Goal: Information Seeking & Learning: Learn about a topic

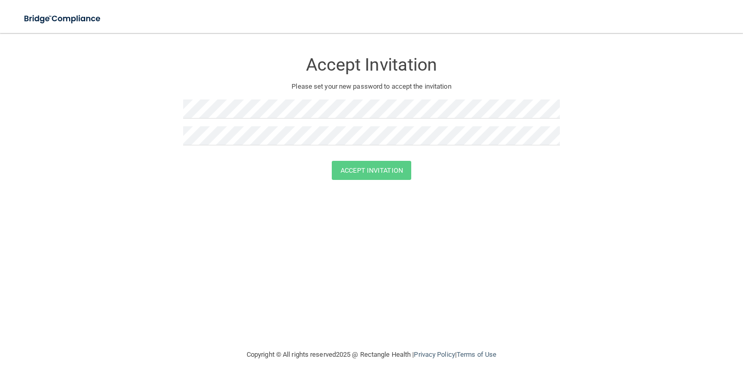
click at [306, 148] on div at bounding box center [371, 139] width 377 height 27
click at [386, 174] on button "Accept Invitation" at bounding box center [371, 170] width 79 height 19
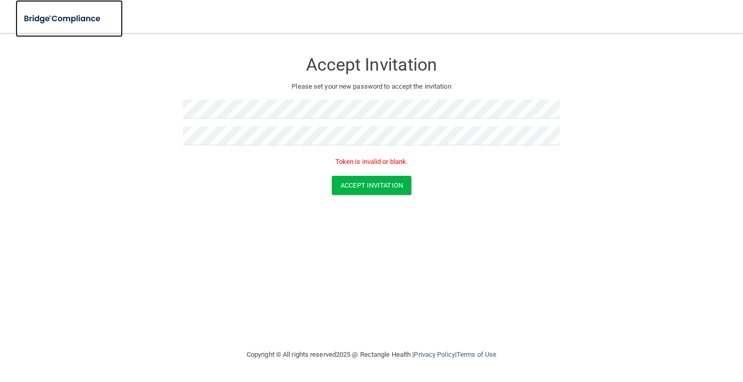
click at [74, 21] on img at bounding box center [62, 18] width 95 height 21
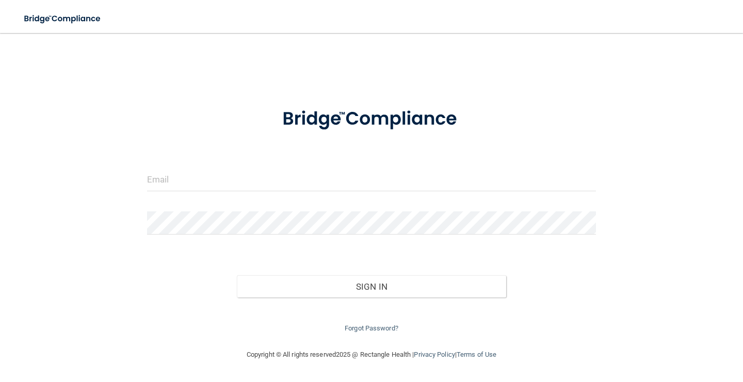
click at [149, 162] on form "Invalid email/password. You don't have permission to access that page. Sign In …" at bounding box center [371, 215] width 449 height 240
click at [167, 169] on input "email" at bounding box center [371, 179] width 449 height 23
type input "[EMAIL_ADDRESS][PERSON_NAME][DOMAIN_NAME]"
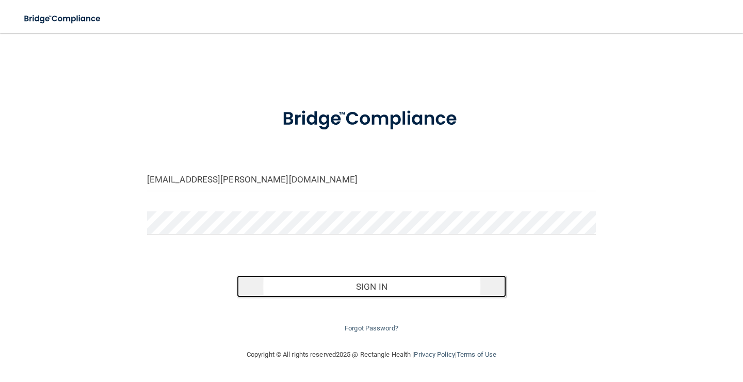
click at [277, 288] on button "Sign In" at bounding box center [371, 286] width 269 height 23
click at [312, 286] on button "Sign In" at bounding box center [371, 286] width 269 height 23
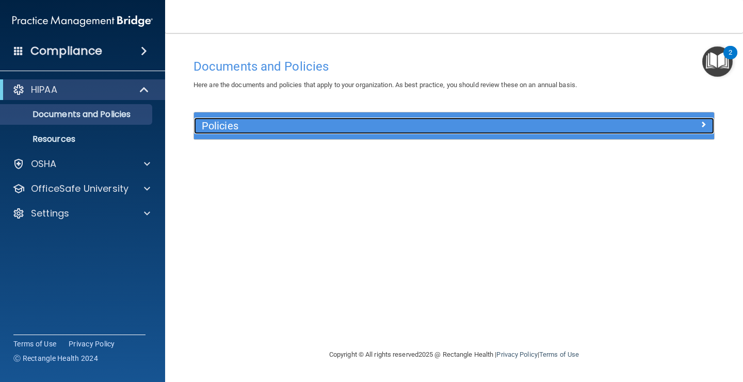
click at [548, 119] on div "Policies" at bounding box center [389, 126] width 390 height 17
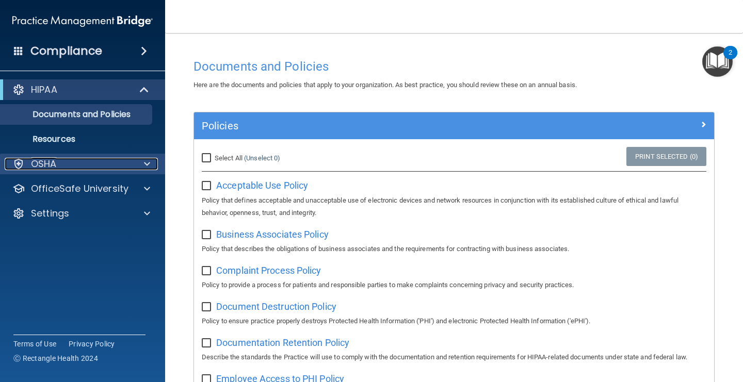
click at [132, 168] on div "OSHA" at bounding box center [69, 164] width 128 height 12
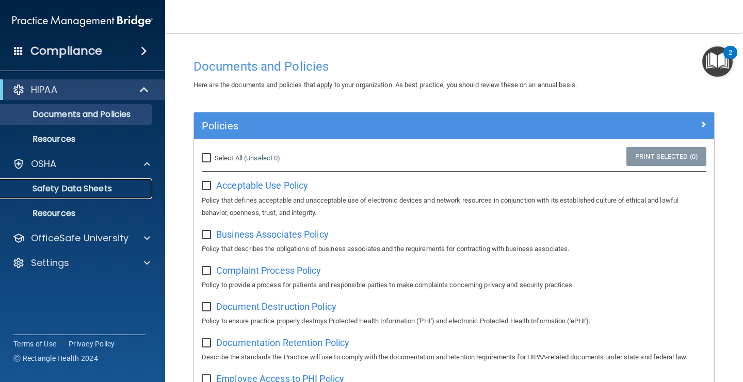
click at [104, 193] on p "Safety Data Sheets" at bounding box center [77, 189] width 141 height 10
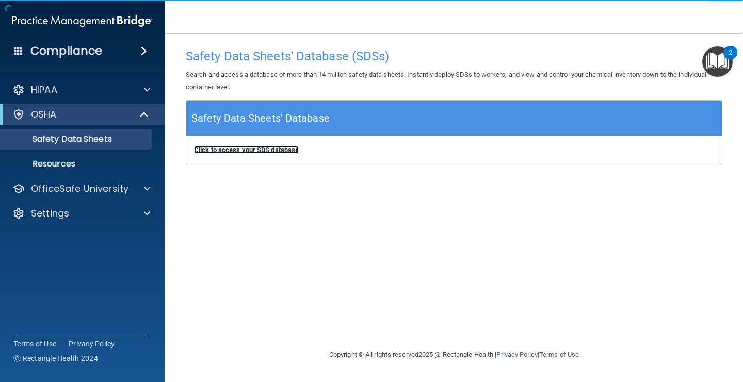
click at [255, 150] on b "Click to access your SDS database" at bounding box center [246, 150] width 105 height 8
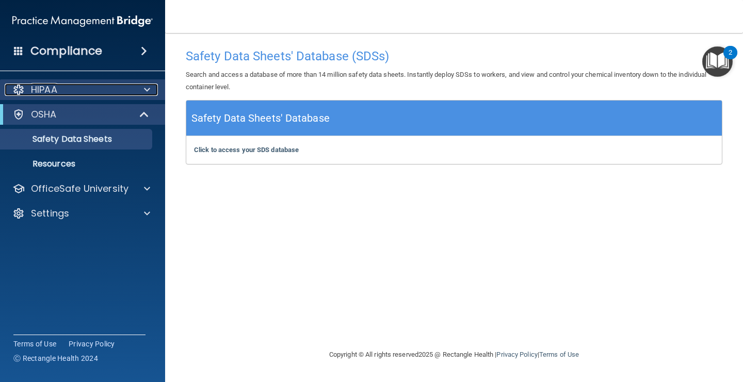
click at [106, 90] on div "HIPAA" at bounding box center [69, 90] width 128 height 12
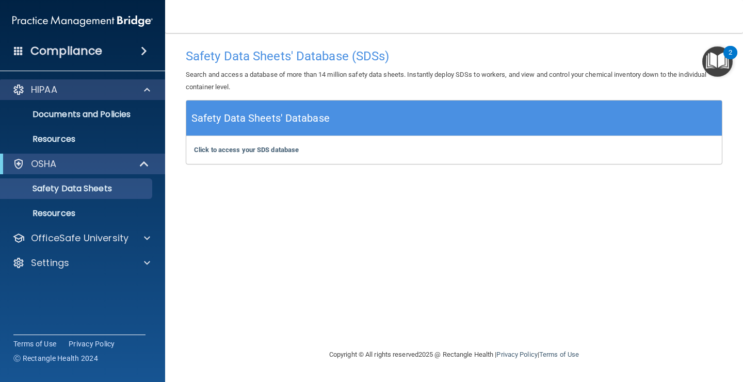
click at [150, 96] on div "HIPAA" at bounding box center [83, 89] width 166 height 21
click at [144, 57] on div "Compliance" at bounding box center [82, 51] width 165 height 23
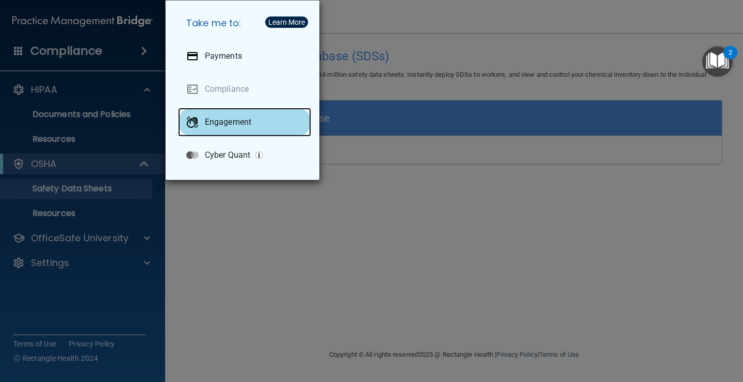
click at [243, 124] on p "Engagement" at bounding box center [228, 122] width 46 height 10
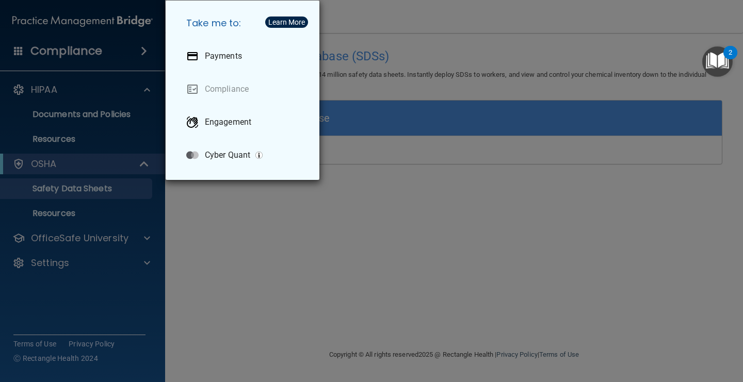
click at [288, 229] on div "Take me to: Payments Compliance Engagement Cyber Quant" at bounding box center [371, 191] width 743 height 382
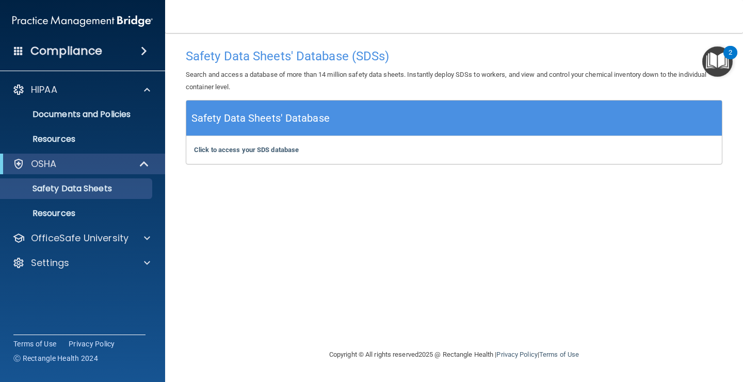
click at [717, 65] on img "Open Resource Center, 2 new notifications" at bounding box center [717, 61] width 30 height 30
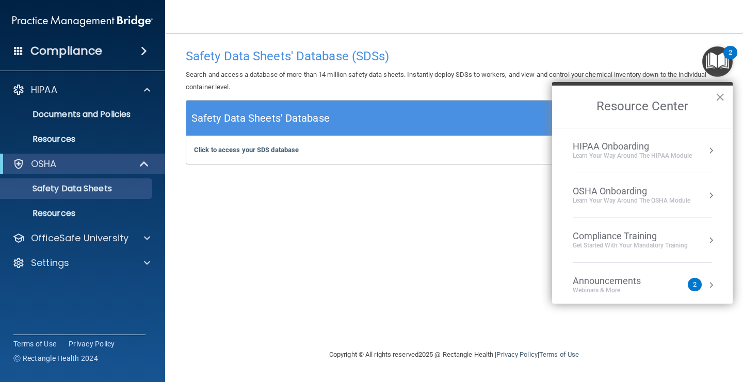
click at [698, 154] on div "HIPAA Onboarding Learn Your Way around the HIPAA module" at bounding box center [642, 151] width 139 height 20
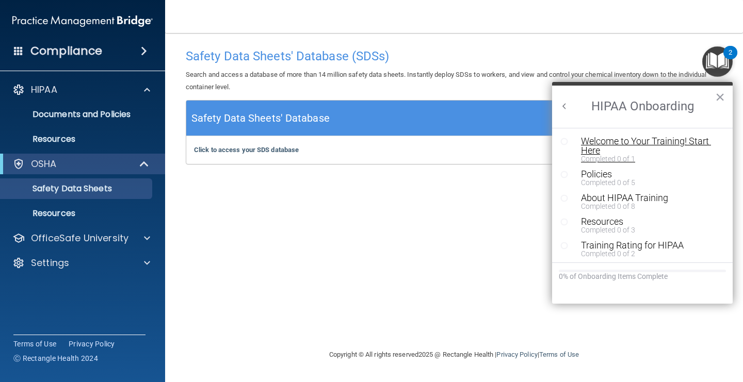
click at [623, 137] on div "Welcome to Your Training! Start Here" at bounding box center [650, 146] width 138 height 19
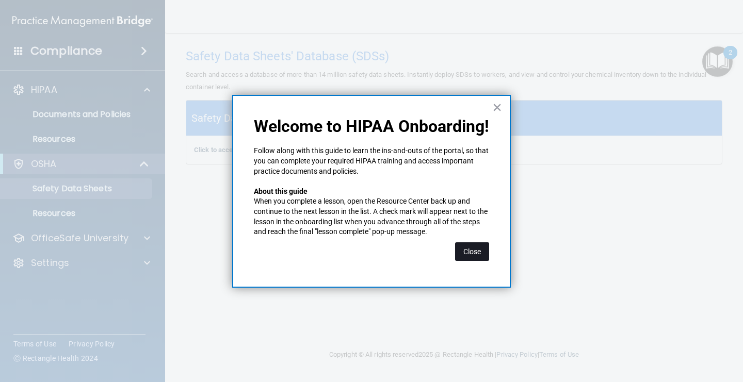
click at [471, 259] on button "Close" at bounding box center [472, 251] width 34 height 19
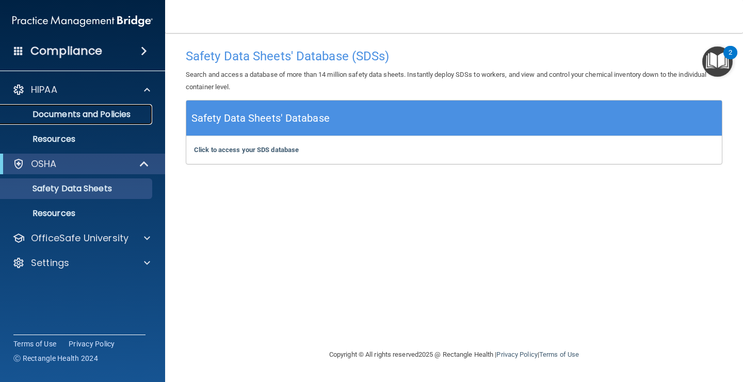
click at [131, 117] on p "Documents and Policies" at bounding box center [77, 114] width 141 height 10
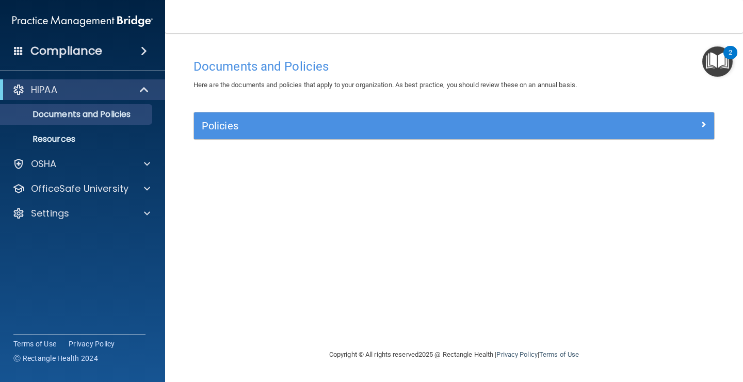
click at [319, 135] on div "Policies" at bounding box center [454, 125] width 520 height 27
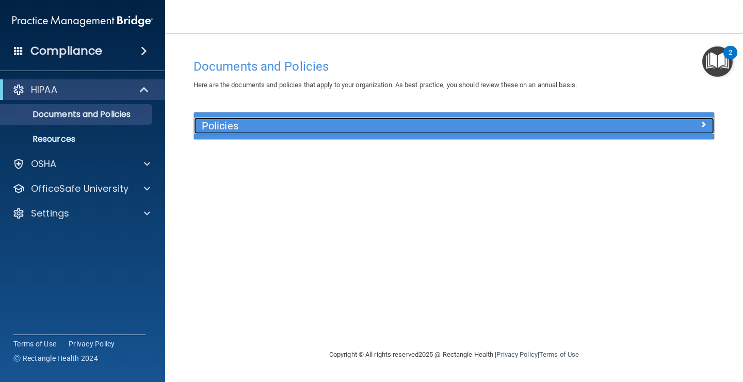
click at [315, 129] on h5 "Policies" at bounding box center [389, 125] width 375 height 11
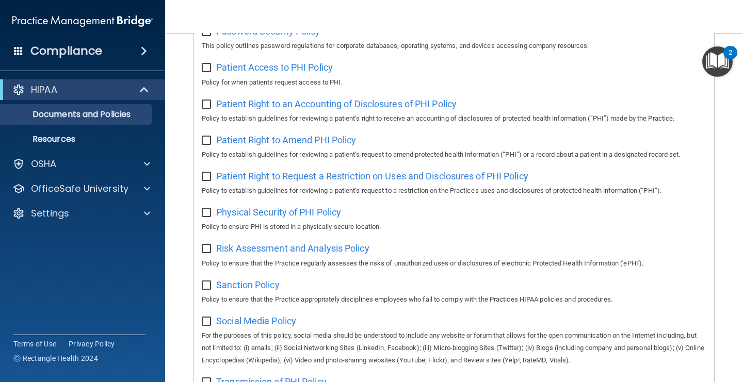
scroll to position [580, 0]
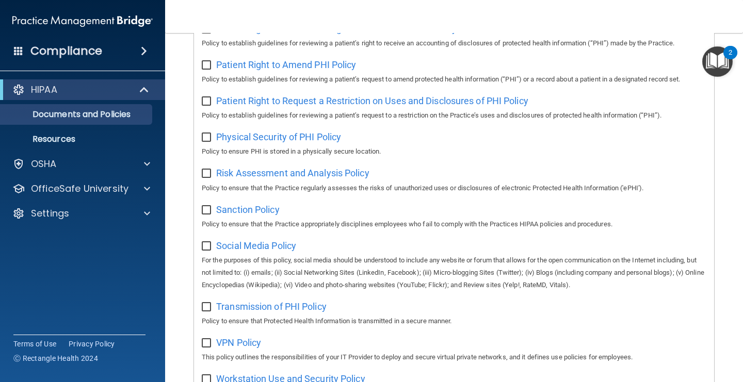
click at [729, 56] on div "2" at bounding box center [730, 59] width 4 height 13
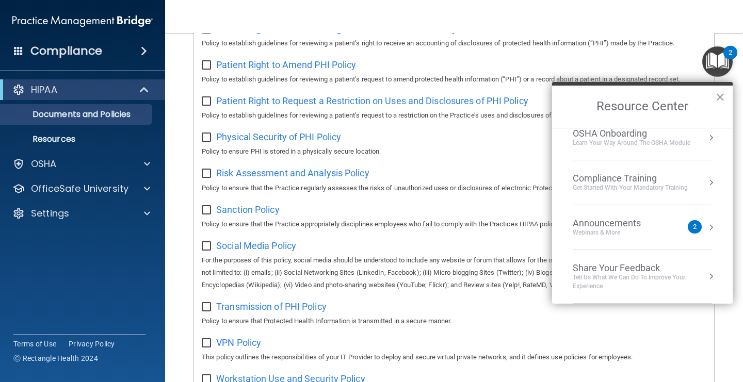
scroll to position [0, 0]
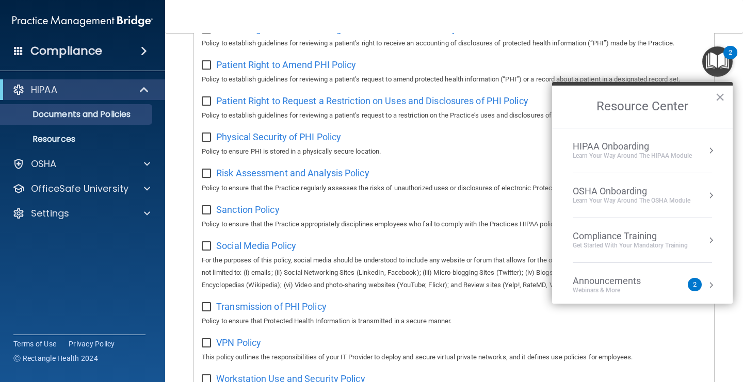
click at [708, 159] on div "HIPAA Onboarding Learn Your Way around the HIPAA module" at bounding box center [642, 151] width 139 height 20
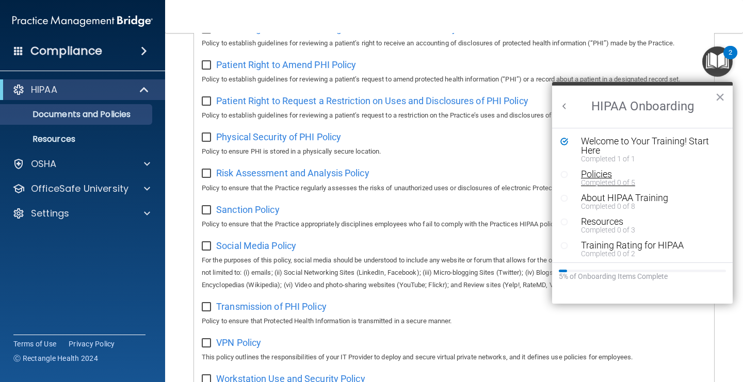
click at [611, 176] on div "Policies" at bounding box center [650, 174] width 138 height 9
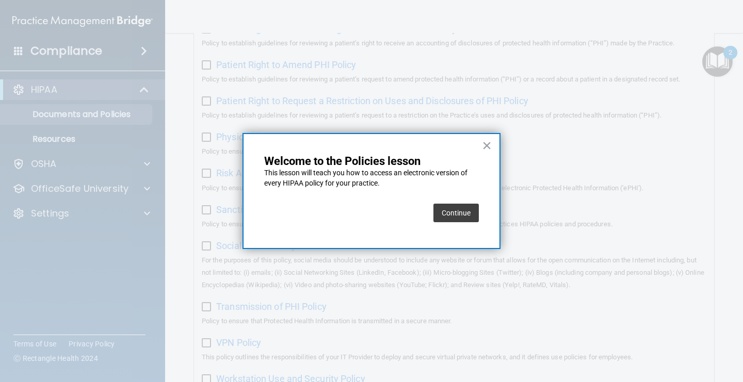
click at [461, 214] on button "Continue" at bounding box center [455, 213] width 45 height 19
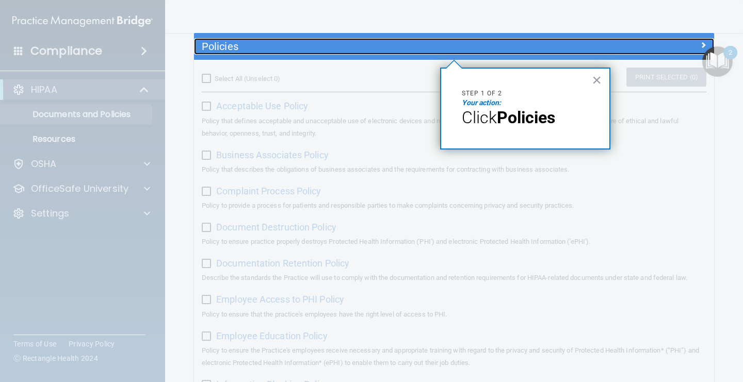
click at [489, 50] on h5 "Policies" at bounding box center [389, 46] width 375 height 11
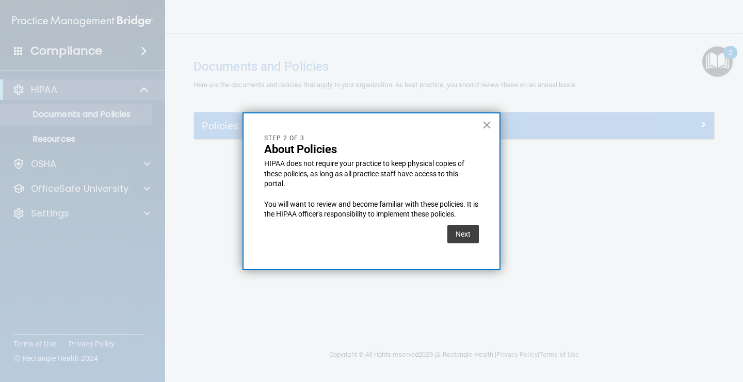
scroll to position [0, 0]
click at [461, 233] on button "Next" at bounding box center [462, 234] width 31 height 19
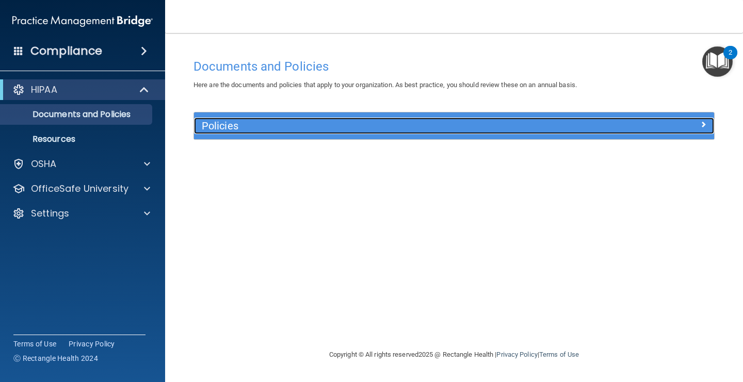
click at [681, 129] on div at bounding box center [649, 124] width 130 height 12
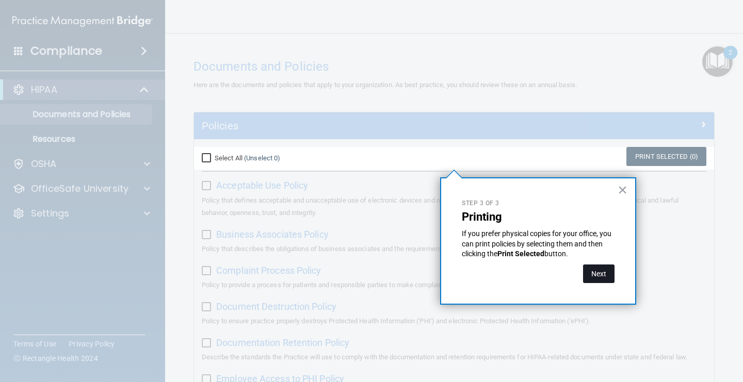
click at [595, 267] on button "Next" at bounding box center [598, 274] width 31 height 19
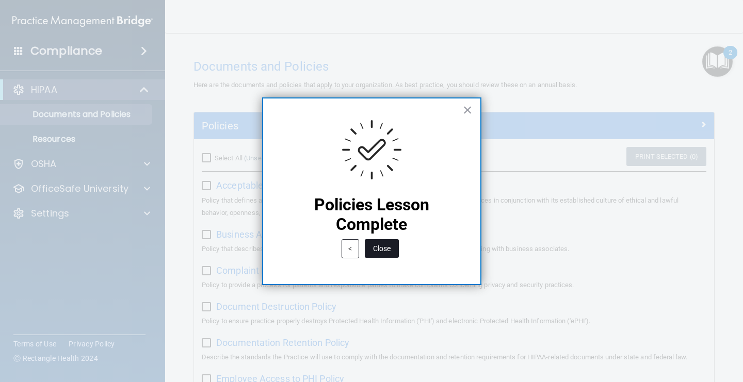
click at [385, 256] on button "Close" at bounding box center [382, 248] width 34 height 19
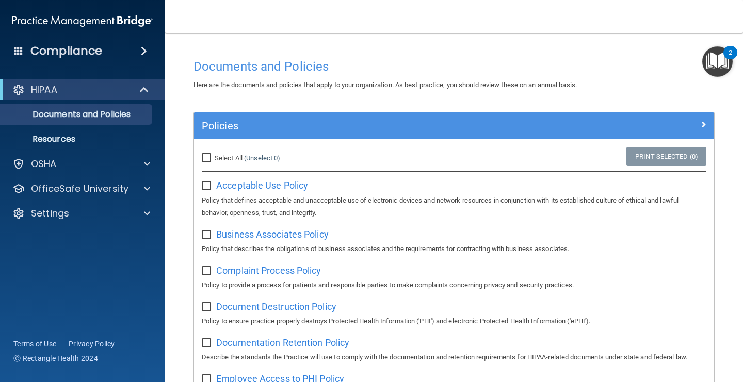
click at [712, 68] on img "Open Resource Center, 2 new notifications" at bounding box center [717, 61] width 30 height 30
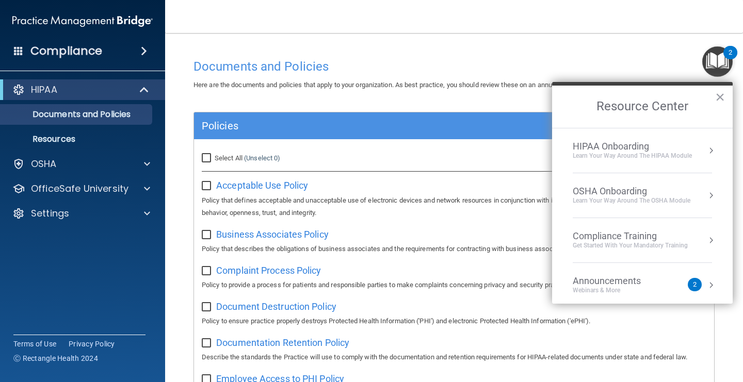
click at [705, 153] on div "HIPAA Onboarding Learn Your Way around the HIPAA module" at bounding box center [642, 151] width 139 height 20
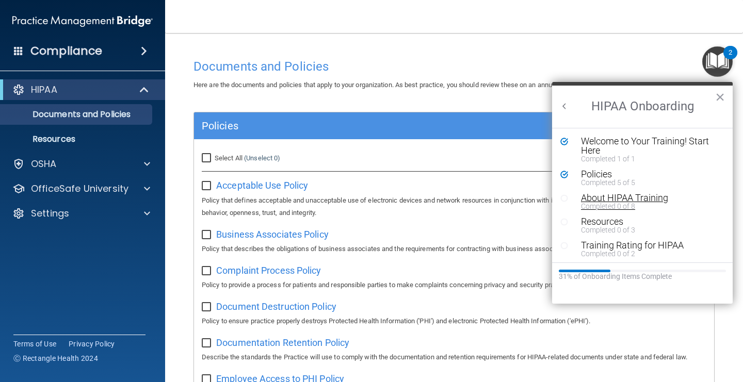
click at [642, 202] on div "About HIPAA Training" at bounding box center [650, 197] width 138 height 9
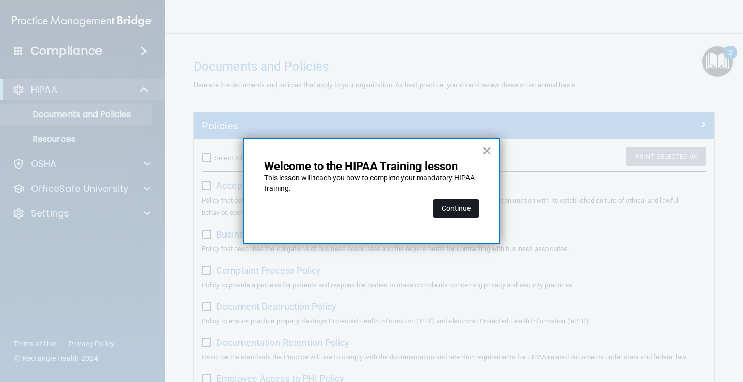
click at [467, 214] on button "Continue" at bounding box center [455, 208] width 45 height 19
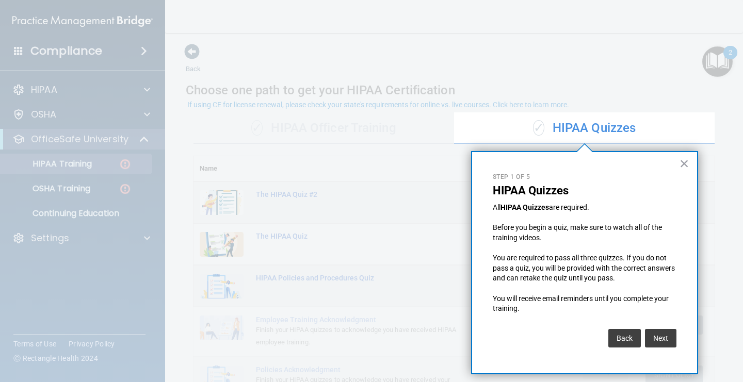
click at [720, 259] on div at bounding box center [728, 191] width 28 height 382
click at [682, 166] on button "×" at bounding box center [684, 163] width 10 height 17
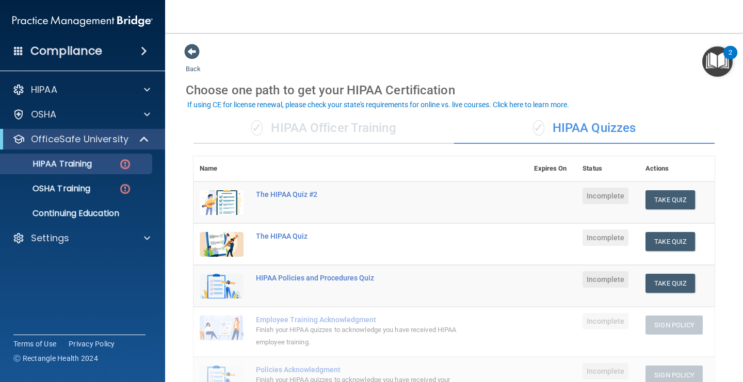
click at [286, 202] on td "The HIPAA Quiz #2" at bounding box center [389, 203] width 278 height 42
click at [292, 193] on div "The HIPAA Quiz #2" at bounding box center [366, 194] width 220 height 8
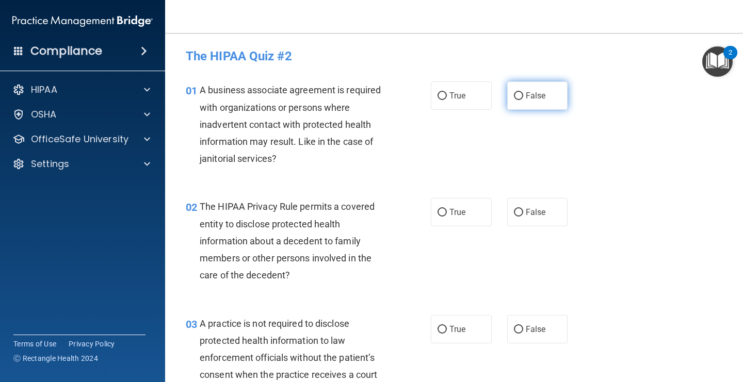
click at [522, 101] on label "False" at bounding box center [537, 96] width 61 height 28
click at [522, 100] on input "False" at bounding box center [518, 96] width 9 height 8
radio input "true"
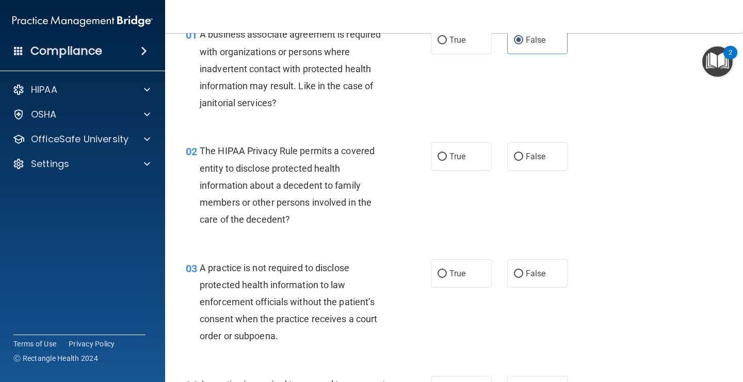
scroll to position [59, 0]
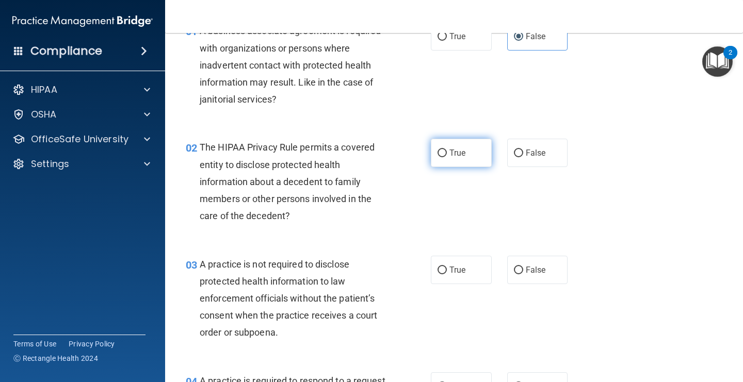
click at [445, 152] on input "True" at bounding box center [441, 154] width 9 height 8
radio input "true"
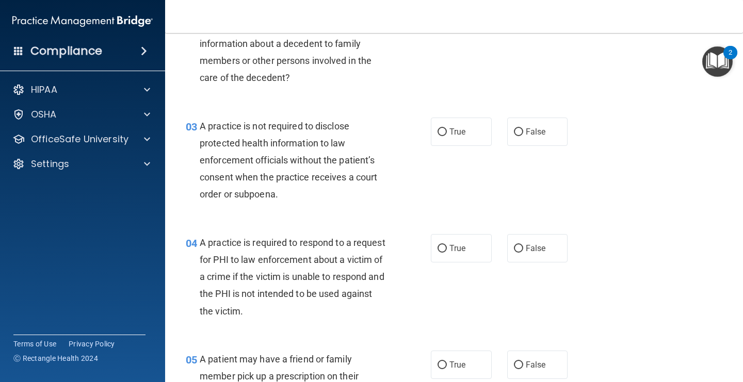
scroll to position [217, 0]
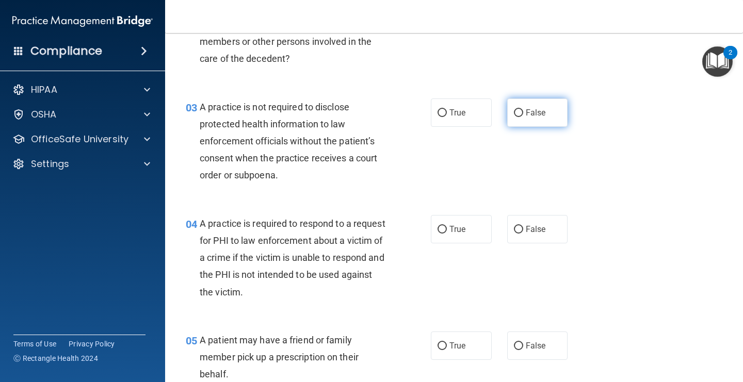
click at [516, 116] on input "False" at bounding box center [518, 113] width 9 height 8
radio input "true"
click at [440, 231] on input "True" at bounding box center [441, 230] width 9 height 8
radio input "true"
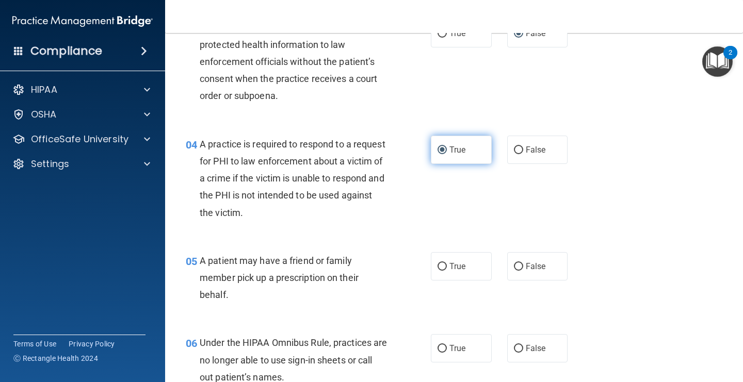
scroll to position [298, 0]
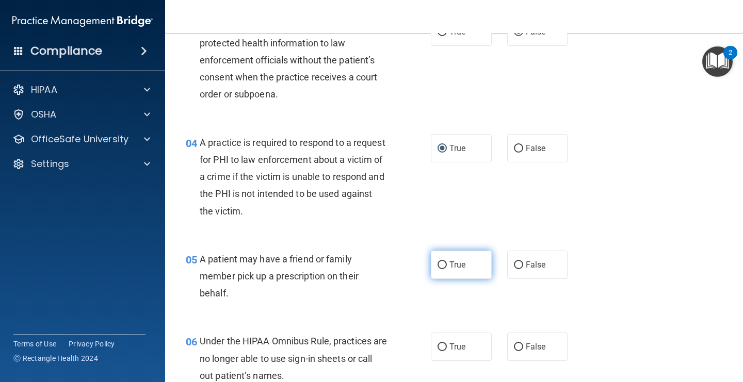
click at [444, 264] on input "True" at bounding box center [441, 266] width 9 height 8
radio input "true"
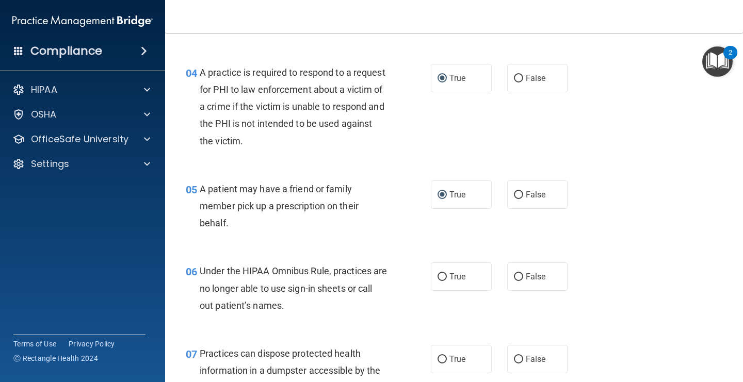
scroll to position [368, 0]
click at [526, 274] on span "False" at bounding box center [536, 276] width 20 height 10
click at [523, 274] on input "False" at bounding box center [518, 277] width 9 height 8
radio input "true"
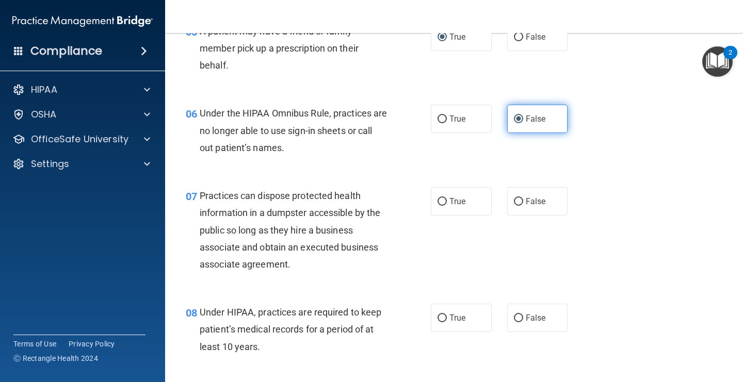
scroll to position [535, 0]
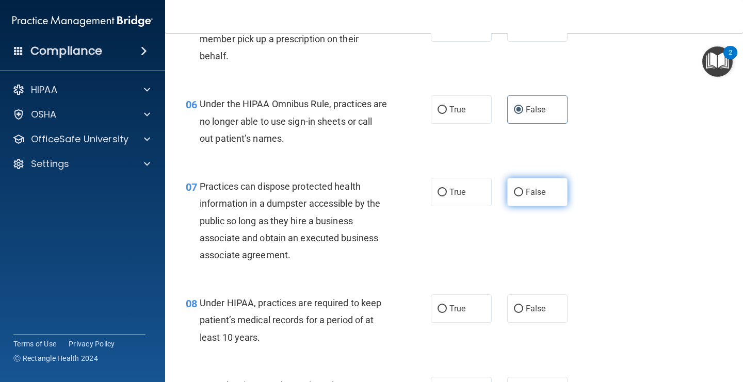
click at [518, 192] on input "False" at bounding box center [518, 193] width 9 height 8
radio input "true"
click at [521, 309] on input "False" at bounding box center [518, 309] width 9 height 8
radio input "true"
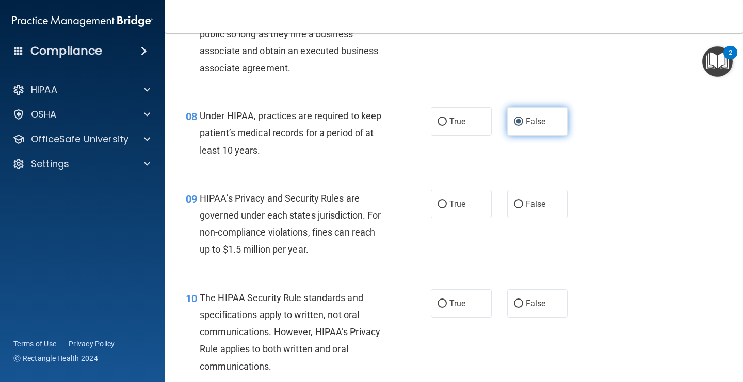
scroll to position [743, 0]
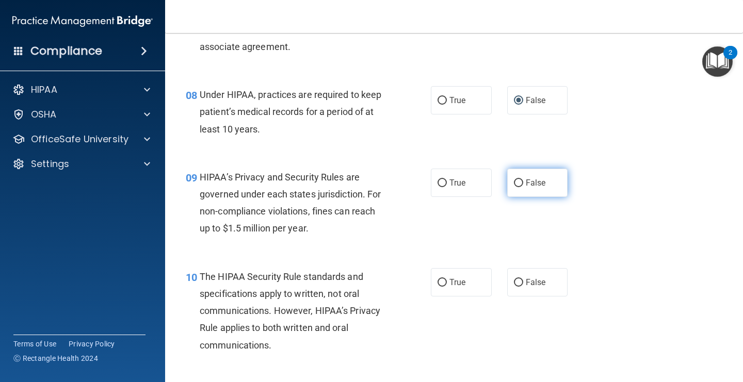
click at [519, 187] on label "False" at bounding box center [537, 183] width 61 height 28
click at [519, 187] on input "False" at bounding box center [518, 184] width 9 height 8
radio input "true"
click at [442, 287] on label "True" at bounding box center [461, 282] width 61 height 28
click at [442, 287] on input "True" at bounding box center [441, 283] width 9 height 8
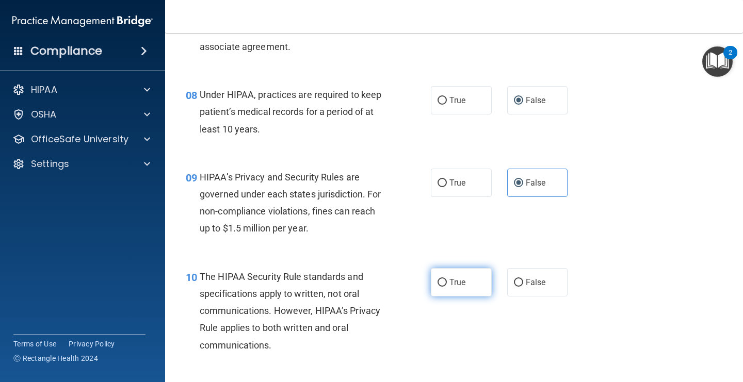
radio input "true"
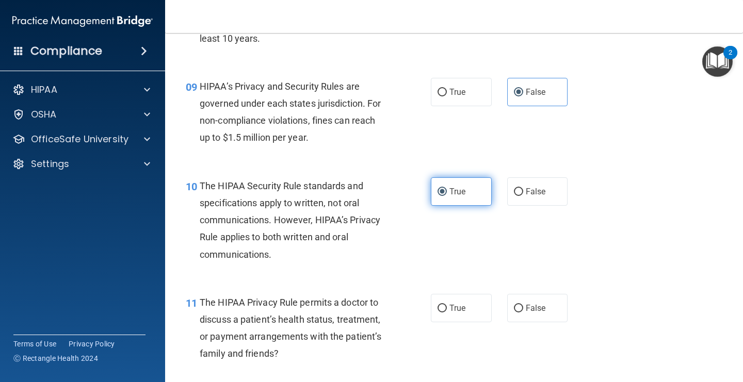
scroll to position [835, 0]
click at [447, 309] on label "True" at bounding box center [461, 308] width 61 height 28
click at [447, 309] on input "True" at bounding box center [441, 308] width 9 height 8
radio input "true"
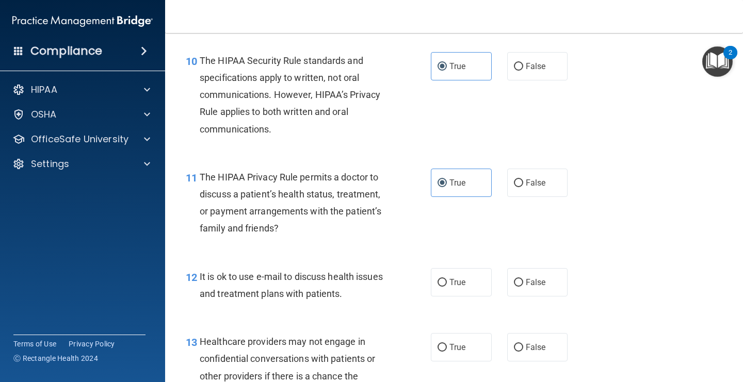
scroll to position [962, 0]
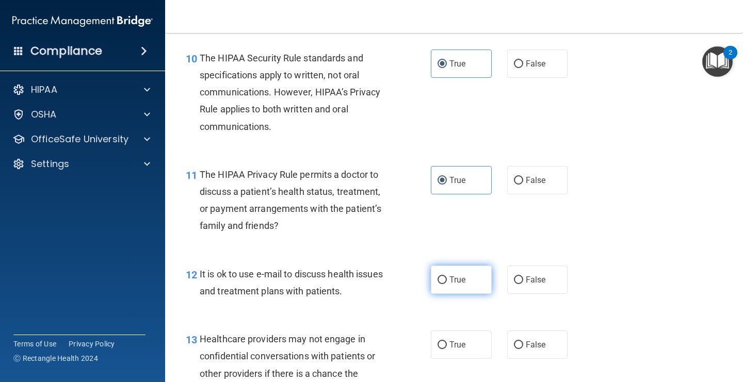
click at [444, 289] on label "True" at bounding box center [461, 280] width 61 height 28
click at [444, 284] on input "True" at bounding box center [441, 281] width 9 height 8
radio input "true"
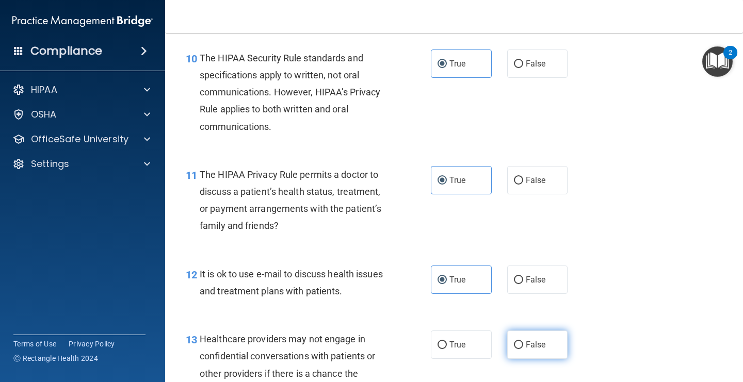
click at [516, 346] on input "False" at bounding box center [518, 346] width 9 height 8
radio input "true"
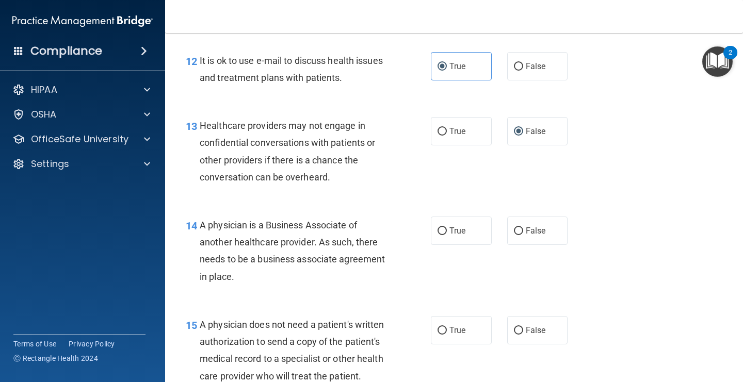
scroll to position [1176, 0]
click at [522, 234] on input "False" at bounding box center [518, 231] width 9 height 8
radio input "true"
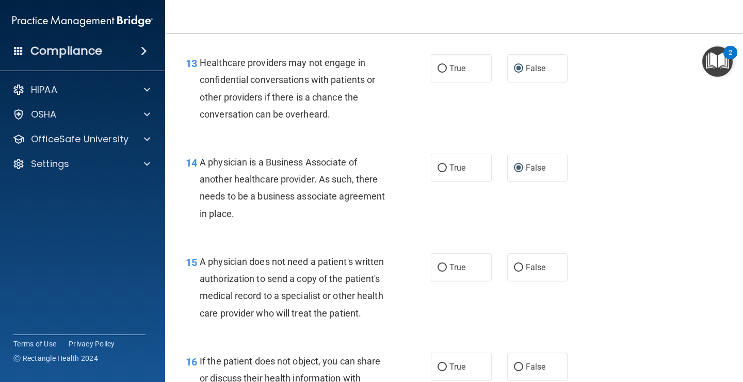
scroll to position [1240, 0]
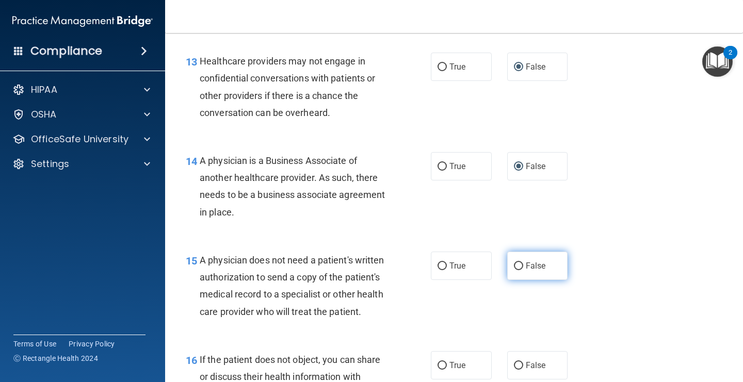
click at [524, 258] on label "False" at bounding box center [537, 266] width 61 height 28
click at [523, 263] on input "False" at bounding box center [518, 267] width 9 height 8
radio input "true"
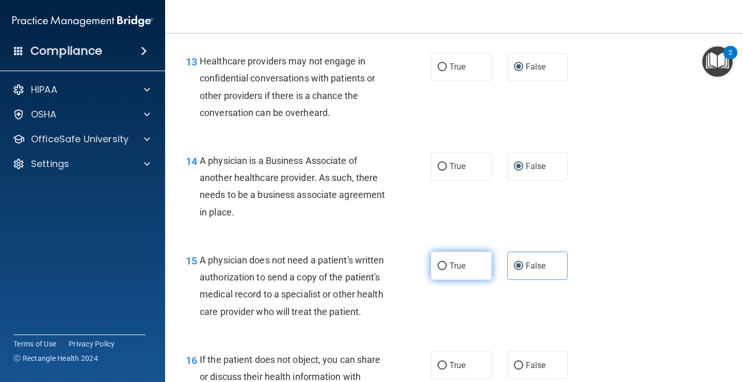
click at [462, 272] on label "True" at bounding box center [461, 266] width 61 height 28
click at [447, 270] on input "True" at bounding box center [441, 267] width 9 height 8
radio input "true"
radio input "false"
click at [462, 272] on label "True" at bounding box center [461, 266] width 61 height 28
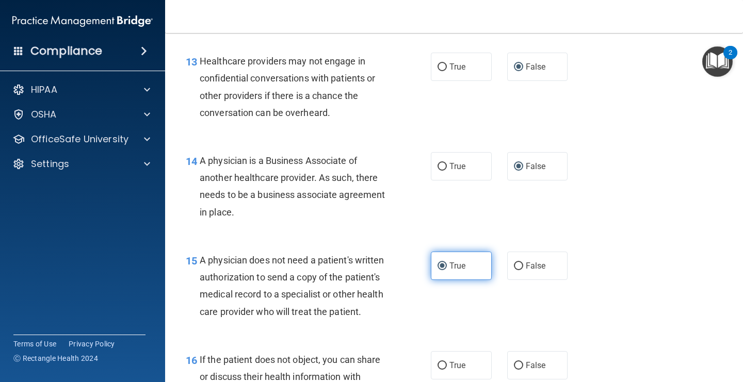
click at [447, 270] on input "True" at bounding box center [441, 267] width 9 height 8
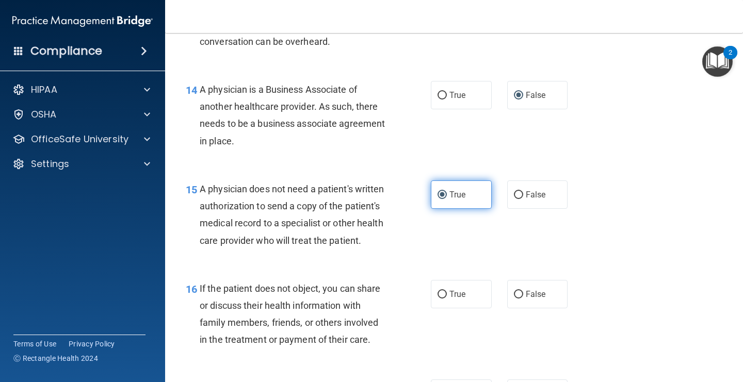
scroll to position [1313, 0]
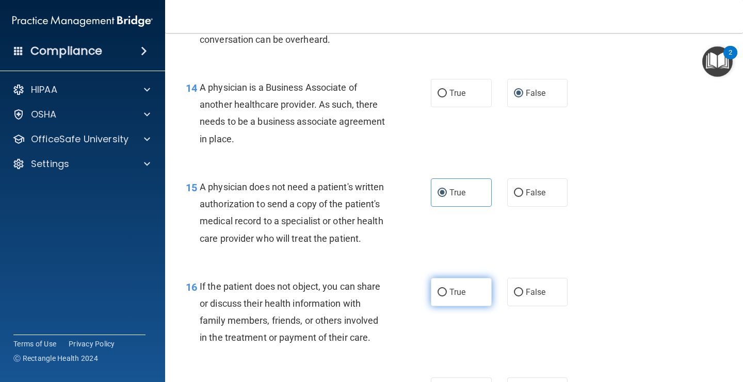
click at [466, 292] on label "True" at bounding box center [461, 292] width 61 height 28
click at [447, 292] on input "True" at bounding box center [441, 293] width 9 height 8
radio input "true"
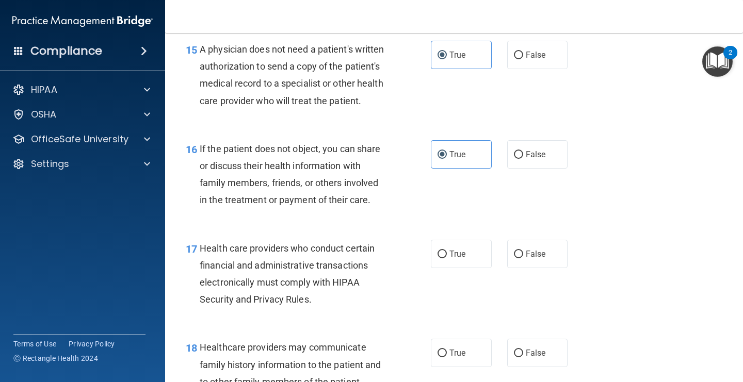
scroll to position [1452, 0]
click at [453, 264] on label "True" at bounding box center [461, 253] width 61 height 28
click at [447, 258] on input "True" at bounding box center [441, 254] width 9 height 8
radio input "true"
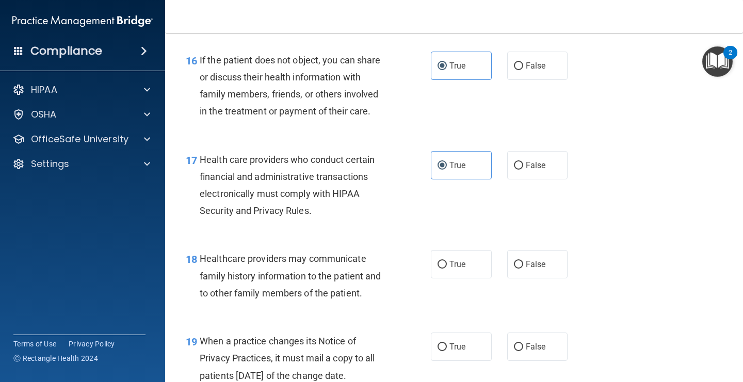
scroll to position [1552, 0]
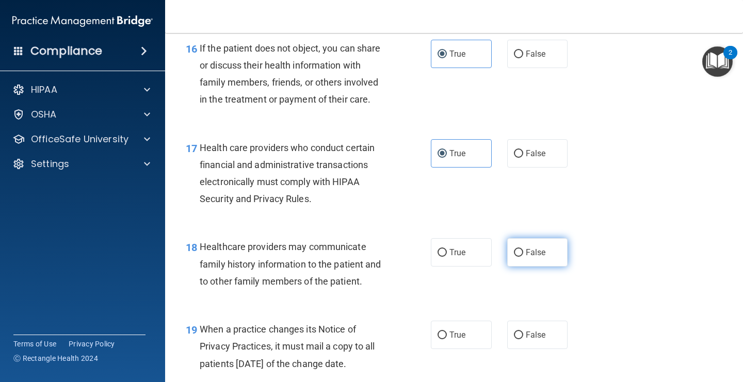
click at [538, 257] on span "False" at bounding box center [536, 253] width 20 height 10
click at [523, 257] on input "False" at bounding box center [518, 253] width 9 height 8
radio input "true"
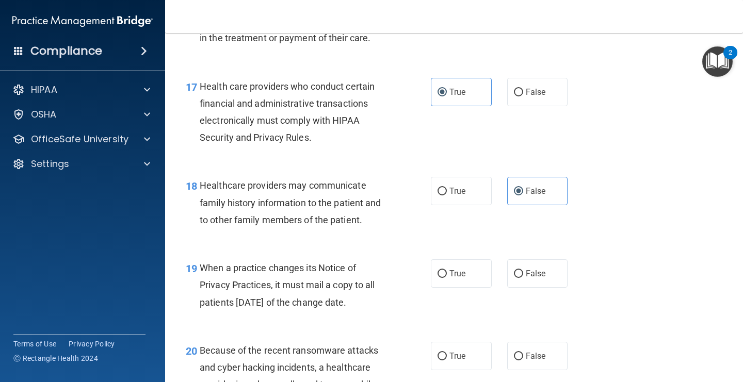
scroll to position [1632, 0]
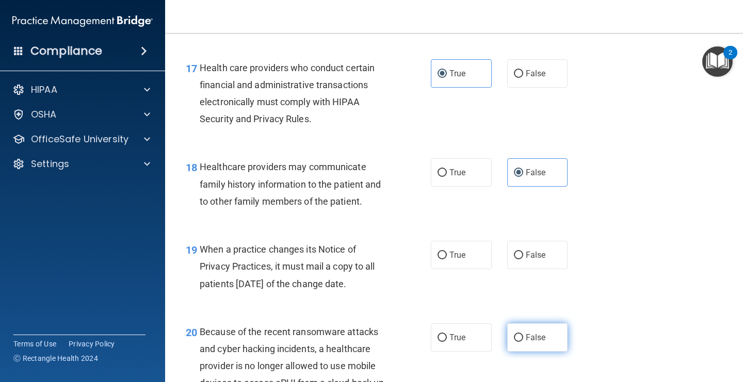
click at [527, 336] on span "False" at bounding box center [536, 338] width 20 height 10
click at [523, 336] on input "False" at bounding box center [518, 338] width 9 height 8
radio input "true"
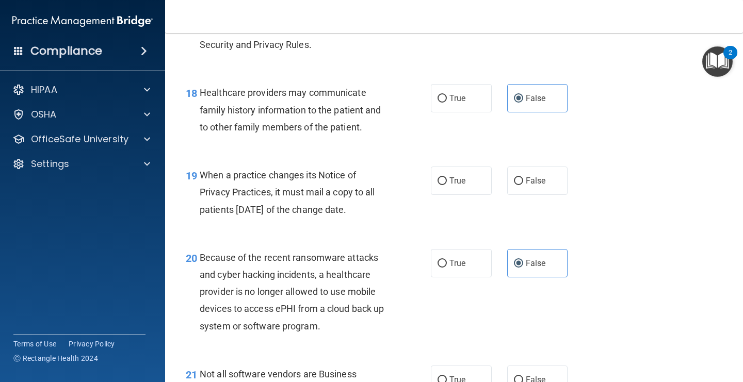
scroll to position [1715, 0]
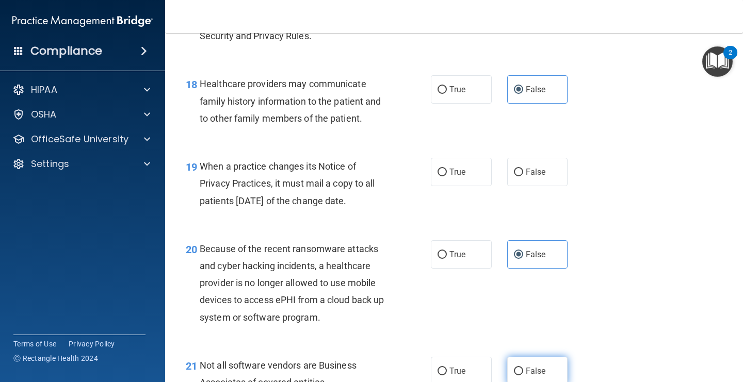
click at [524, 367] on label "False" at bounding box center [537, 371] width 61 height 28
click at [523, 368] on input "False" at bounding box center [518, 372] width 9 height 8
radio input "true"
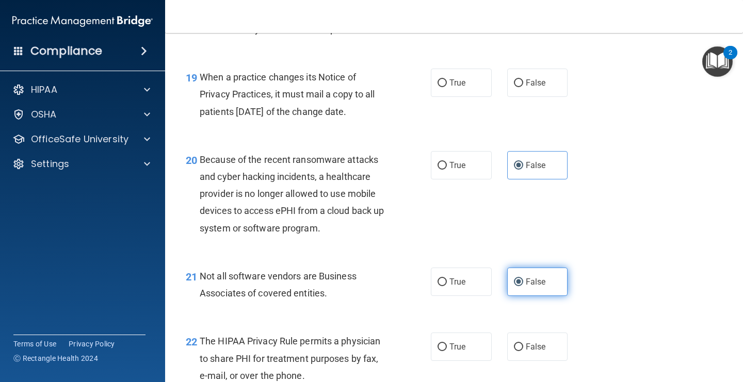
scroll to position [1805, 0]
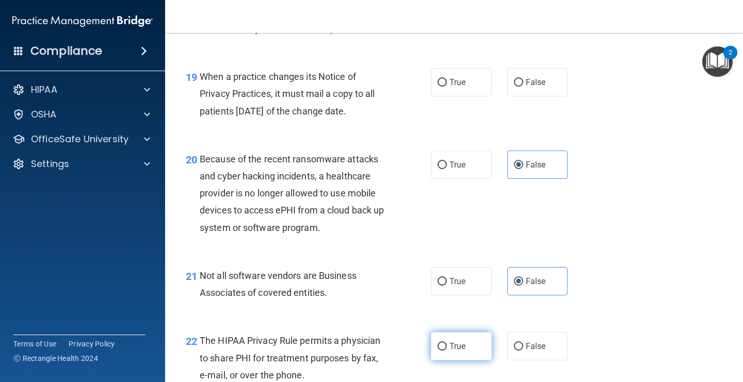
click at [457, 358] on label "True" at bounding box center [461, 346] width 61 height 28
click at [447, 351] on input "True" at bounding box center [441, 347] width 9 height 8
radio input "true"
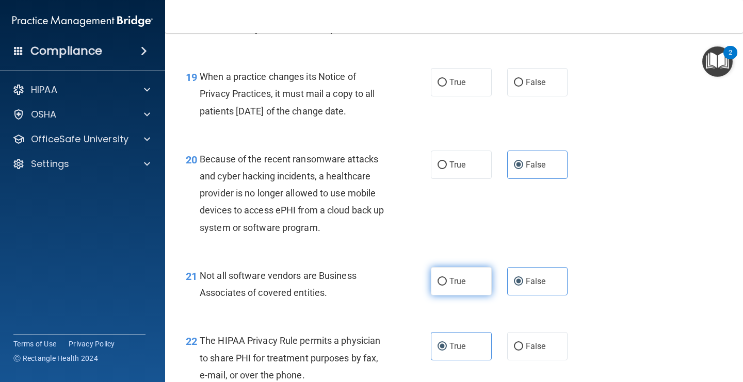
click at [472, 279] on label "True" at bounding box center [461, 281] width 61 height 28
click at [447, 279] on input "True" at bounding box center [441, 282] width 9 height 8
radio input "true"
radio input "false"
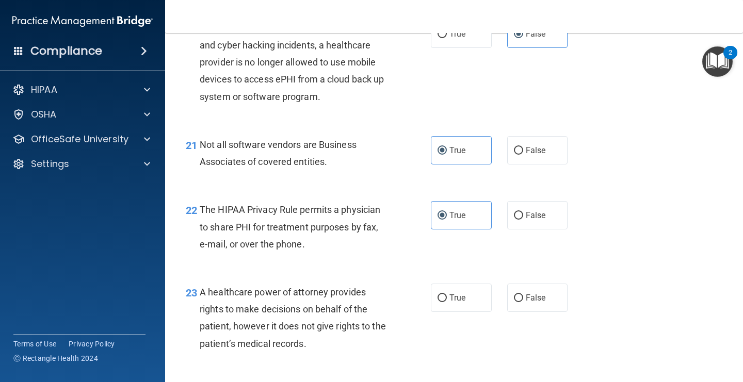
scroll to position [1938, 0]
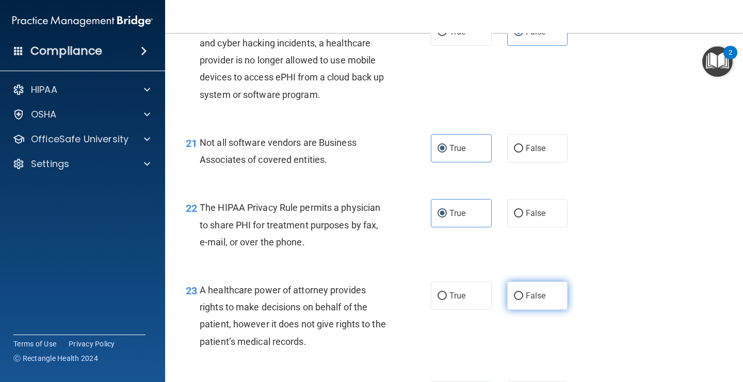
click at [527, 301] on label "False" at bounding box center [537, 296] width 61 height 28
click at [523, 300] on input "False" at bounding box center [518, 296] width 9 height 8
radio input "true"
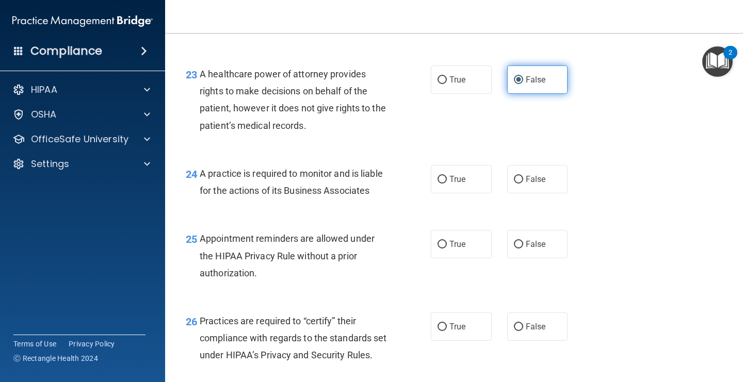
scroll to position [2180, 0]
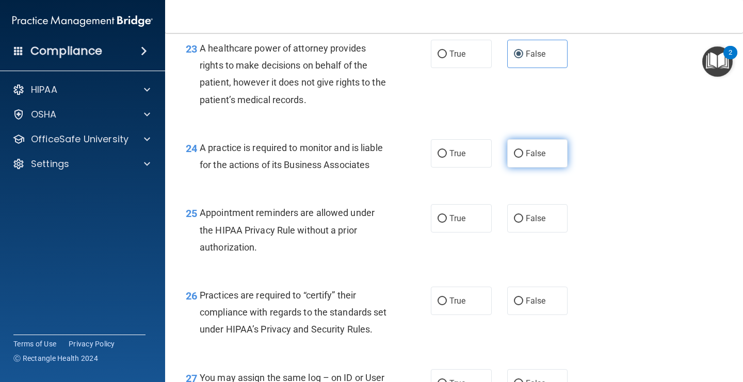
click at [522, 159] on label "False" at bounding box center [537, 153] width 61 height 28
click at [522, 158] on input "False" at bounding box center [518, 154] width 9 height 8
radio input "true"
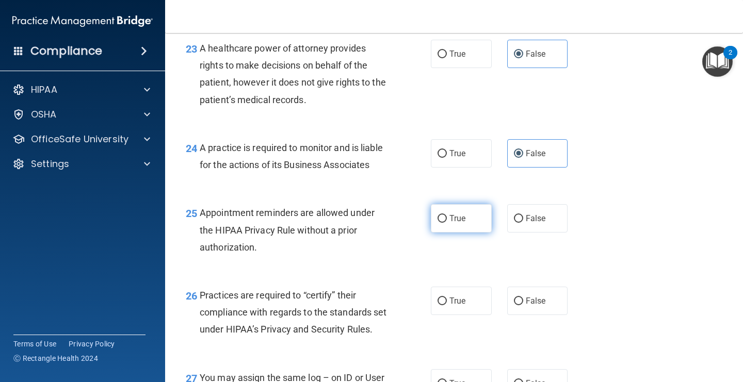
click at [460, 218] on span "True" at bounding box center [457, 219] width 16 height 10
click at [447, 218] on input "True" at bounding box center [441, 219] width 9 height 8
radio input "true"
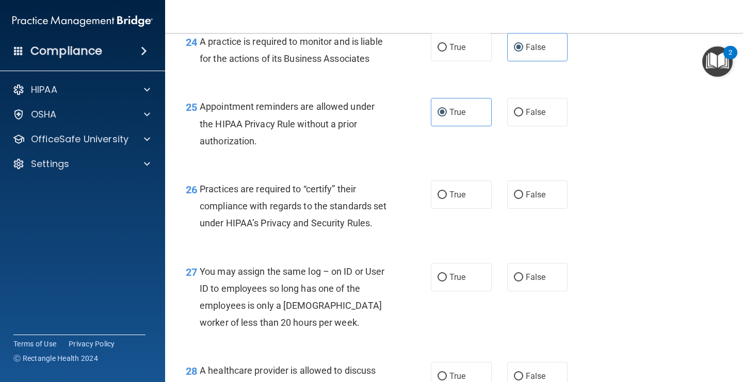
scroll to position [2287, 0]
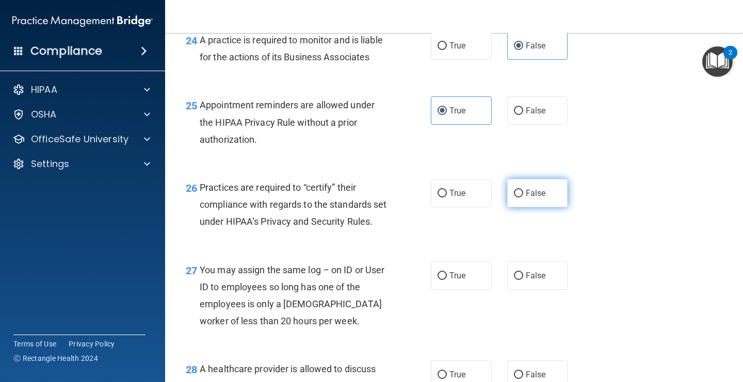
click at [545, 192] on span "False" at bounding box center [536, 193] width 20 height 10
click at [523, 192] on input "False" at bounding box center [518, 194] width 9 height 8
radio input "true"
click at [509, 290] on label "False" at bounding box center [537, 276] width 61 height 28
click at [514, 280] on input "False" at bounding box center [518, 276] width 9 height 8
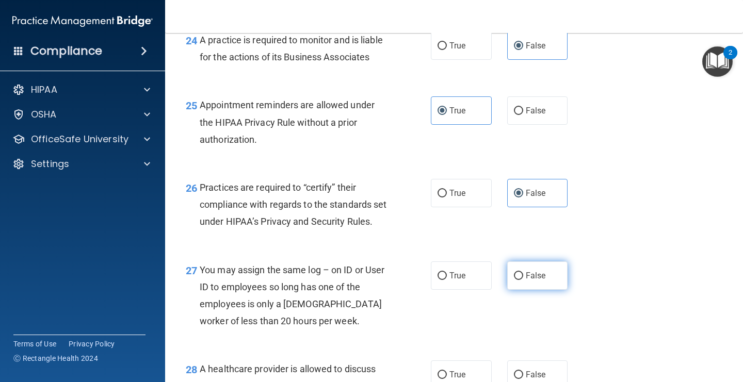
radio input "true"
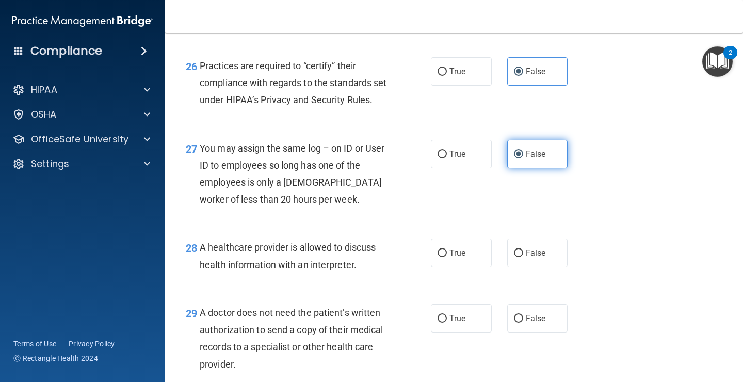
scroll to position [2410, 0]
click at [472, 267] on label "True" at bounding box center [461, 252] width 61 height 28
click at [447, 257] on input "True" at bounding box center [441, 253] width 9 height 8
radio input "true"
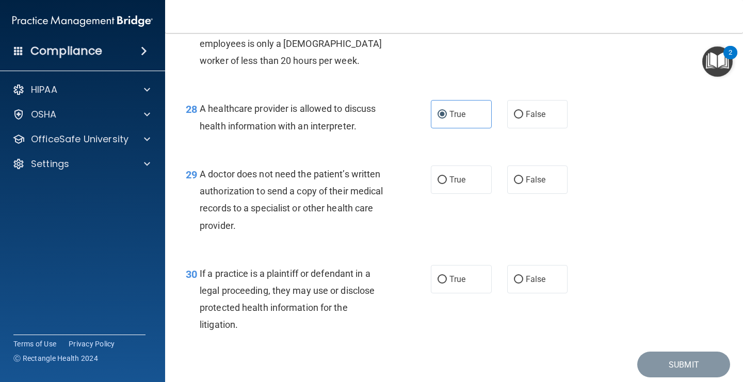
scroll to position [2548, 0]
click at [460, 184] on span "True" at bounding box center [457, 179] width 16 height 10
click at [447, 184] on input "True" at bounding box center [441, 180] width 9 height 8
radio input "true"
click at [463, 284] on span "True" at bounding box center [457, 279] width 16 height 10
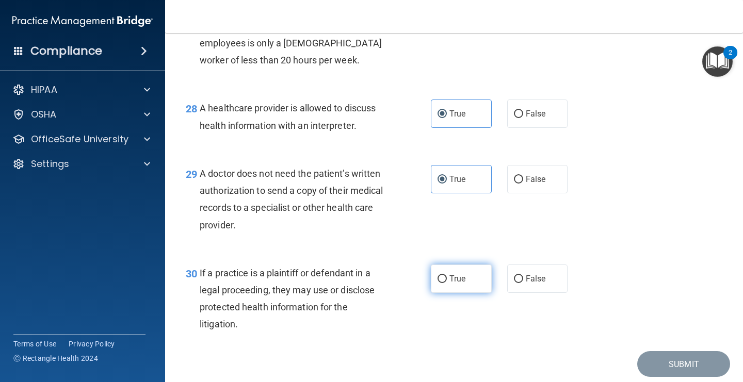
click at [447, 283] on input "True" at bounding box center [441, 279] width 9 height 8
radio input "true"
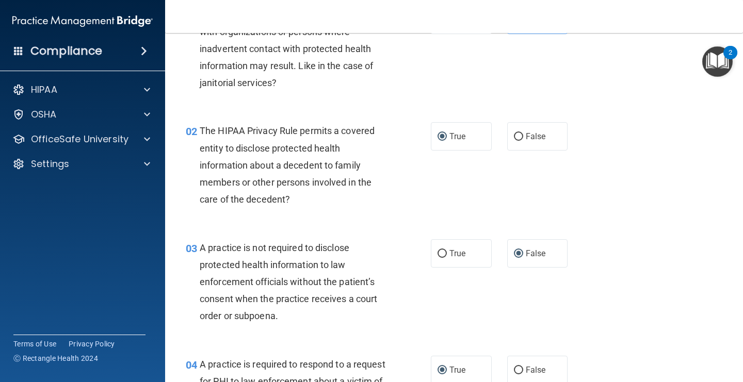
scroll to position [0, 0]
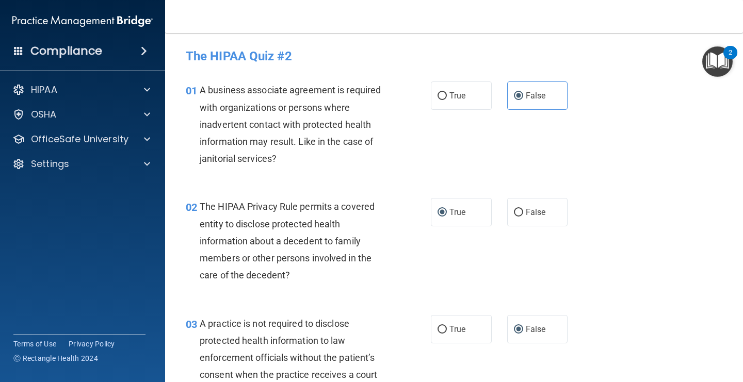
click at [152, 58] on div "Compliance" at bounding box center [82, 51] width 165 height 23
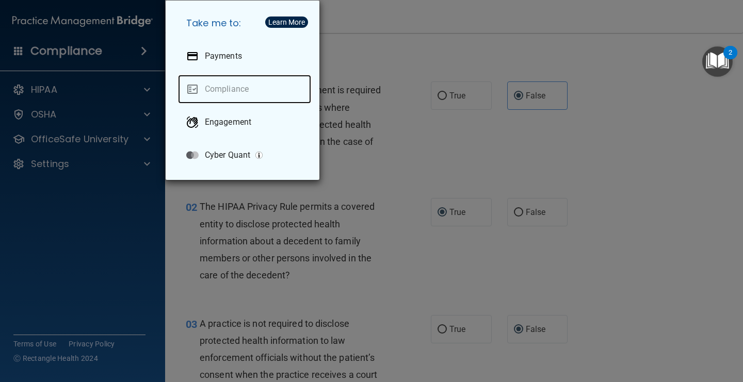
click at [242, 87] on link "Compliance" at bounding box center [244, 89] width 133 height 29
click at [436, 113] on div "Take me to: Payments Compliance Engagement Cyber Quant" at bounding box center [371, 191] width 743 height 382
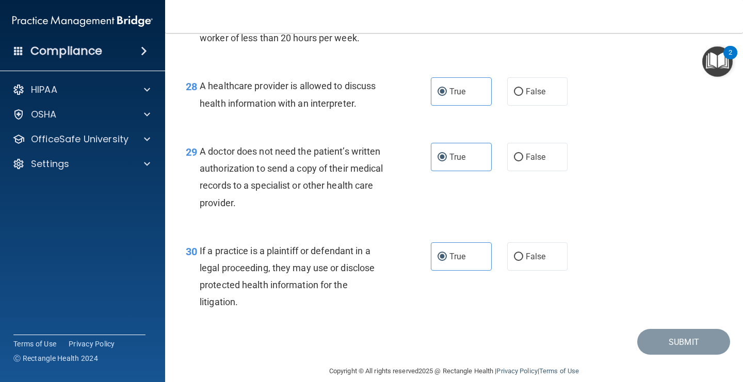
scroll to position [2602, 0]
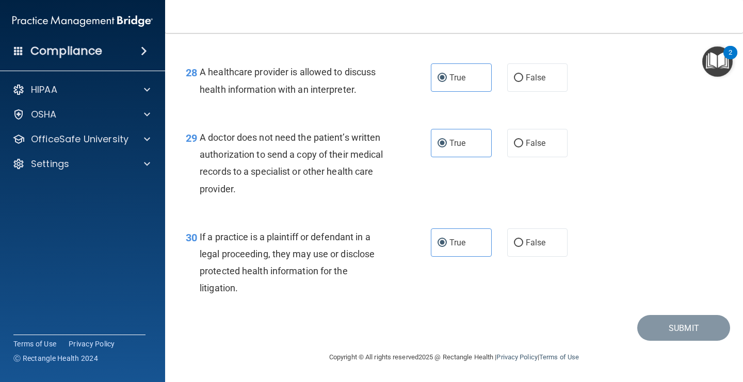
click at [716, 58] on img "Open Resource Center, 2 new notifications" at bounding box center [717, 61] width 30 height 30
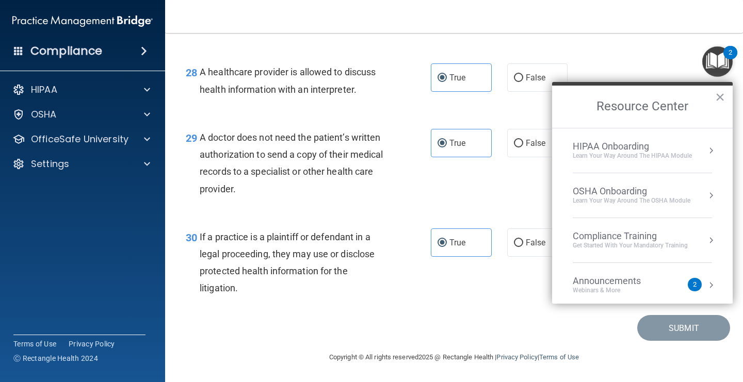
click at [683, 155] on div "Learn Your Way around the HIPAA module" at bounding box center [632, 156] width 119 height 9
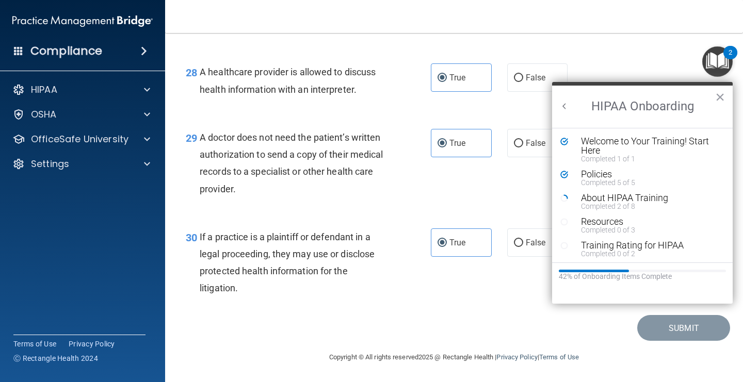
scroll to position [0, 0]
click at [651, 203] on div "Completed 2 of 8" at bounding box center [650, 206] width 138 height 7
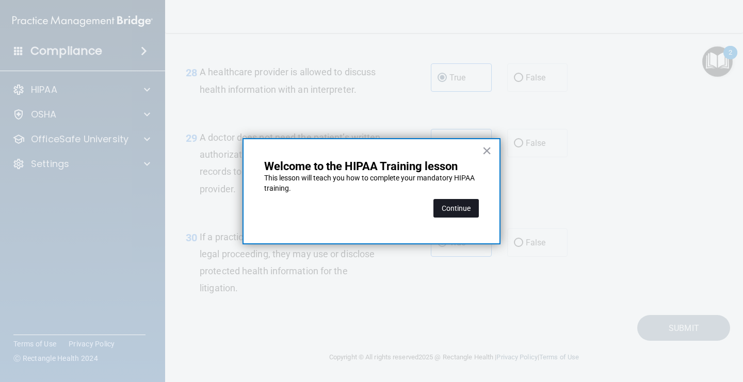
click at [470, 211] on button "Continue" at bounding box center [455, 208] width 45 height 19
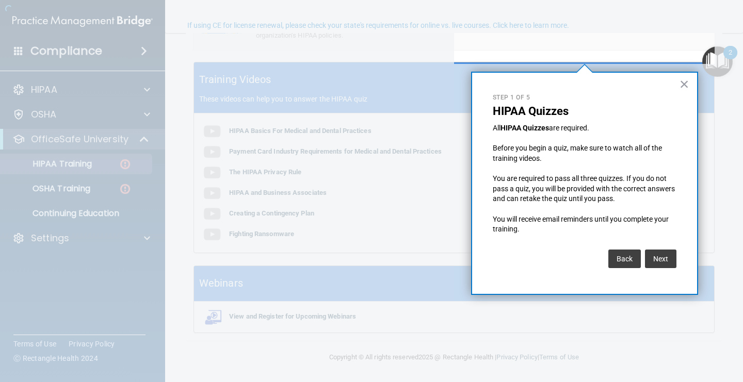
scroll to position [79, 0]
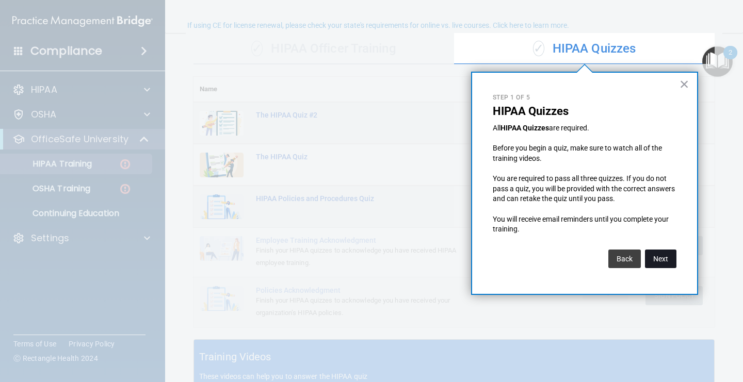
click at [658, 257] on button "Next" at bounding box center [660, 259] width 31 height 19
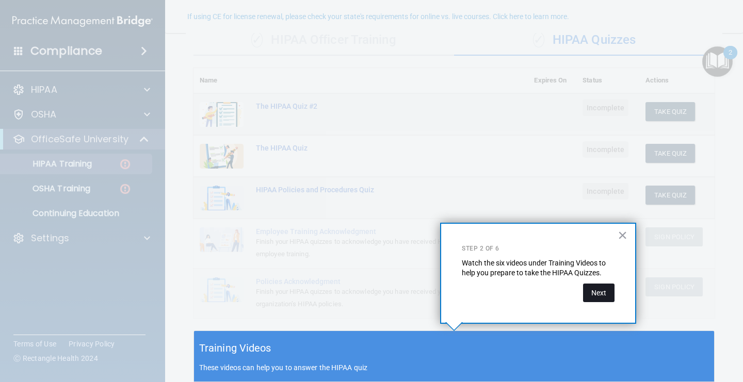
click at [592, 300] on button "Next" at bounding box center [598, 293] width 31 height 19
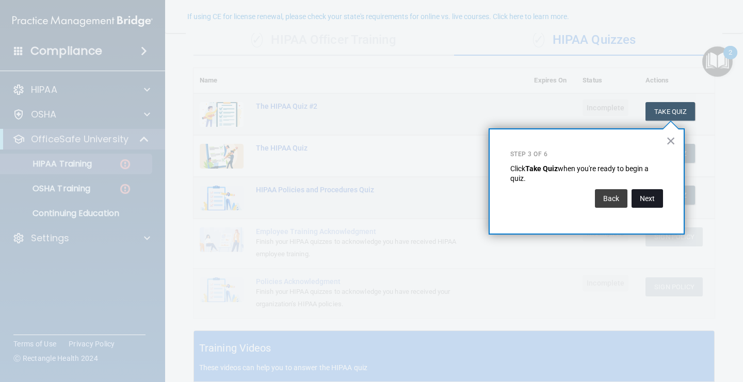
click at [643, 199] on button "Next" at bounding box center [646, 198] width 31 height 19
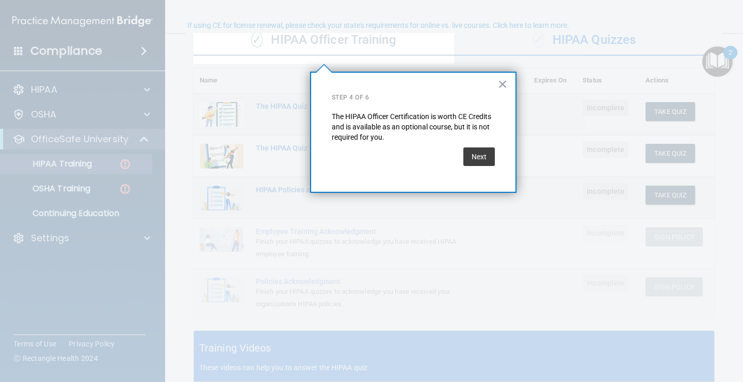
scroll to position [79, 0]
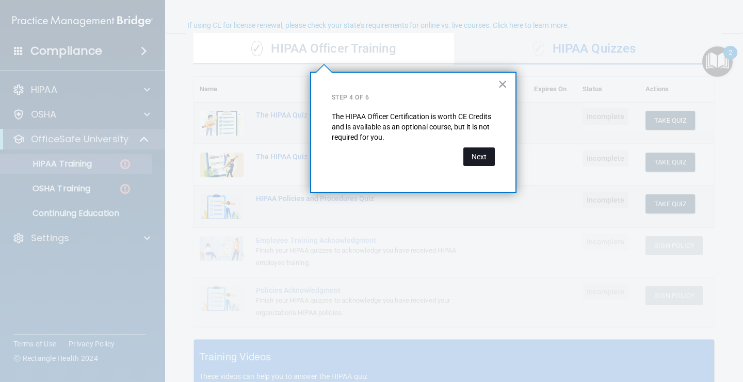
click at [481, 162] on button "Next" at bounding box center [478, 157] width 31 height 19
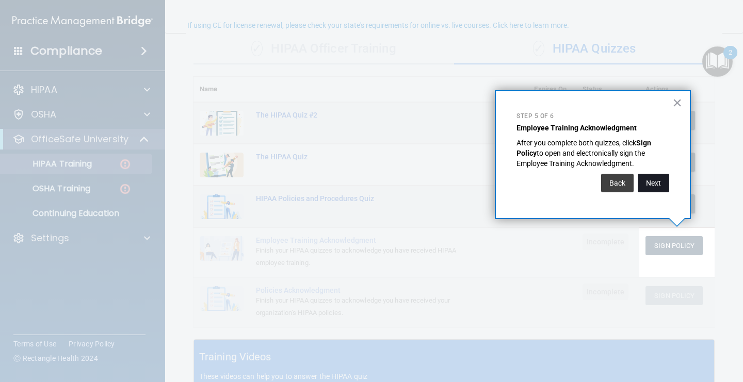
click at [655, 188] on button "Next" at bounding box center [653, 183] width 31 height 19
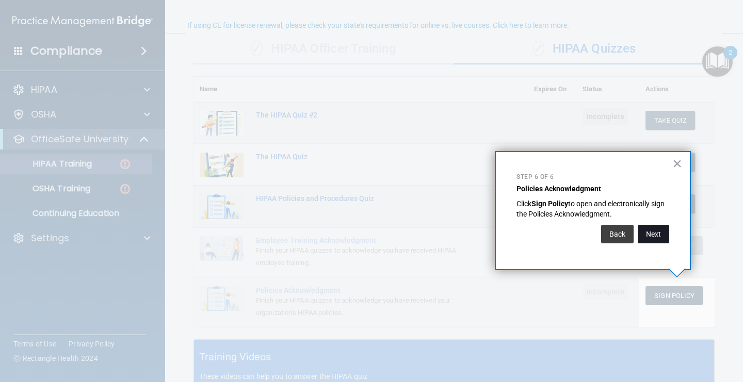
click at [662, 237] on button "Next" at bounding box center [653, 234] width 31 height 19
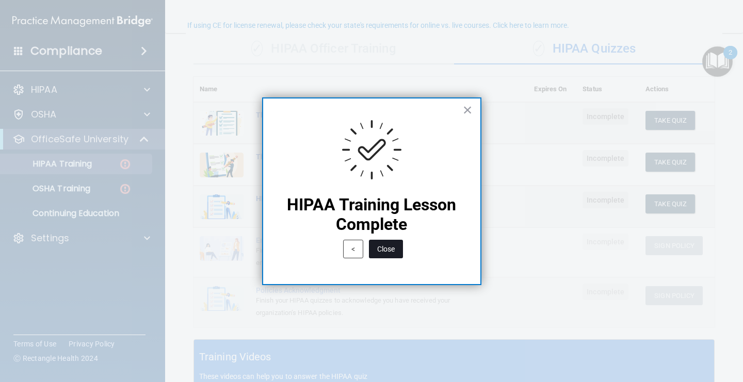
click at [395, 249] on button "Close" at bounding box center [386, 249] width 34 height 19
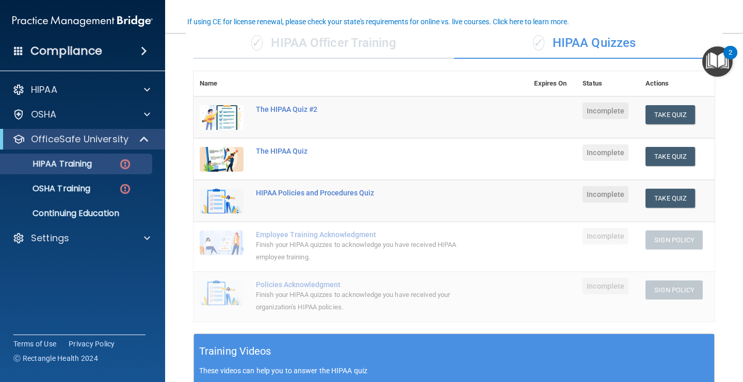
scroll to position [82, 0]
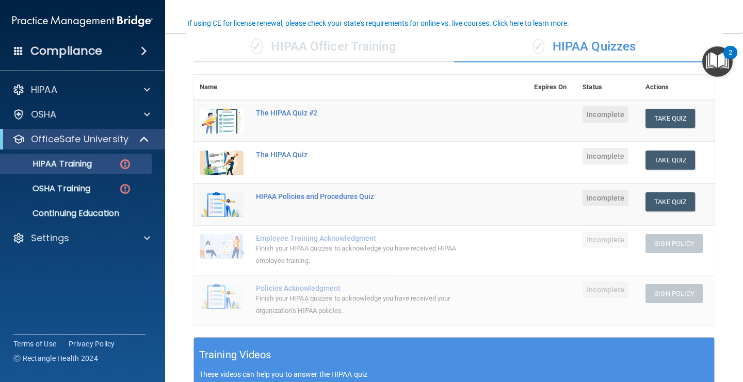
click at [463, 130] on td "The HIPAA Quiz #2" at bounding box center [389, 121] width 278 height 42
click at [299, 157] on div "The HIPAA Quiz" at bounding box center [366, 155] width 220 height 8
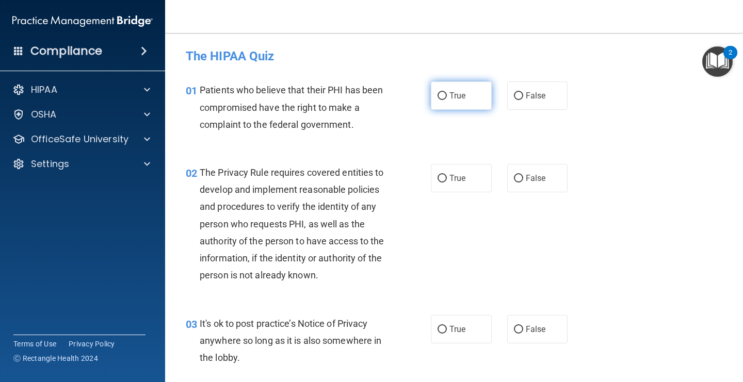
click at [444, 106] on label "True" at bounding box center [461, 96] width 61 height 28
click at [444, 100] on input "True" at bounding box center [441, 96] width 9 height 8
radio input "true"
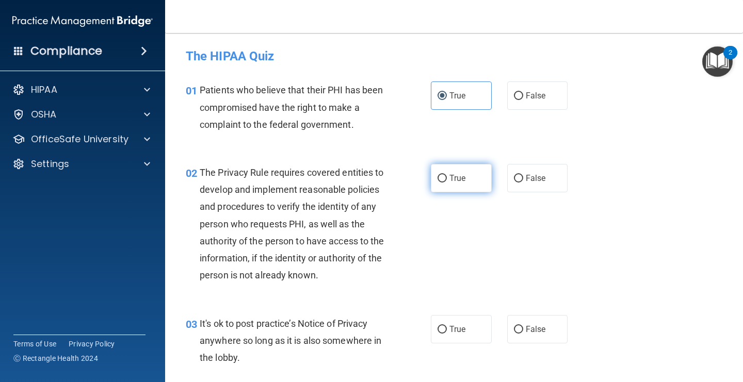
click at [459, 183] on span "True" at bounding box center [457, 178] width 16 height 10
click at [447, 183] on input "True" at bounding box center [441, 179] width 9 height 8
radio input "true"
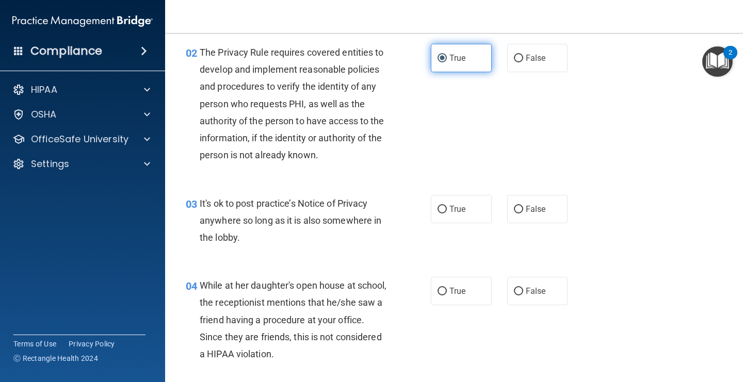
scroll to position [121, 0]
click at [538, 217] on label "False" at bounding box center [537, 208] width 61 height 28
click at [523, 213] on input "False" at bounding box center [518, 209] width 9 height 8
radio input "true"
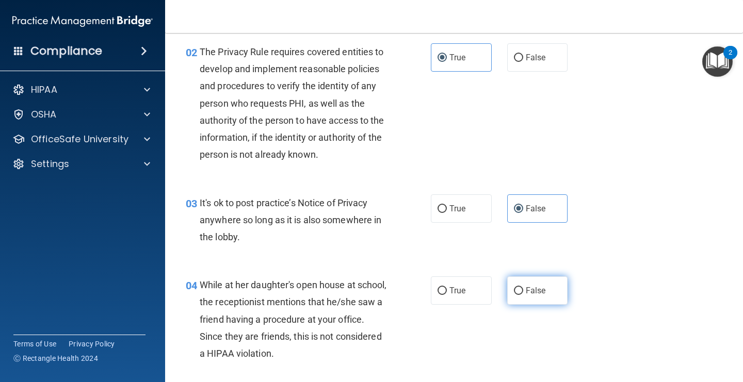
click at [545, 295] on label "False" at bounding box center [537, 291] width 61 height 28
click at [523, 295] on input "False" at bounding box center [518, 291] width 9 height 8
radio input "true"
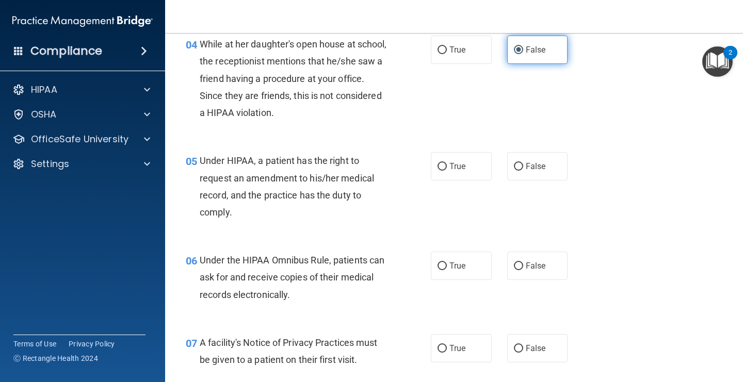
scroll to position [371, 0]
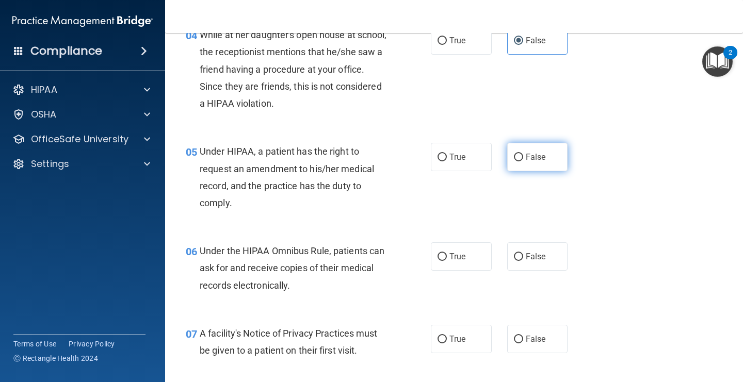
click at [527, 168] on label "False" at bounding box center [537, 157] width 61 height 28
click at [523, 161] on input "False" at bounding box center [518, 158] width 9 height 8
radio input "true"
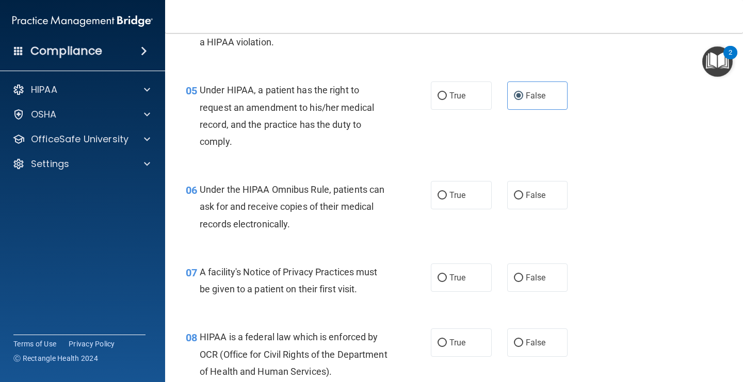
scroll to position [433, 0]
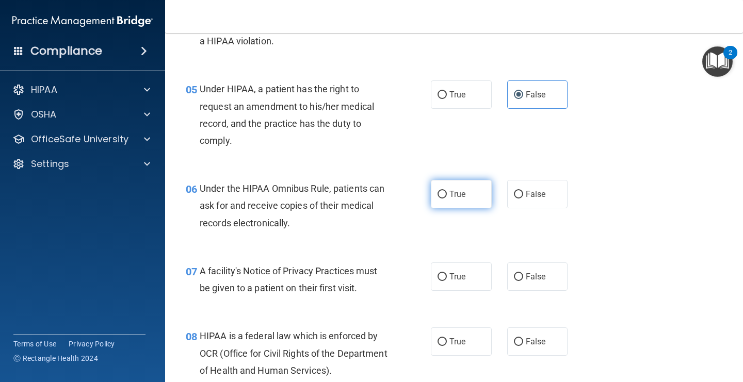
click at [479, 194] on label "True" at bounding box center [461, 194] width 61 height 28
click at [447, 194] on input "True" at bounding box center [441, 195] width 9 height 8
radio input "true"
click at [474, 282] on label "True" at bounding box center [461, 277] width 61 height 28
click at [447, 281] on input "True" at bounding box center [441, 277] width 9 height 8
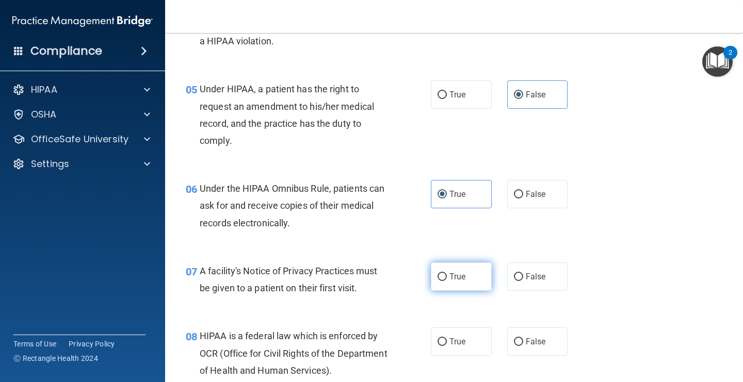
radio input "true"
click at [475, 332] on label "True" at bounding box center [461, 342] width 61 height 28
click at [447, 338] on input "True" at bounding box center [441, 342] width 9 height 8
radio input "true"
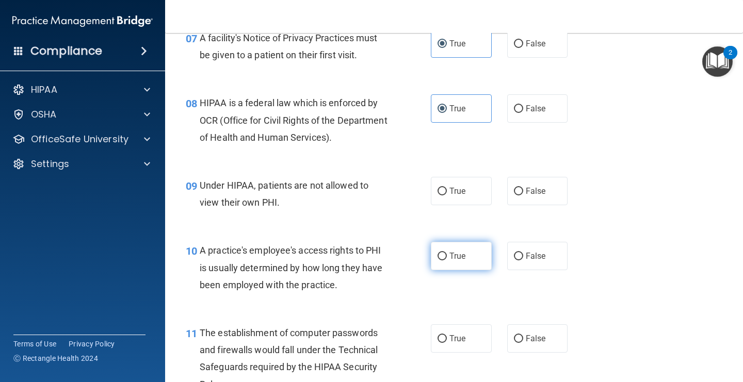
scroll to position [686, 0]
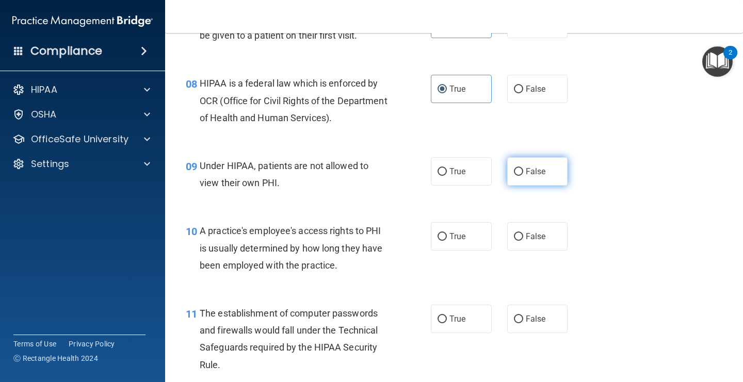
click at [526, 181] on label "False" at bounding box center [537, 171] width 61 height 28
click at [523, 176] on input "False" at bounding box center [518, 172] width 9 height 8
radio input "true"
click at [529, 233] on span "False" at bounding box center [536, 237] width 20 height 10
click at [523, 233] on input "False" at bounding box center [518, 237] width 9 height 8
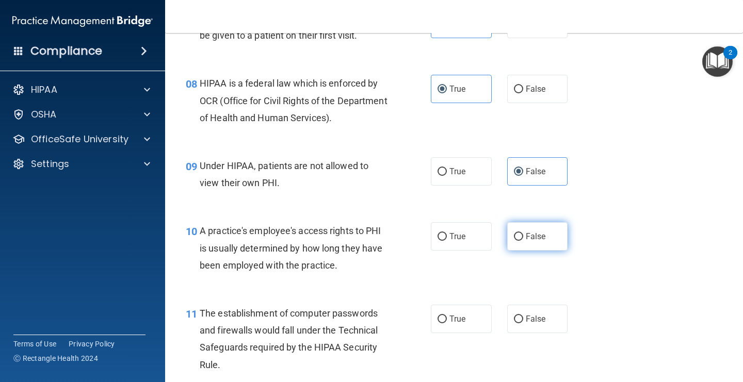
radio input "true"
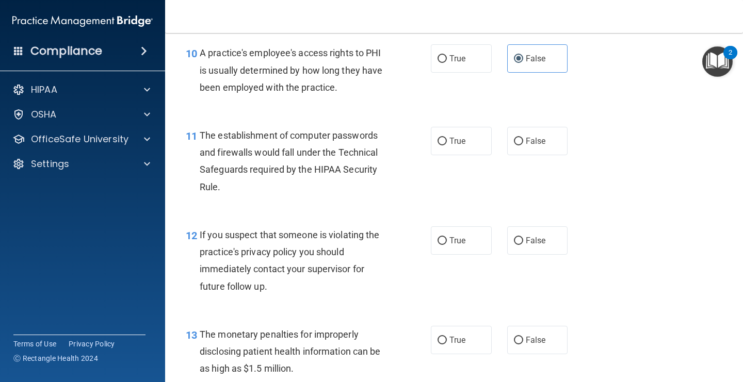
scroll to position [869, 0]
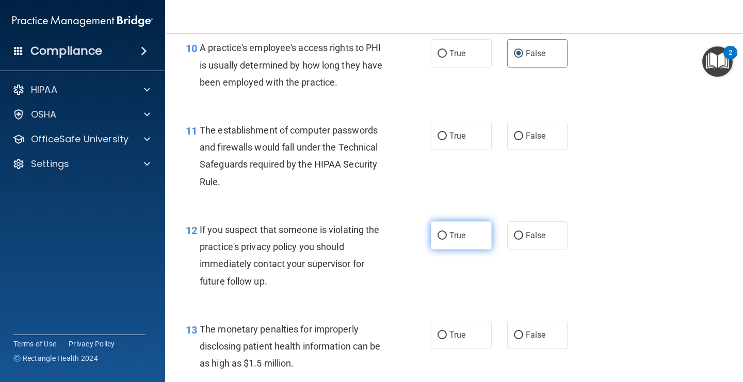
click at [445, 233] on input "True" at bounding box center [441, 236] width 9 height 8
radio input "true"
click at [460, 138] on span "True" at bounding box center [457, 136] width 16 height 10
click at [447, 138] on input "True" at bounding box center [441, 137] width 9 height 8
radio input "true"
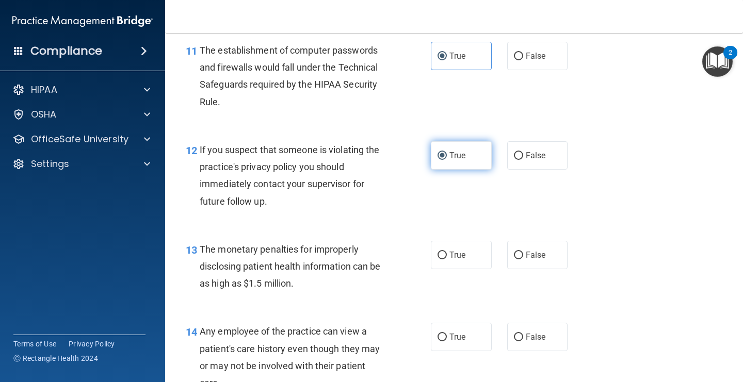
scroll to position [965, 0]
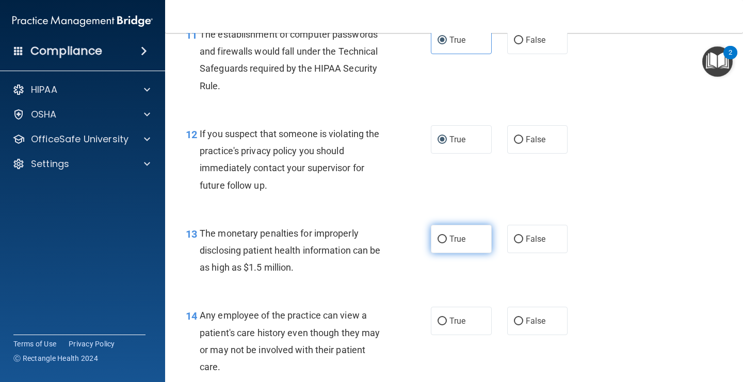
click at [461, 246] on label "True" at bounding box center [461, 239] width 61 height 28
click at [447, 243] on input "True" at bounding box center [441, 240] width 9 height 8
radio input "true"
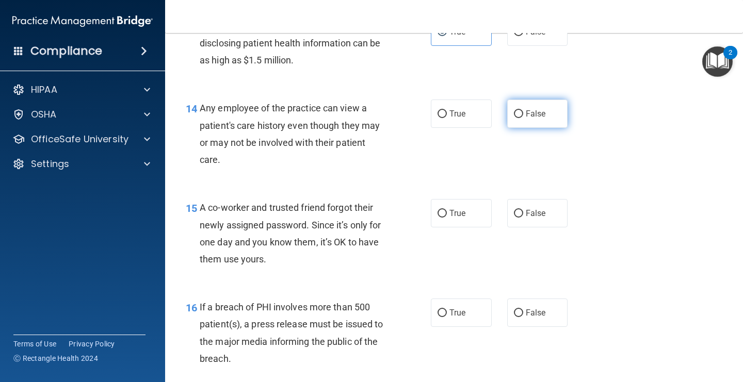
scroll to position [1200, 0]
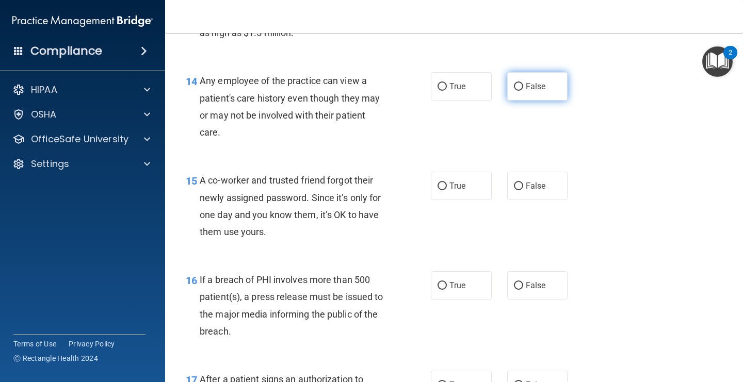
click at [530, 97] on label "False" at bounding box center [537, 86] width 61 height 28
click at [523, 91] on input "False" at bounding box center [518, 87] width 9 height 8
radio input "true"
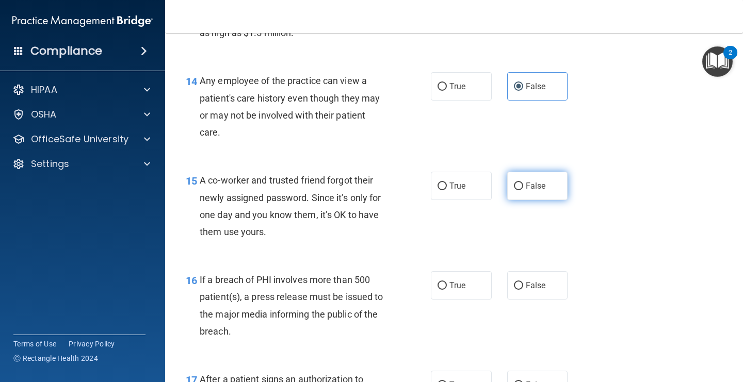
click at [544, 183] on span "False" at bounding box center [536, 186] width 20 height 10
click at [523, 183] on input "False" at bounding box center [518, 187] width 9 height 8
radio input "true"
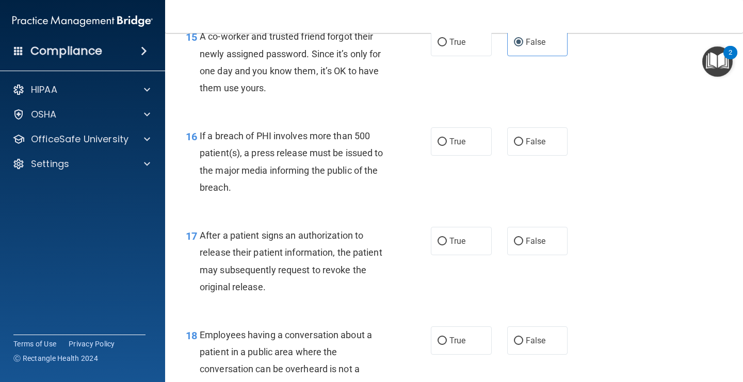
scroll to position [1345, 0]
click at [457, 246] on label "True" at bounding box center [461, 240] width 61 height 28
click at [447, 245] on input "True" at bounding box center [441, 241] width 9 height 8
radio input "true"
click at [454, 154] on label "True" at bounding box center [461, 140] width 61 height 28
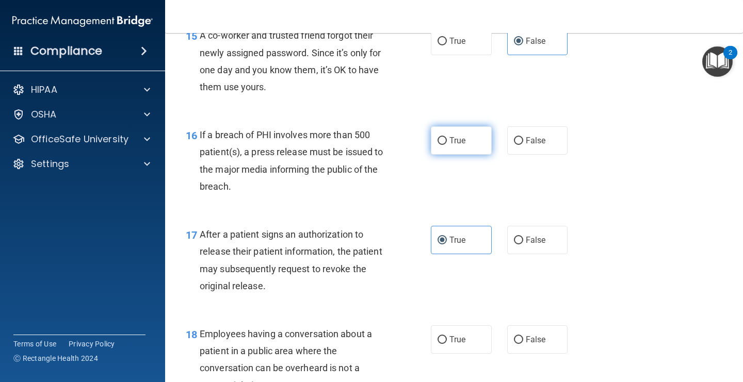
click at [447, 145] on input "True" at bounding box center [441, 141] width 9 height 8
radio input "true"
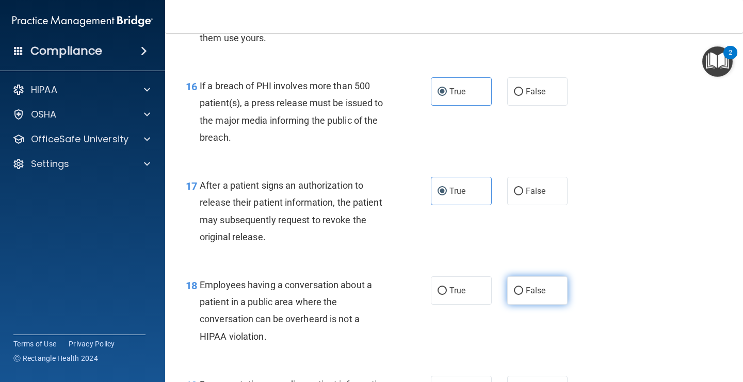
scroll to position [1406, 0]
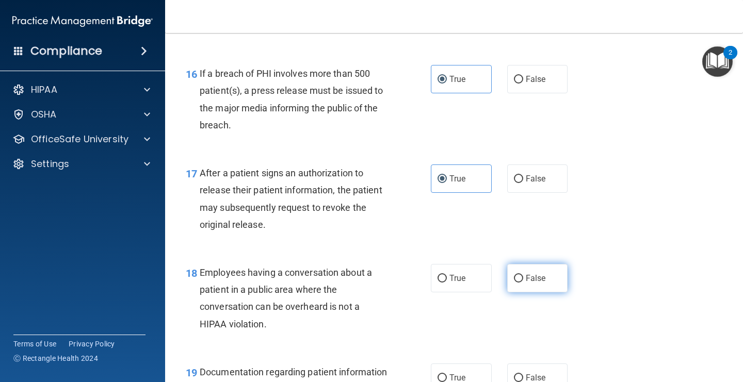
click at [540, 286] on label "False" at bounding box center [537, 278] width 61 height 28
click at [523, 283] on input "False" at bounding box center [518, 279] width 9 height 8
radio input "true"
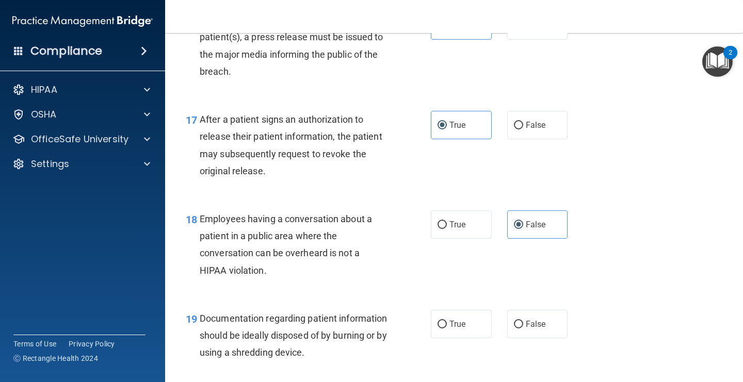
scroll to position [1468, 0]
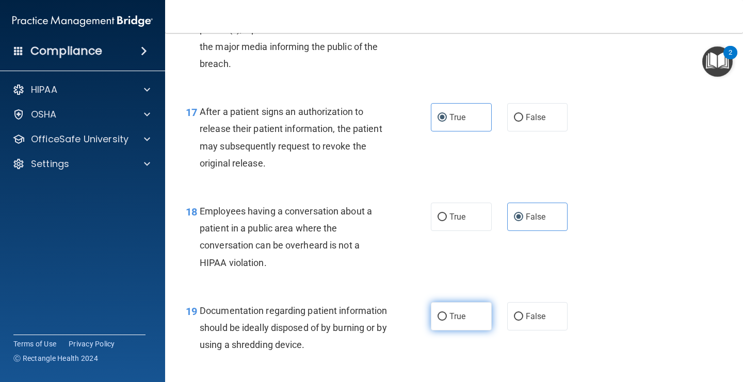
click at [475, 322] on label "True" at bounding box center [461, 316] width 61 height 28
click at [447, 321] on input "True" at bounding box center [441, 317] width 9 height 8
radio input "true"
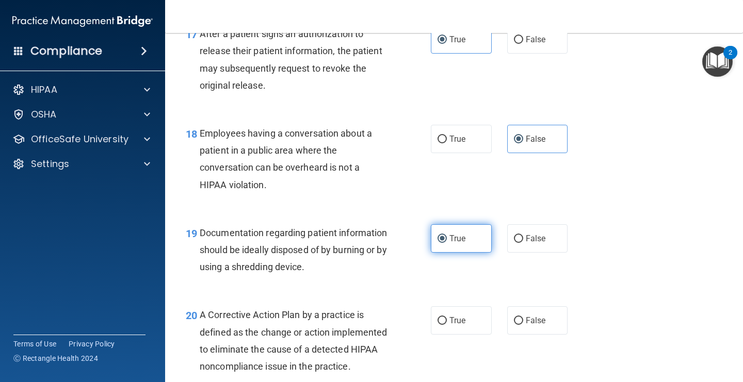
scroll to position [1554, 0]
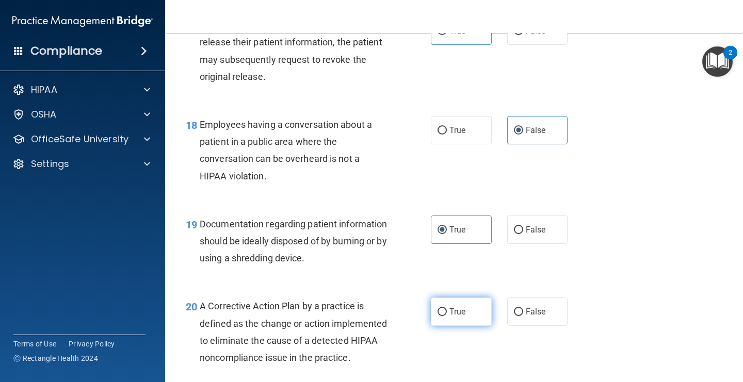
click at [464, 320] on label "True" at bounding box center [461, 312] width 61 height 28
click at [447, 316] on input "True" at bounding box center [441, 312] width 9 height 8
radio input "true"
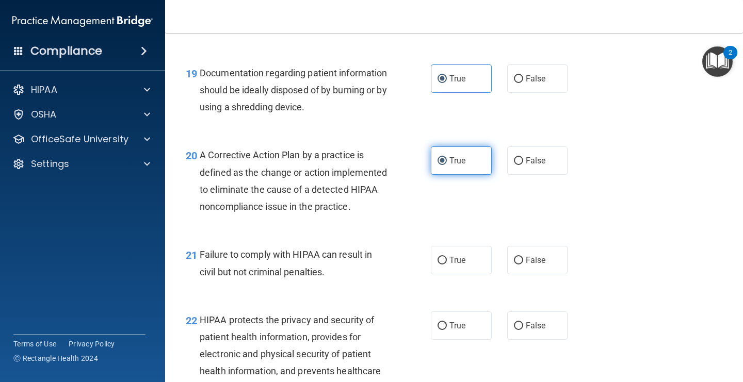
scroll to position [1714, 0]
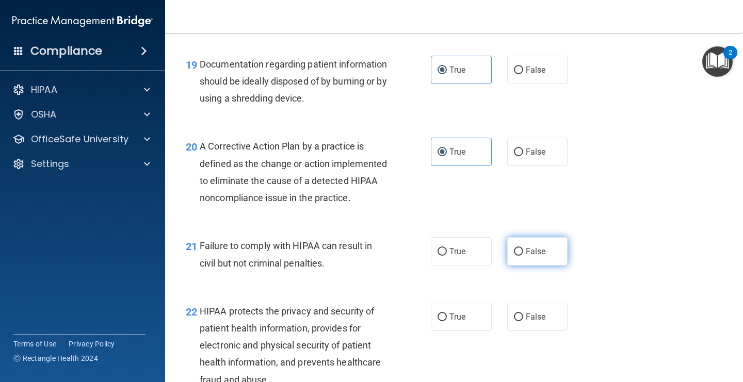
click at [527, 266] on label "False" at bounding box center [537, 251] width 61 height 28
click at [523, 256] on input "False" at bounding box center [518, 252] width 9 height 8
radio input "true"
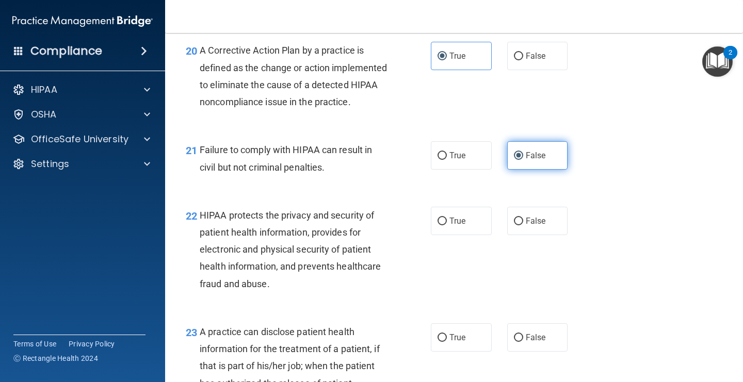
scroll to position [1822, 0]
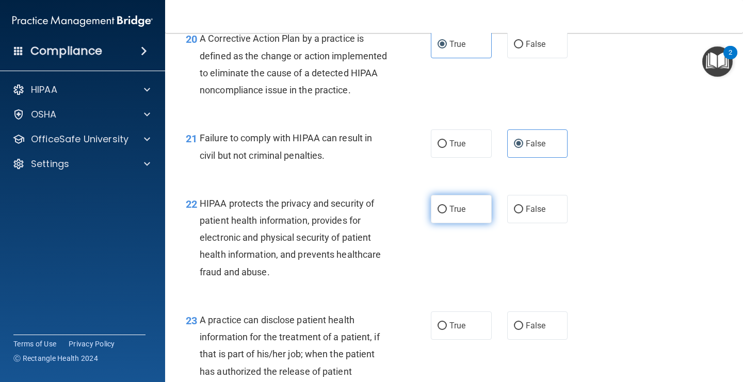
drag, startPoint x: 453, startPoint y: 225, endPoint x: 449, endPoint y: 221, distance: 5.8
click at [451, 214] on span "True" at bounding box center [457, 209] width 16 height 10
click at [440, 214] on input "True" at bounding box center [441, 210] width 9 height 8
radio input "true"
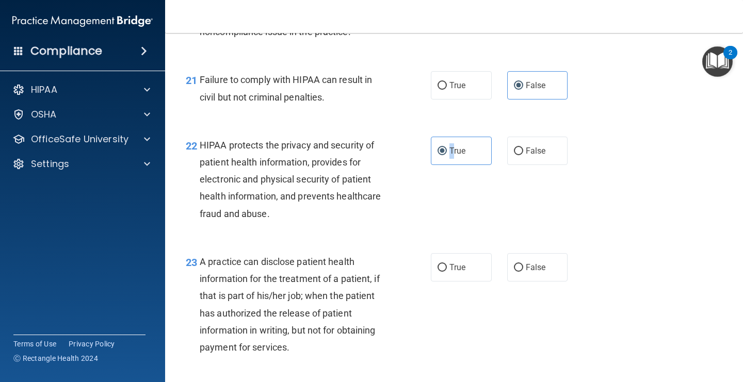
scroll to position [1900, 0]
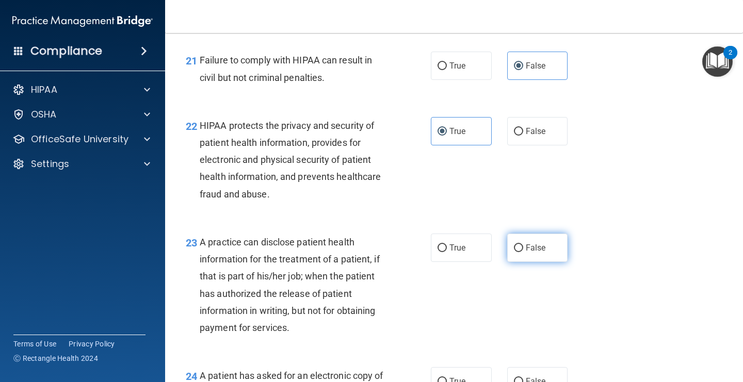
click at [535, 253] on span "False" at bounding box center [536, 248] width 20 height 10
click at [523, 252] on input "False" at bounding box center [518, 249] width 9 height 8
radio input "true"
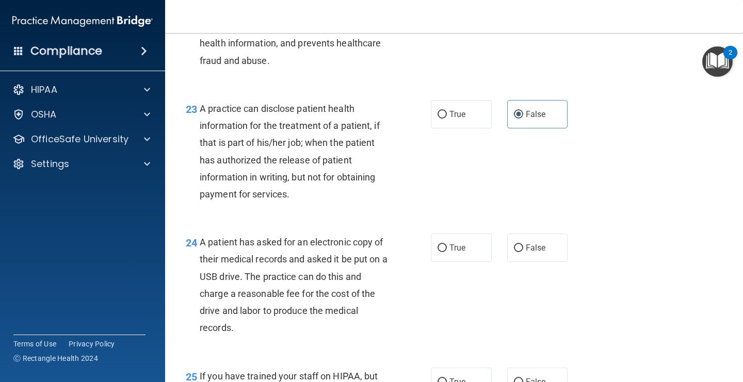
scroll to position [2036, 0]
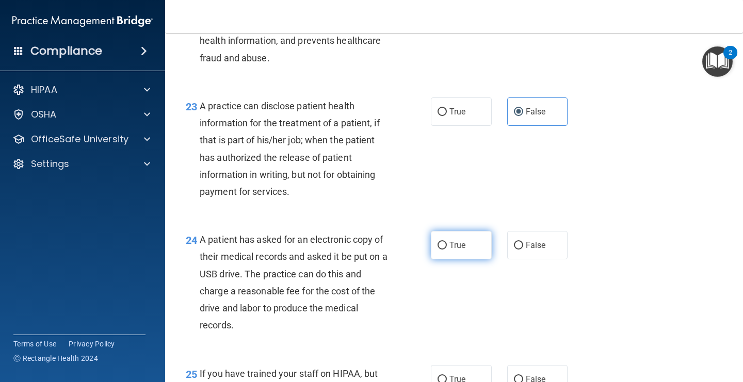
click at [456, 259] on label "True" at bounding box center [461, 245] width 61 height 28
click at [447, 250] on input "True" at bounding box center [441, 246] width 9 height 8
radio input "true"
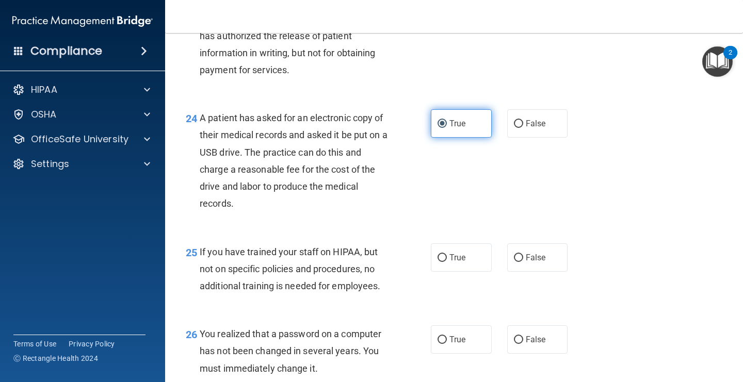
scroll to position [2195, 0]
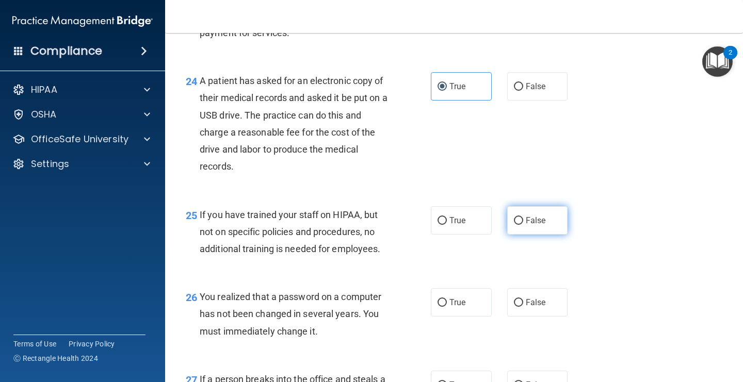
click at [523, 235] on label "False" at bounding box center [537, 220] width 61 height 28
click at [523, 225] on input "False" at bounding box center [518, 221] width 9 height 8
radio input "true"
click at [471, 317] on label "True" at bounding box center [461, 302] width 61 height 28
click at [447, 307] on input "True" at bounding box center [441, 303] width 9 height 8
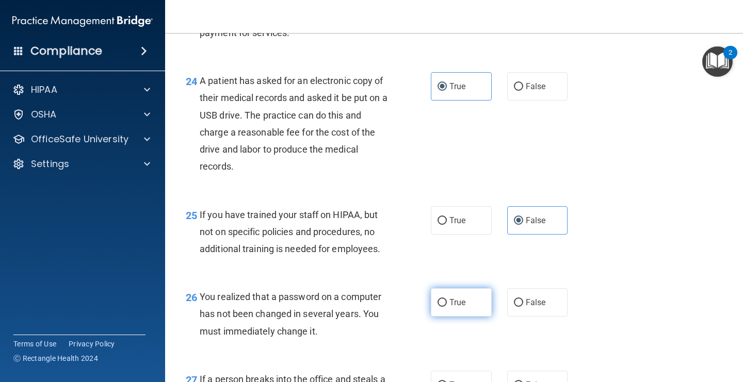
radio input "true"
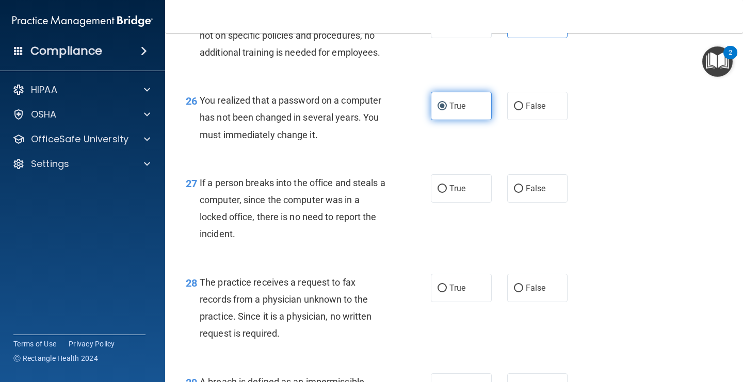
scroll to position [2392, 0]
click at [529, 202] on label "False" at bounding box center [537, 188] width 61 height 28
click at [523, 192] on input "False" at bounding box center [518, 189] width 9 height 8
radio input "true"
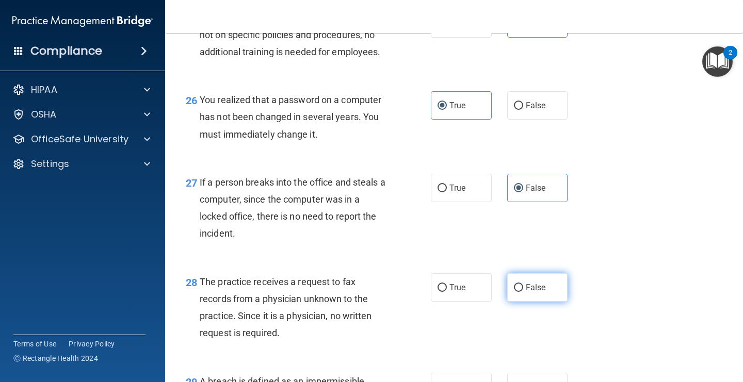
click at [530, 292] on span "False" at bounding box center [536, 288] width 20 height 10
click at [523, 292] on input "False" at bounding box center [518, 288] width 9 height 8
radio input "true"
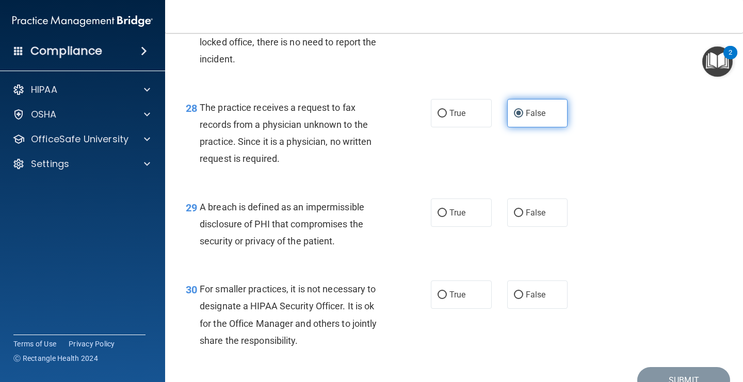
scroll to position [2569, 0]
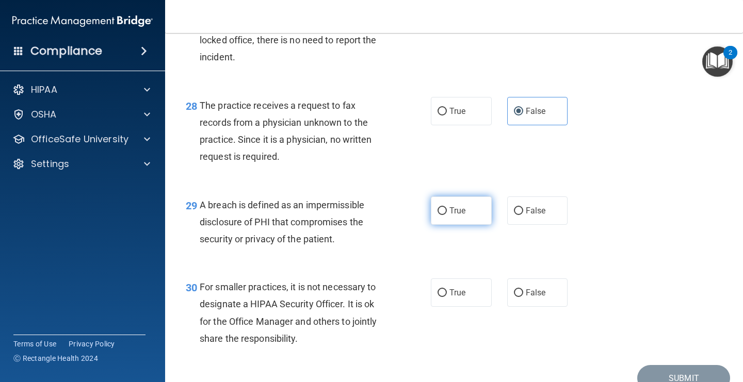
click at [466, 225] on label "True" at bounding box center [461, 211] width 61 height 28
click at [447, 215] on input "True" at bounding box center [441, 211] width 9 height 8
radio input "true"
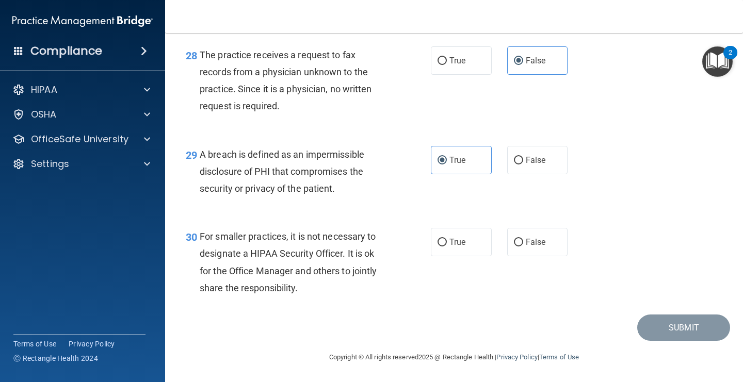
scroll to position [2637, 0]
click at [522, 249] on label "False" at bounding box center [537, 242] width 61 height 28
click at [522, 247] on input "False" at bounding box center [518, 243] width 9 height 8
radio input "true"
click at [667, 328] on button "Submit" at bounding box center [683, 328] width 93 height 26
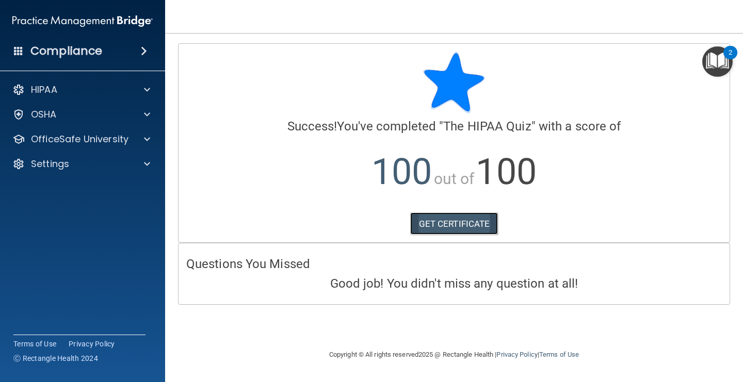
click at [465, 222] on link "GET CERTIFICATE" at bounding box center [454, 224] width 88 height 23
click at [716, 61] on img "Open Resource Center, 2 new notifications" at bounding box center [717, 61] width 30 height 30
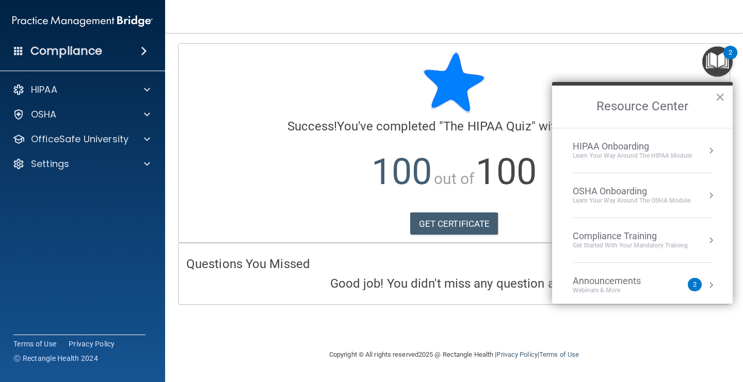
click at [710, 151] on button "Resource Center" at bounding box center [711, 150] width 10 height 10
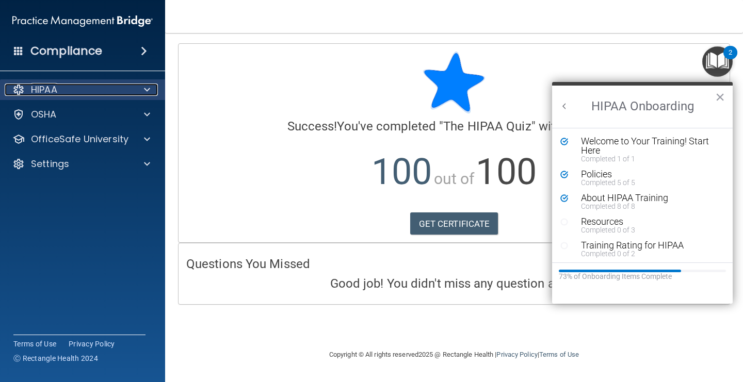
click at [153, 92] on div at bounding box center [146, 90] width 26 height 12
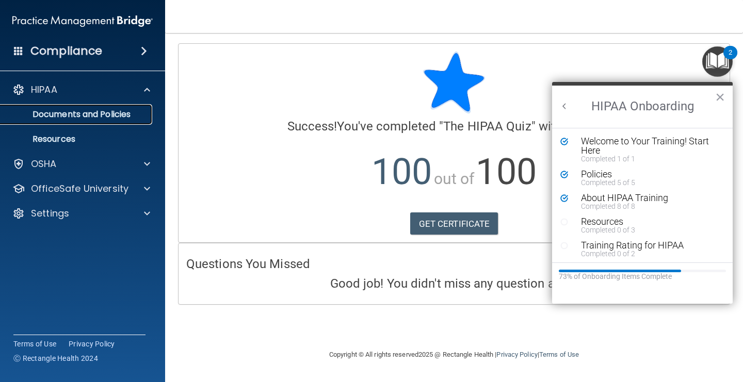
click at [142, 116] on p "Documents and Policies" at bounding box center [77, 114] width 141 height 10
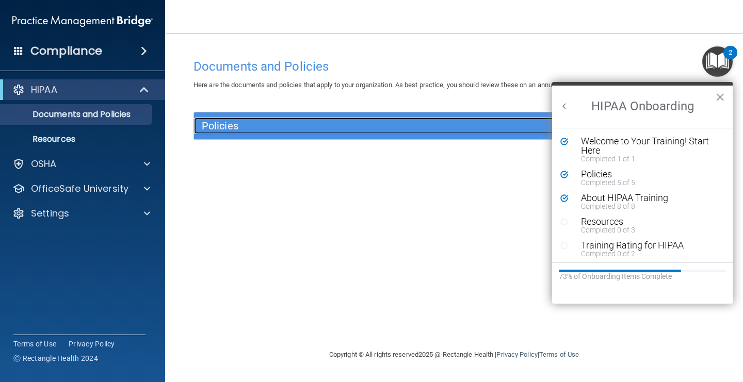
click at [332, 119] on div "Policies" at bounding box center [389, 126] width 390 height 17
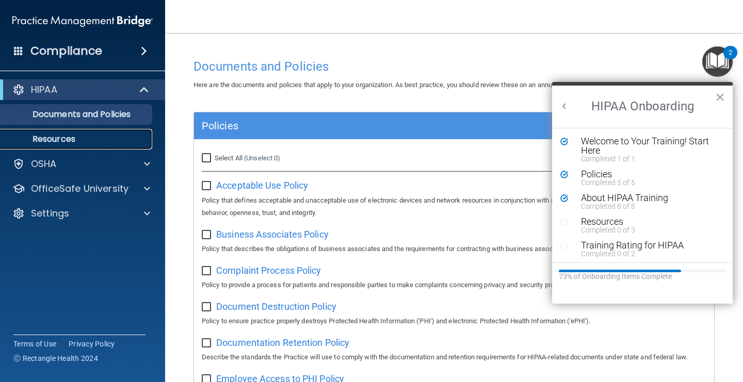
click at [63, 141] on p "Resources" at bounding box center [77, 139] width 141 height 10
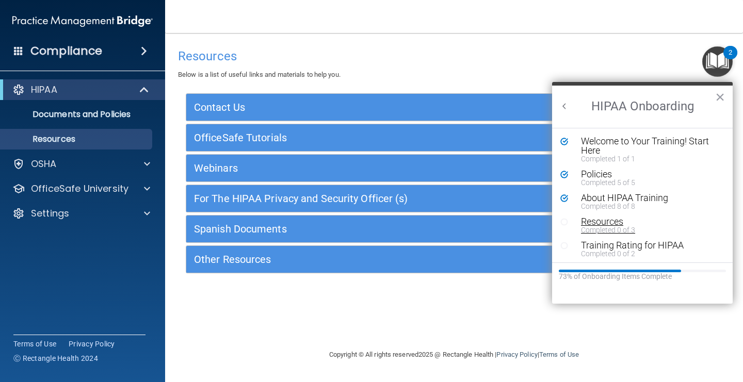
click at [623, 223] on div "Resources" at bounding box center [650, 221] width 138 height 9
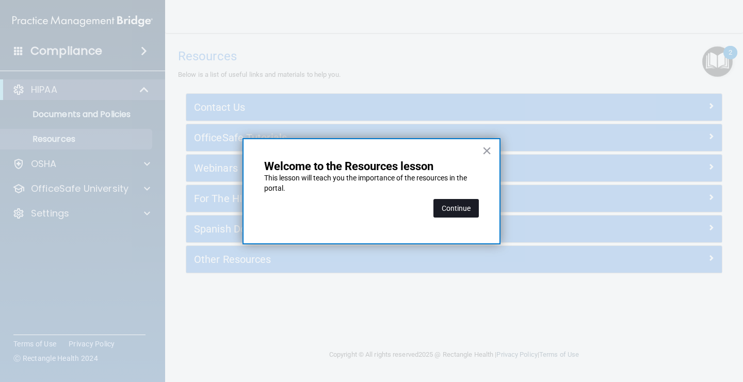
click at [463, 214] on button "Continue" at bounding box center [455, 208] width 45 height 19
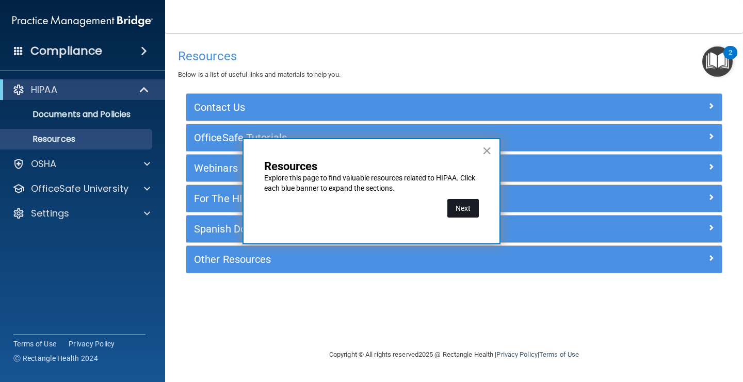
click at [467, 210] on button "Next" at bounding box center [462, 208] width 31 height 19
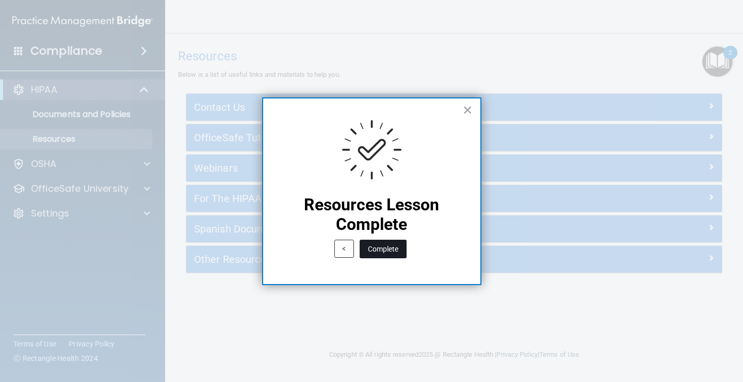
click at [398, 256] on button "Complete" at bounding box center [383, 249] width 47 height 19
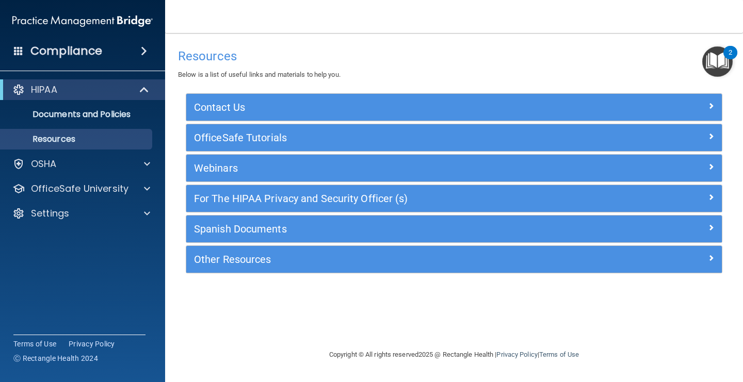
click at [713, 64] on img "Open Resource Center, 2 new notifications" at bounding box center [717, 61] width 30 height 30
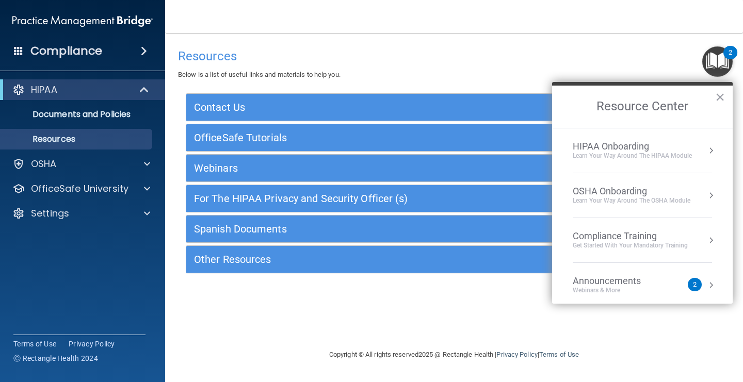
click at [670, 149] on div "HIPAA Onboarding" at bounding box center [632, 146] width 119 height 11
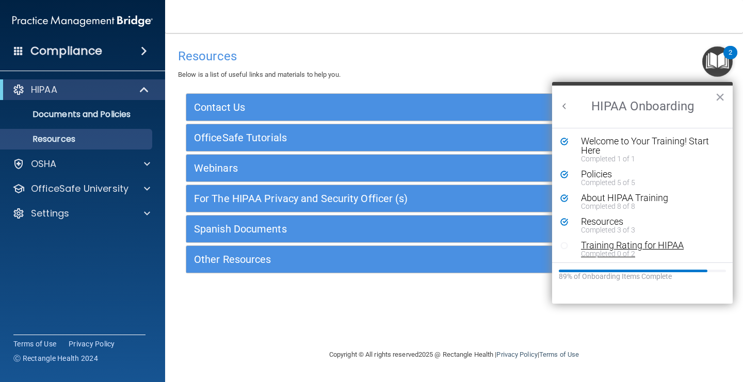
click at [631, 251] on div "Completed 0 of 2" at bounding box center [650, 253] width 138 height 7
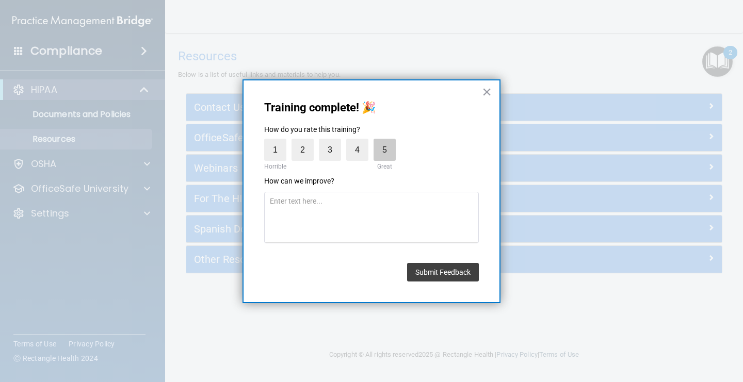
click at [385, 155] on label "5" at bounding box center [384, 150] width 22 height 22
click at [361, 141] on input "5" at bounding box center [361, 141] width 0 height 0
click at [447, 278] on button "Submit Feedback" at bounding box center [443, 272] width 72 height 19
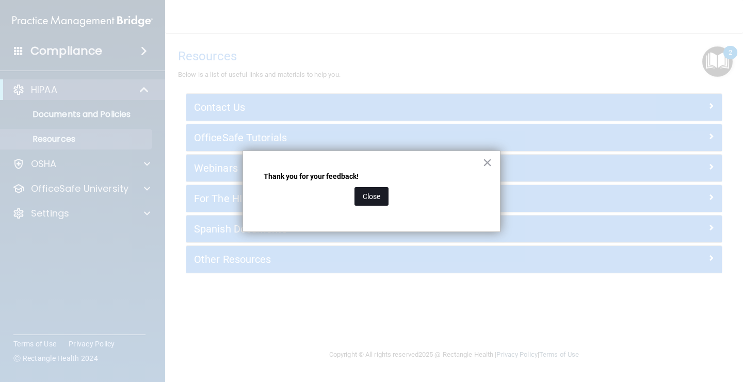
click at [375, 192] on button "Close" at bounding box center [371, 196] width 34 height 19
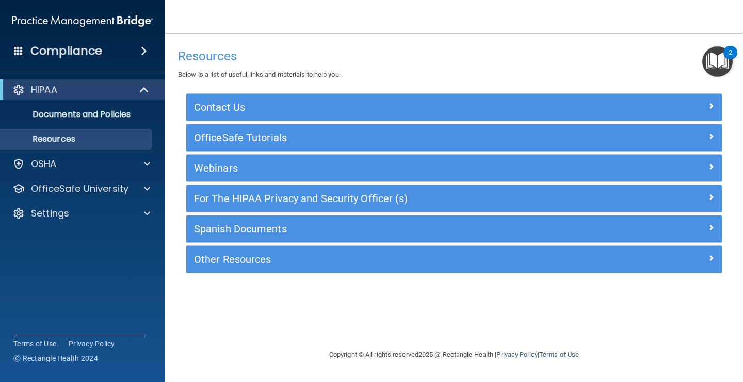
click at [726, 52] on div "2" at bounding box center [730, 52] width 14 height 13
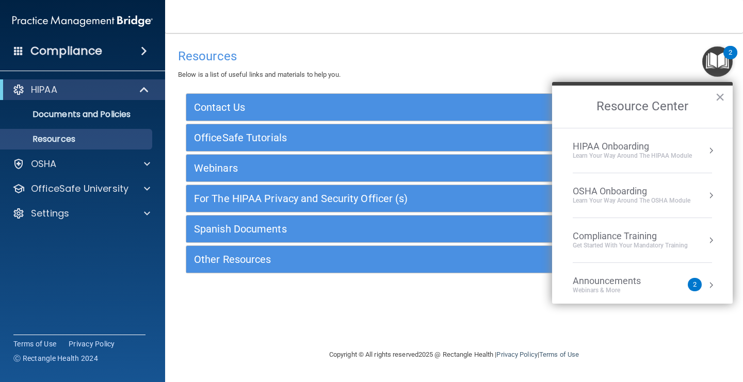
click at [675, 151] on div "HIPAA Onboarding" at bounding box center [632, 146] width 119 height 11
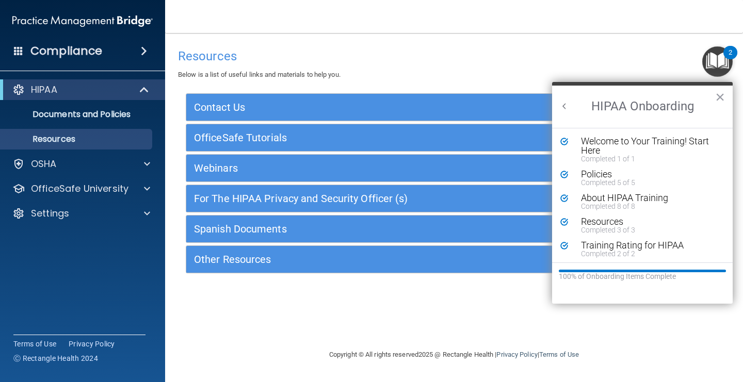
scroll to position [2, 0]
click at [651, 31] on nav "Toggle navigation Johnuana Wallace kirell.wallace@gmail.com Manage My Enterpris…" at bounding box center [454, 16] width 578 height 33
click at [720, 94] on button "×" at bounding box center [720, 97] width 10 height 17
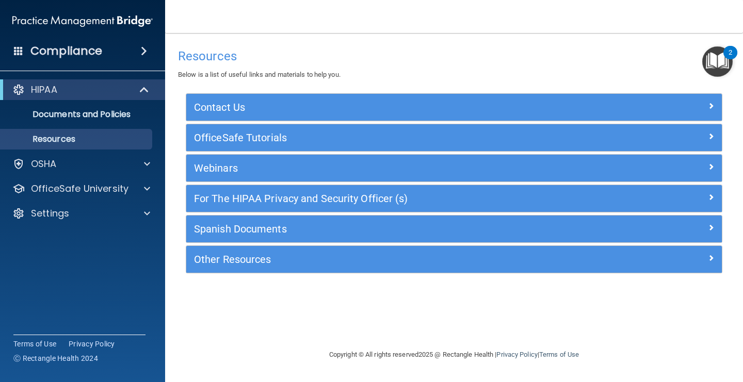
click at [722, 78] on div "Resources Below is a list of useful links and materials to help you." at bounding box center [454, 62] width 552 height 38
click at [718, 68] on img "Open Resource Center, 2 new notifications" at bounding box center [717, 61] width 30 height 30
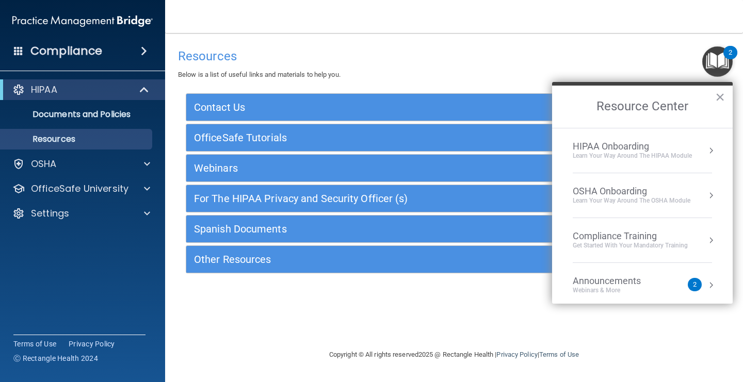
click at [708, 195] on button "Resource Center" at bounding box center [711, 195] width 10 height 10
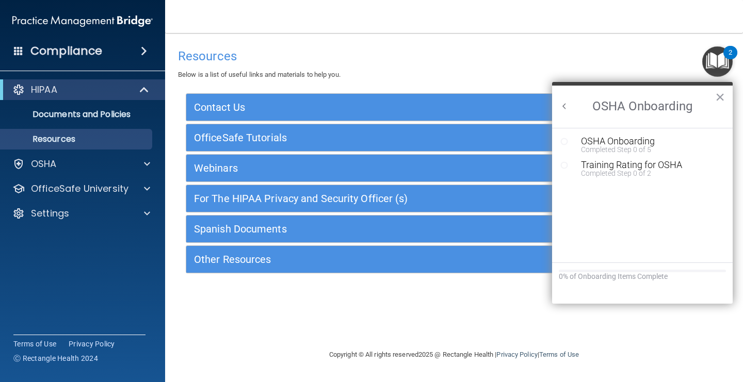
scroll to position [0, 0]
click at [620, 146] on div "Completed Step 0 of 5" at bounding box center [650, 149] width 138 height 7
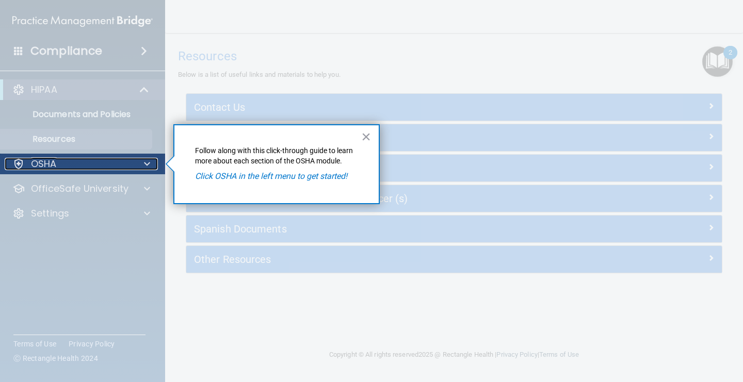
click at [151, 165] on div at bounding box center [146, 164] width 26 height 12
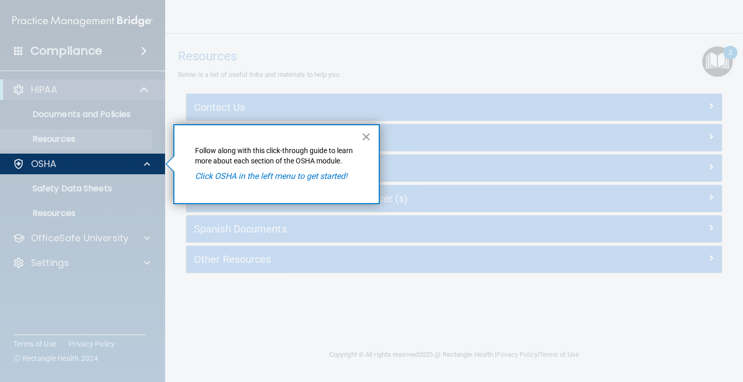
click at [249, 176] on em "Click OSHA in the left menu to get started!" at bounding box center [271, 176] width 152 height 10
click at [214, 179] on em "Click OSHA in the left menu to get started!" at bounding box center [271, 176] width 152 height 10
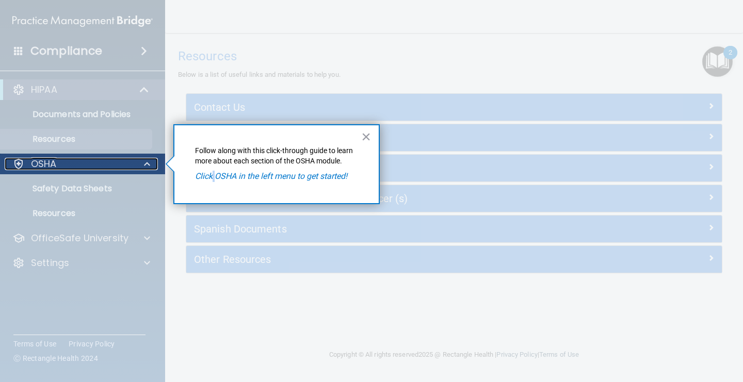
click at [48, 166] on p "OSHA" at bounding box center [44, 164] width 26 height 12
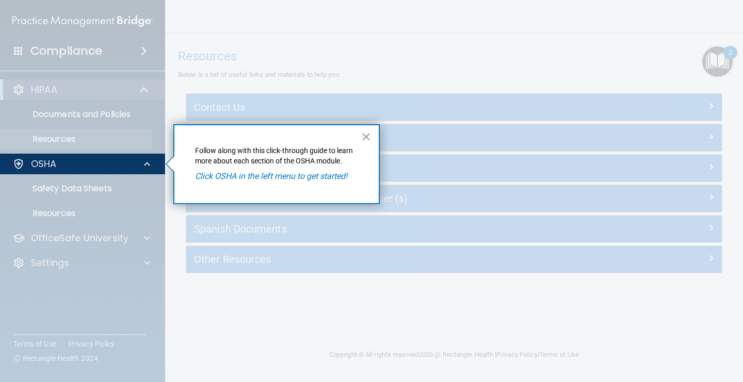
click at [109, 202] on div at bounding box center [83, 278] width 166 height 208
click at [370, 137] on button "×" at bounding box center [366, 136] width 10 height 17
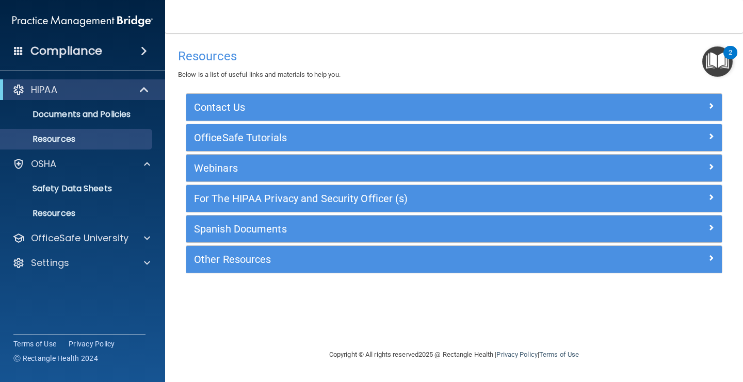
click at [716, 70] on img "Open Resource Center, 2 new notifications" at bounding box center [717, 61] width 30 height 30
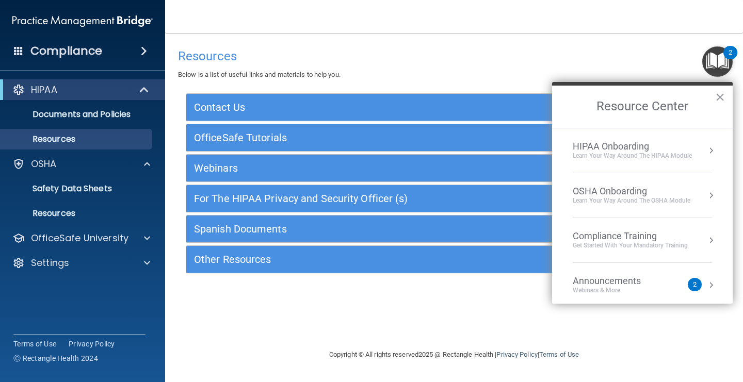
click at [700, 154] on div "HIPAA Onboarding Learn Your Way around the HIPAA module" at bounding box center [642, 151] width 139 height 20
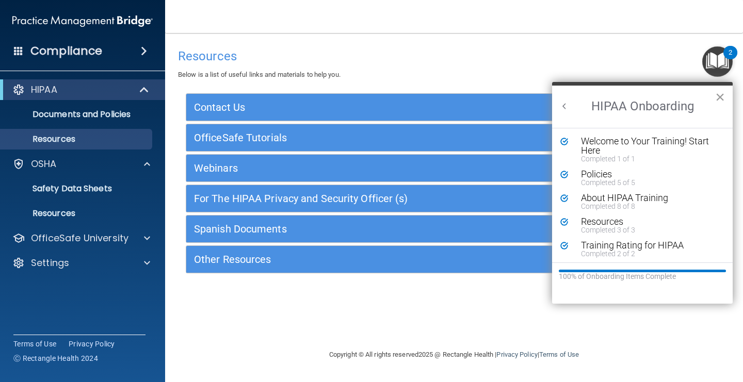
click at [719, 97] on button "×" at bounding box center [720, 97] width 10 height 17
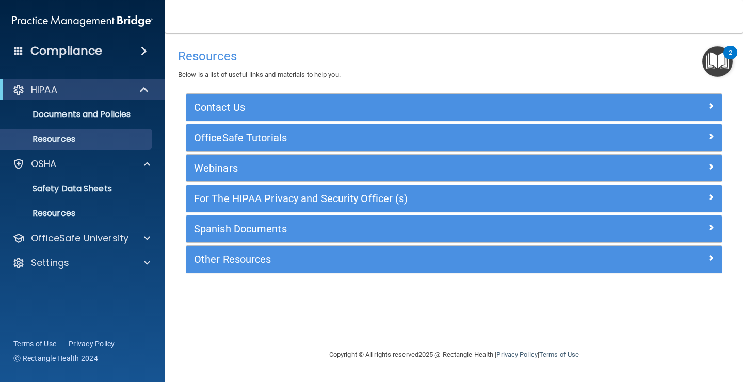
click at [707, 72] on img "Open Resource Center, 2 new notifications" at bounding box center [717, 61] width 30 height 30
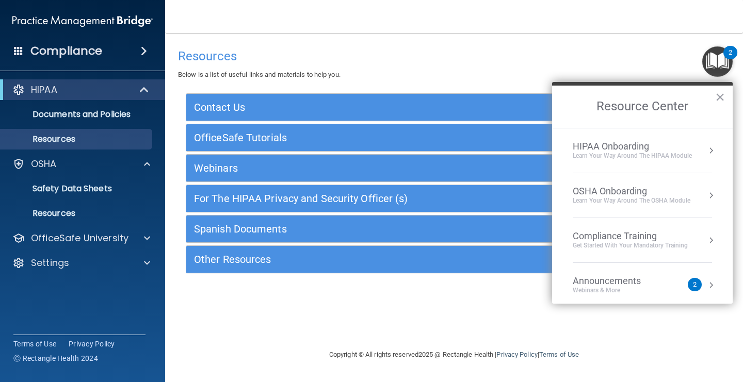
click at [701, 201] on div "OSHA Onboarding Learn your way around the OSHA module" at bounding box center [642, 196] width 139 height 20
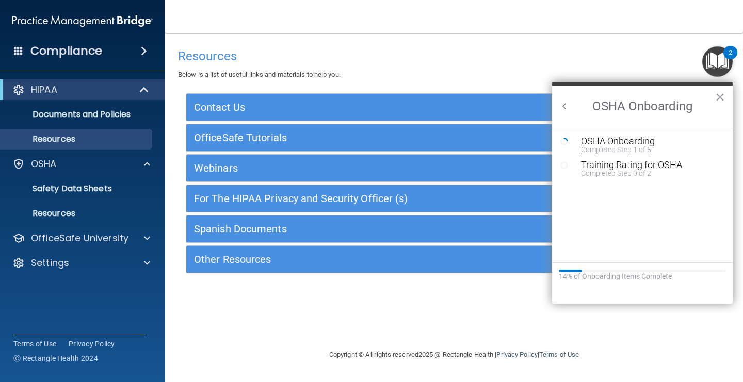
click at [635, 146] on div "Completed Step 1 of 5" at bounding box center [650, 149] width 138 height 7
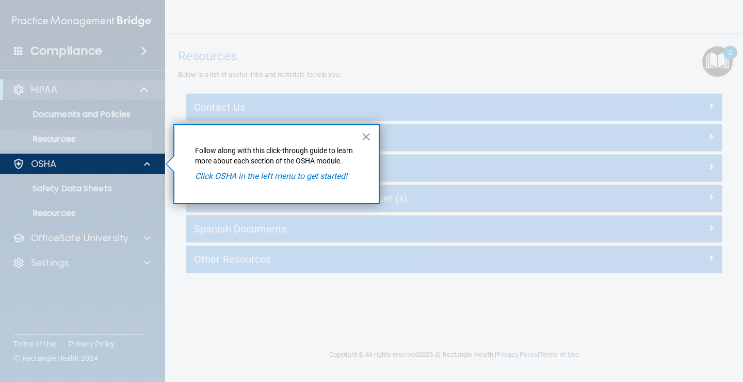
click at [224, 176] on em "Click OSHA in the left menu to get started!" at bounding box center [271, 176] width 152 height 10
click at [223, 176] on em "Click OSHA in the left menu to get started!" at bounding box center [271, 176] width 152 height 10
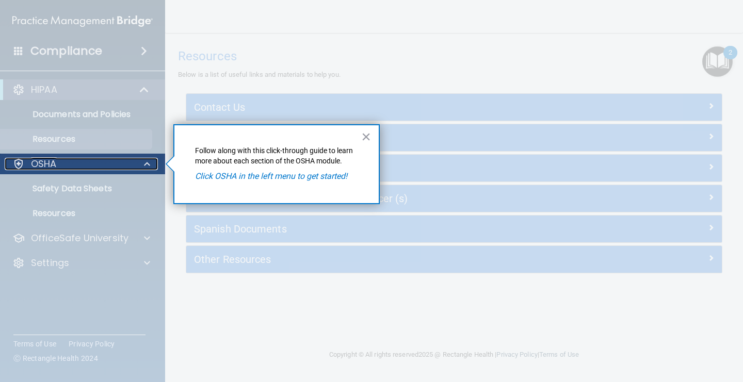
click at [42, 169] on p "OSHA" at bounding box center [44, 164] width 26 height 12
click at [41, 167] on p "OSHA" at bounding box center [44, 164] width 26 height 12
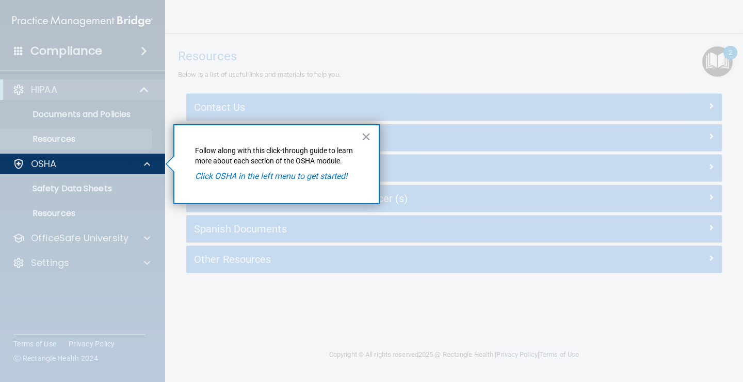
click at [237, 151] on p "Follow along with this click-through guide to learn more about each section of …" at bounding box center [276, 156] width 163 height 20
click at [366, 141] on button "×" at bounding box center [366, 136] width 10 height 17
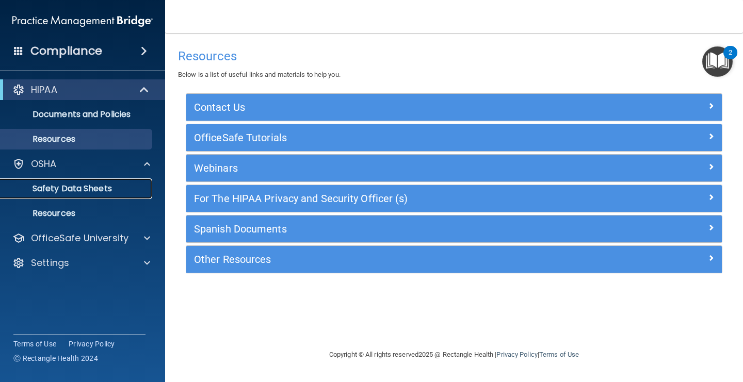
click at [118, 195] on link "Safety Data Sheets" at bounding box center [71, 188] width 162 height 21
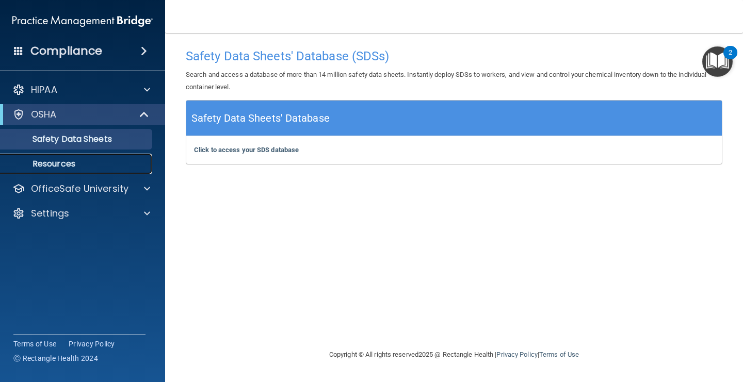
click at [94, 165] on p "Resources" at bounding box center [77, 164] width 141 height 10
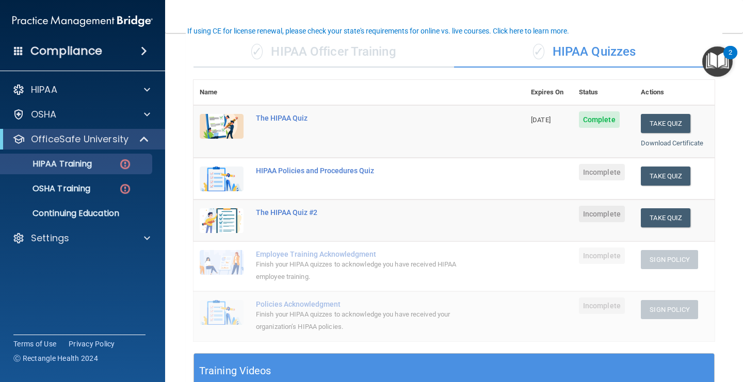
scroll to position [79, 0]
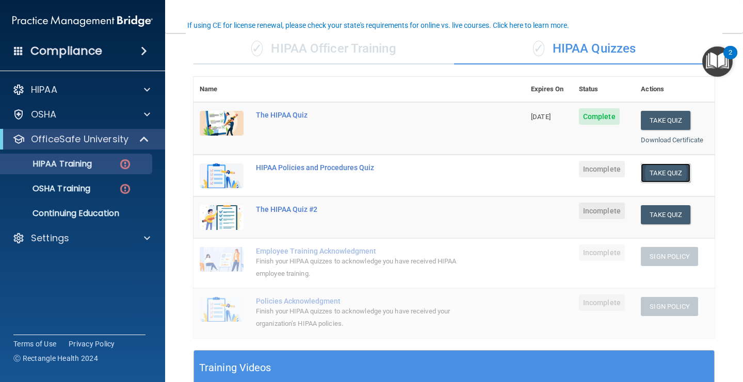
click at [668, 179] on button "Take Quiz" at bounding box center [666, 173] width 50 height 19
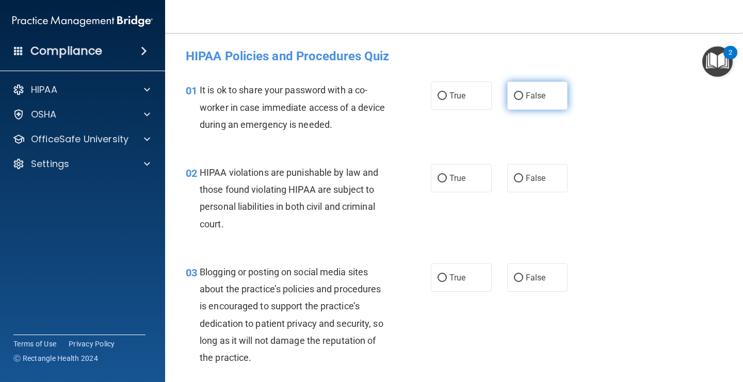
click at [521, 97] on input "False" at bounding box center [518, 96] width 9 height 8
radio input "true"
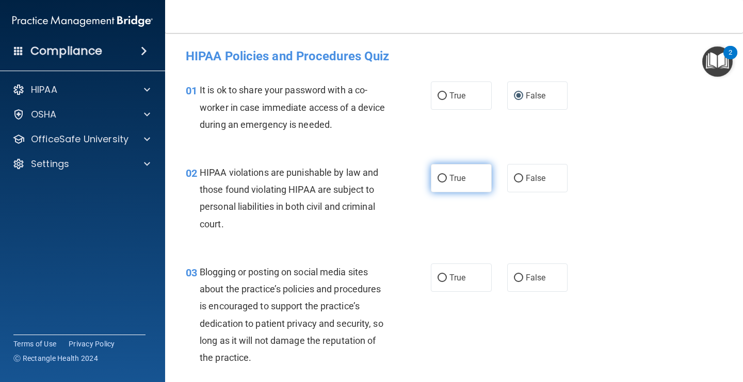
click at [440, 184] on label "True" at bounding box center [461, 178] width 61 height 28
click at [440, 183] on input "True" at bounding box center [441, 179] width 9 height 8
radio input "true"
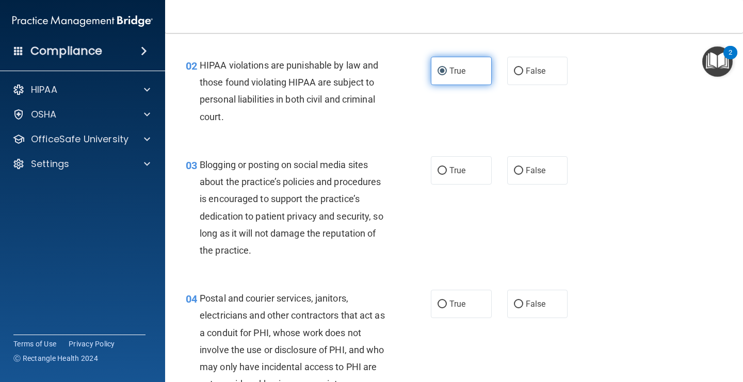
scroll to position [113, 0]
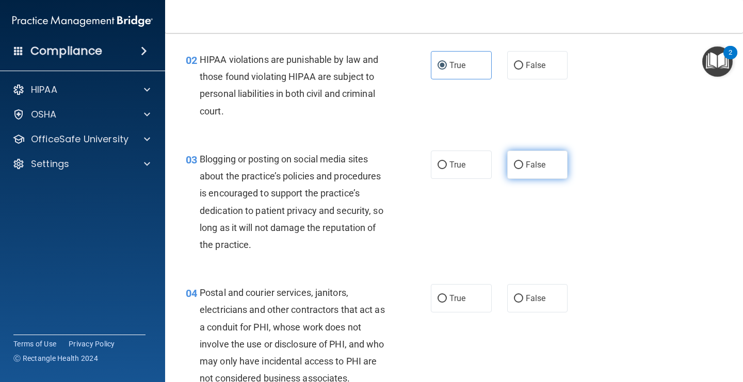
click at [522, 166] on input "False" at bounding box center [518, 165] width 9 height 8
radio input "true"
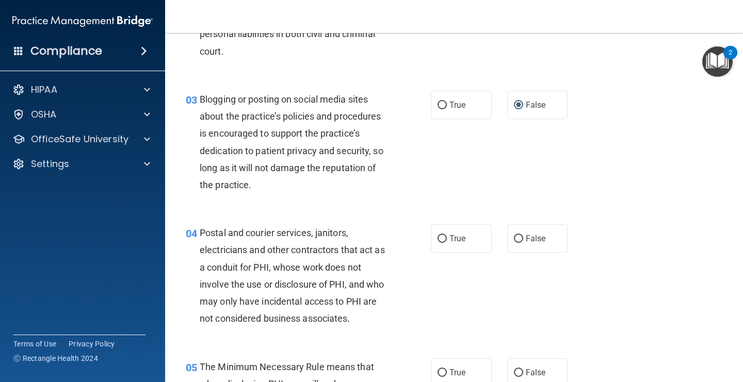
scroll to position [186, 0]
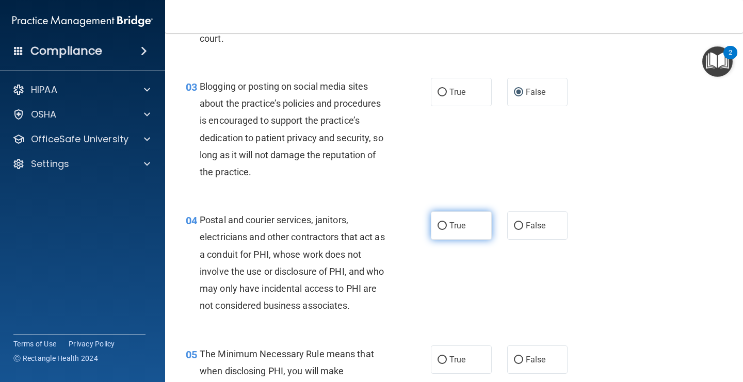
click at [462, 235] on label "True" at bounding box center [461, 226] width 61 height 28
click at [447, 230] on input "True" at bounding box center [441, 226] width 9 height 8
radio input "true"
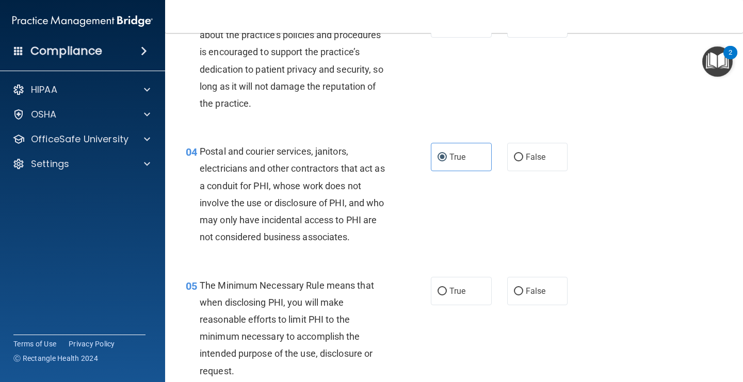
scroll to position [266, 0]
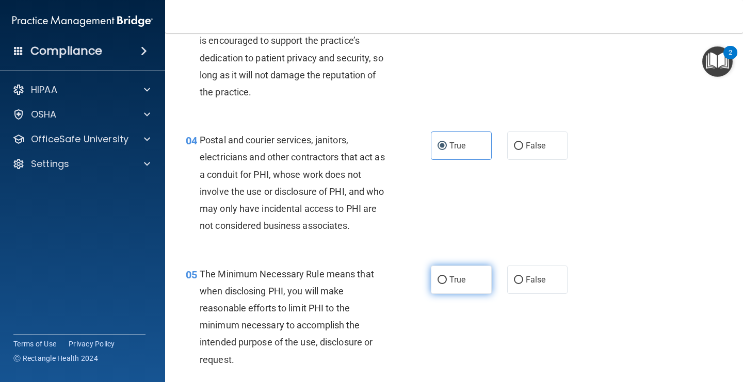
click at [461, 290] on label "True" at bounding box center [461, 280] width 61 height 28
click at [447, 284] on input "True" at bounding box center [441, 281] width 9 height 8
radio input "true"
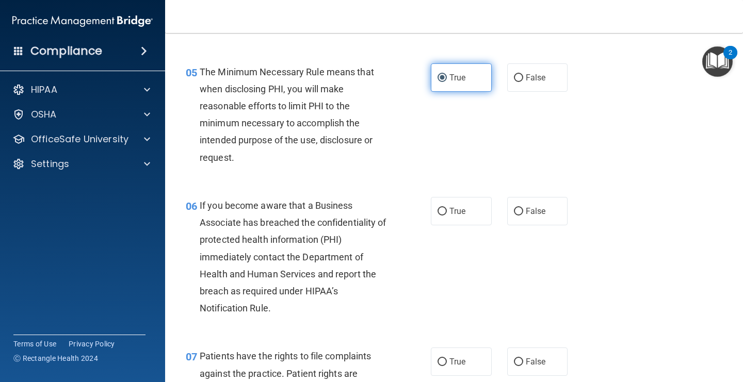
scroll to position [469, 0]
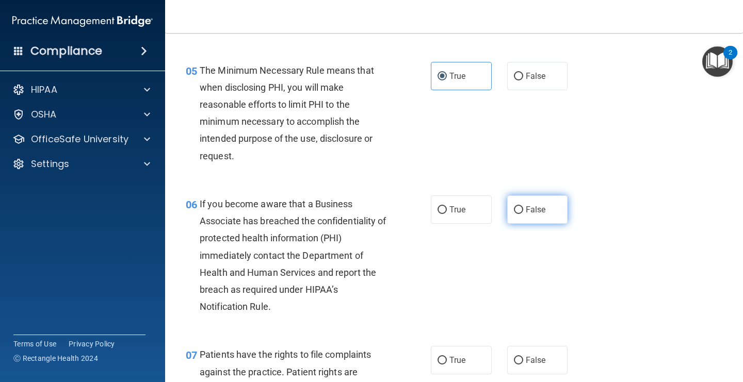
click at [521, 218] on label "False" at bounding box center [537, 210] width 61 height 28
click at [521, 214] on input "False" at bounding box center [518, 210] width 9 height 8
radio input "true"
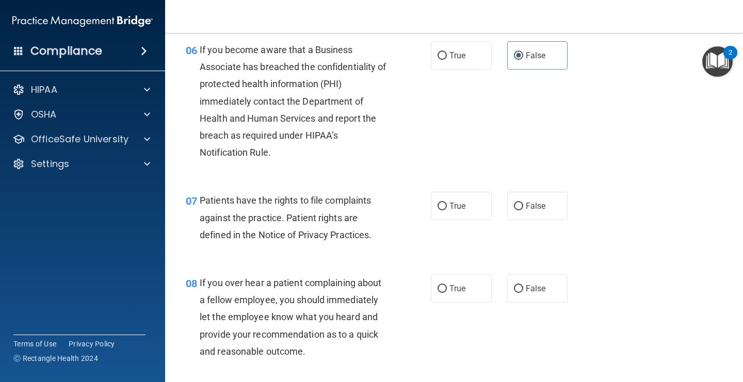
scroll to position [623, 0]
click at [447, 201] on label "True" at bounding box center [461, 206] width 61 height 28
click at [447, 203] on input "True" at bounding box center [441, 207] width 9 height 8
radio input "true"
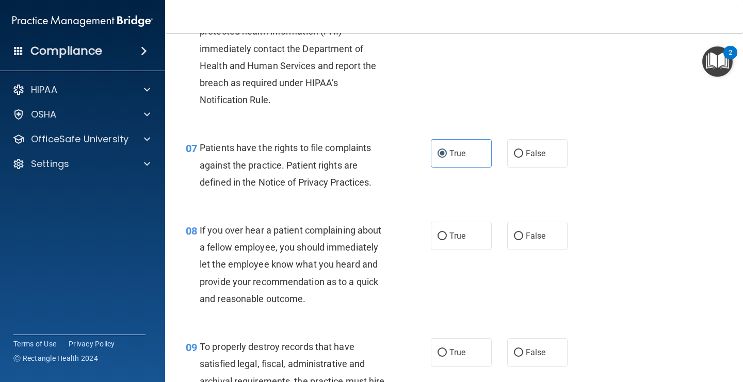
scroll to position [684, 0]
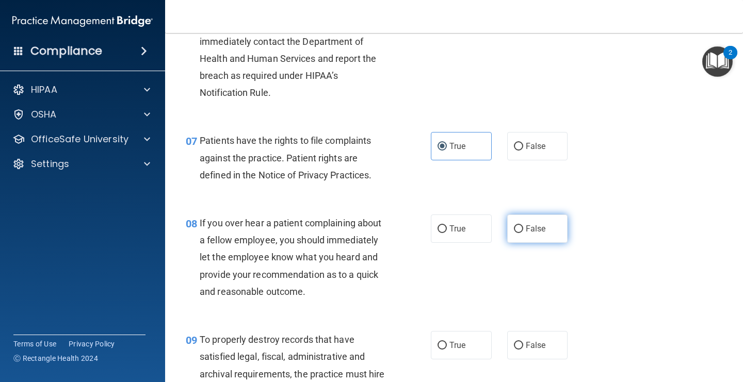
click at [526, 231] on span "False" at bounding box center [536, 229] width 20 height 10
click at [523, 231] on input "False" at bounding box center [518, 229] width 9 height 8
radio input "true"
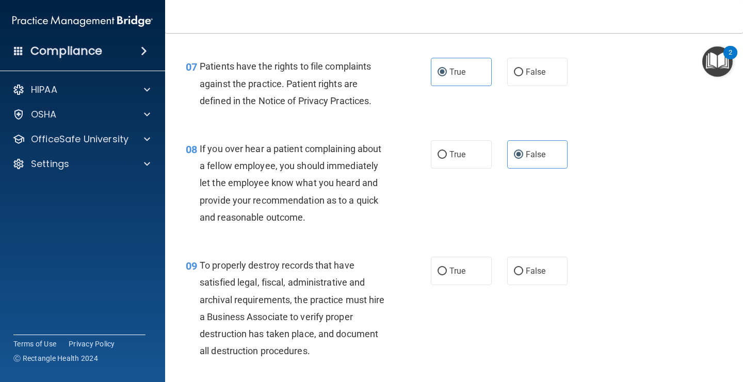
scroll to position [767, 0]
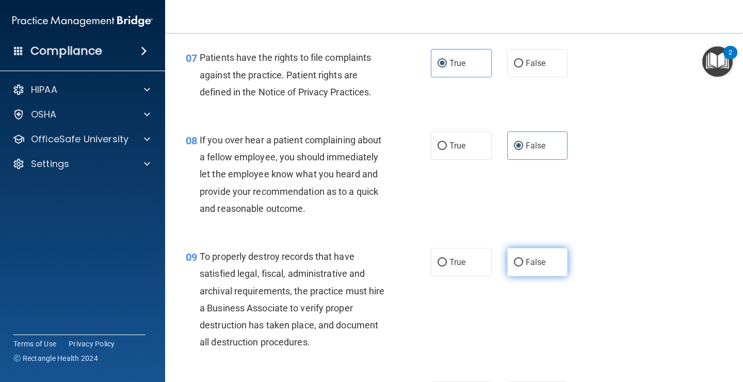
click at [528, 259] on span "False" at bounding box center [536, 262] width 20 height 10
click at [523, 259] on input "False" at bounding box center [518, 263] width 9 height 8
radio input "true"
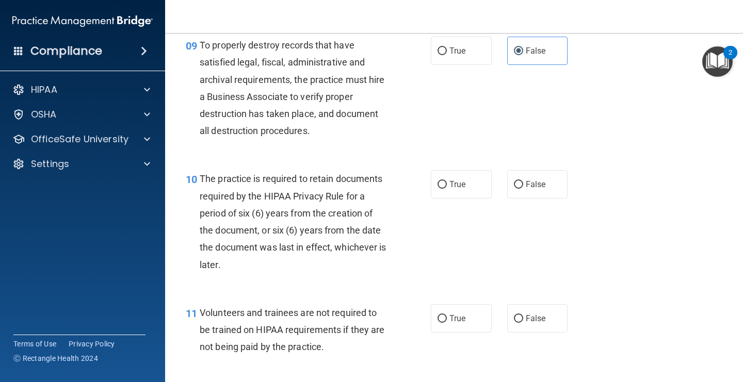
scroll to position [979, 0]
click at [477, 187] on label "True" at bounding box center [461, 184] width 61 height 28
click at [447, 187] on input "True" at bounding box center [441, 185] width 9 height 8
radio input "true"
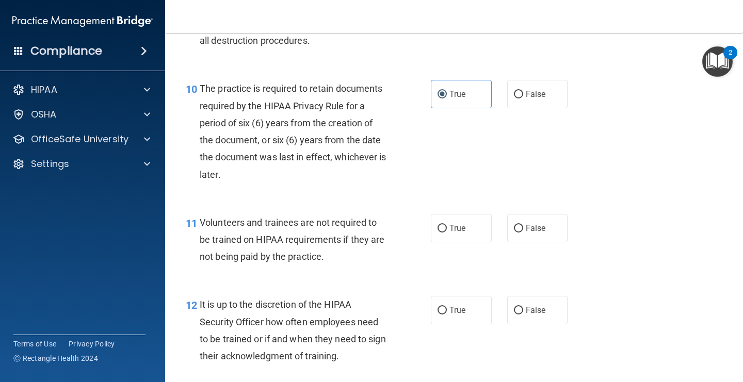
scroll to position [1069, 0]
click at [521, 234] on label "False" at bounding box center [537, 228] width 61 height 28
click at [521, 232] on input "False" at bounding box center [518, 228] width 9 height 8
radio input "true"
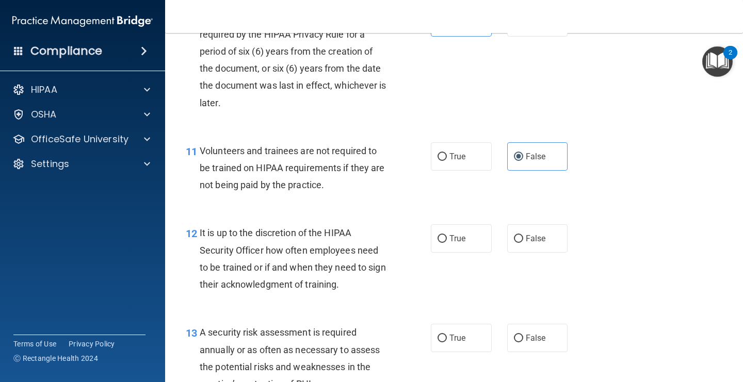
scroll to position [1148, 0]
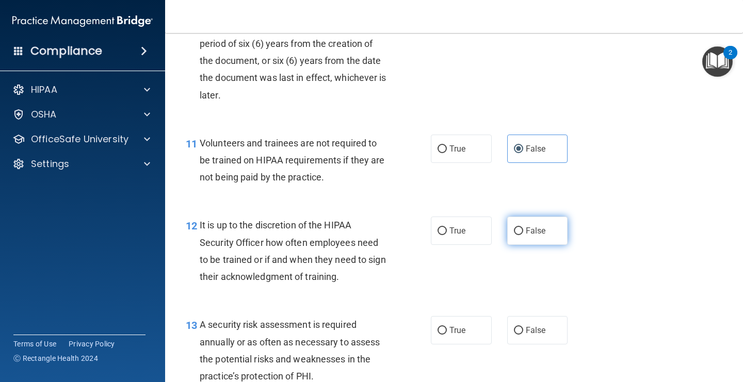
click at [526, 228] on span "False" at bounding box center [536, 231] width 20 height 10
click at [523, 228] on input "False" at bounding box center [518, 231] width 9 height 8
radio input "true"
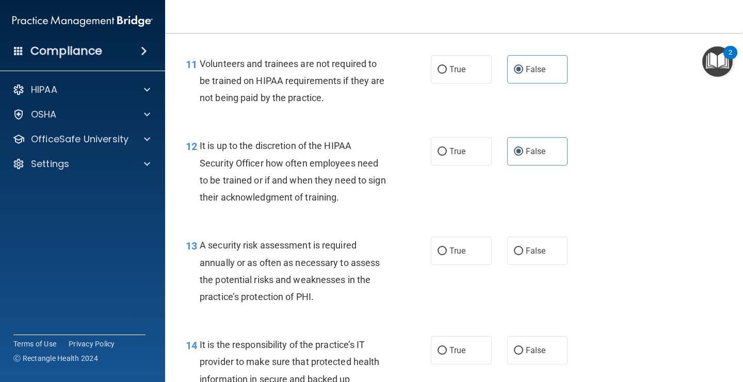
scroll to position [1229, 0]
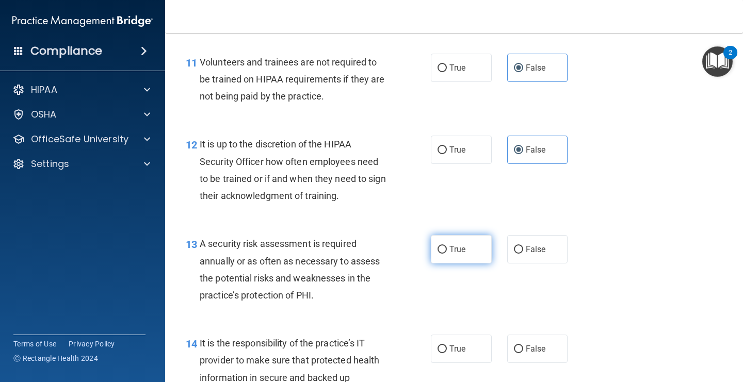
click at [451, 243] on label "True" at bounding box center [461, 249] width 61 height 28
click at [447, 246] on input "True" at bounding box center [441, 250] width 9 height 8
radio input "true"
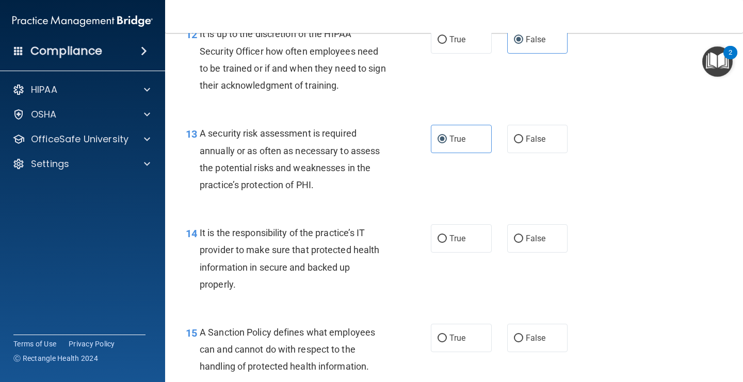
scroll to position [1356, 0]
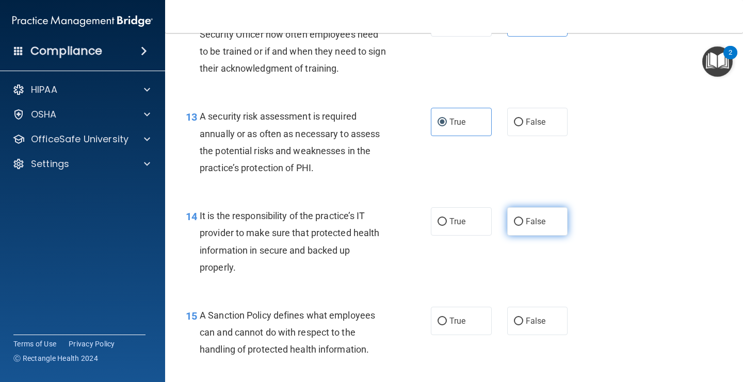
click at [529, 228] on label "False" at bounding box center [537, 221] width 61 height 28
click at [523, 226] on input "False" at bounding box center [518, 222] width 9 height 8
radio input "true"
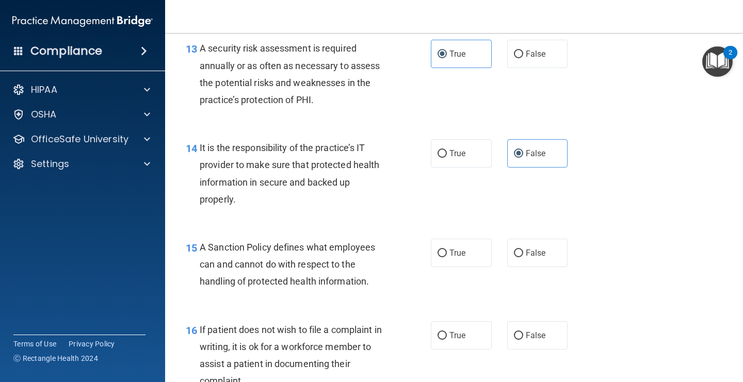
scroll to position [1426, 0]
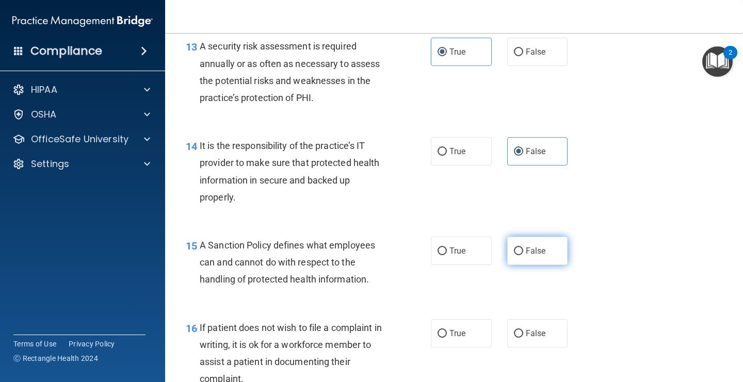
click at [550, 253] on label "False" at bounding box center [537, 251] width 61 height 28
click at [523, 253] on input "False" at bounding box center [518, 252] width 9 height 8
radio input "true"
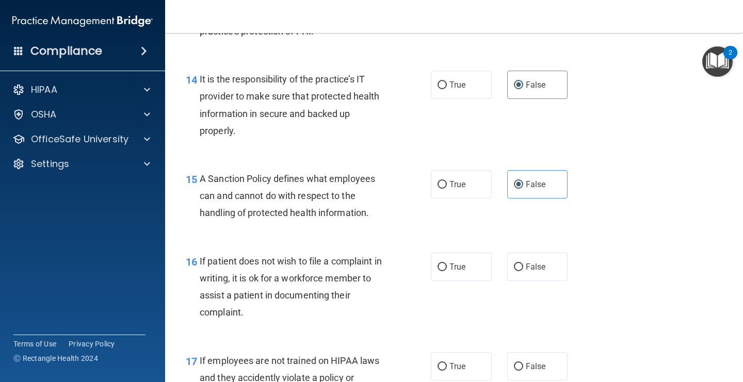
scroll to position [1501, 0]
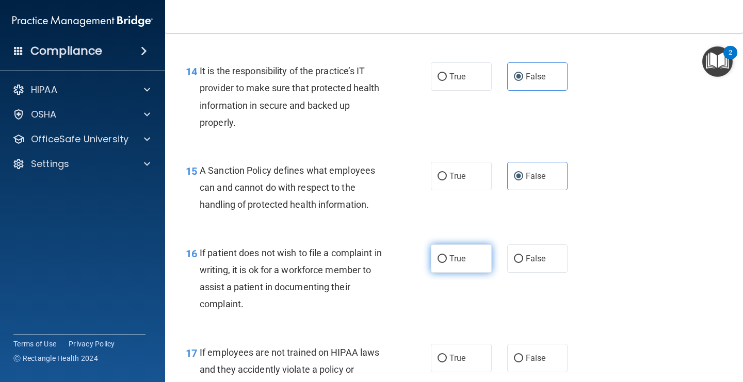
click at [441, 258] on input "True" at bounding box center [441, 259] width 9 height 8
radio input "true"
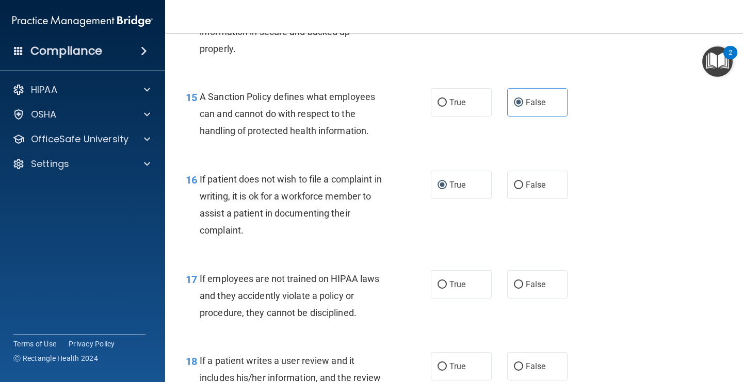
scroll to position [1589, 0]
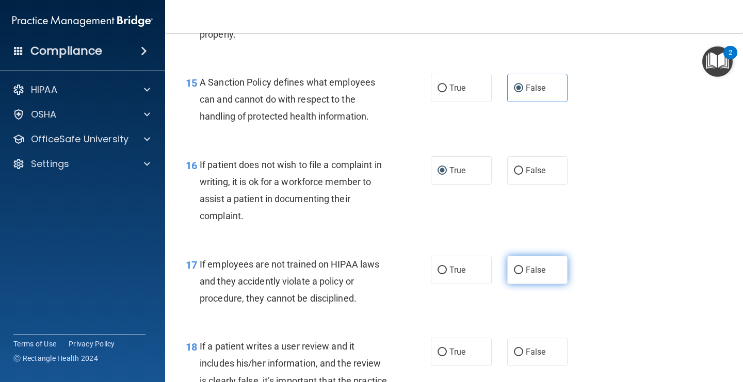
click at [527, 281] on label "False" at bounding box center [537, 270] width 61 height 28
click at [523, 274] on input "False" at bounding box center [518, 271] width 9 height 8
radio input "true"
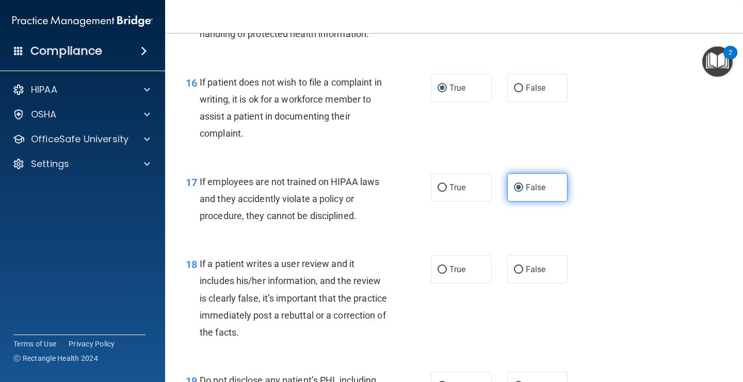
scroll to position [1676, 0]
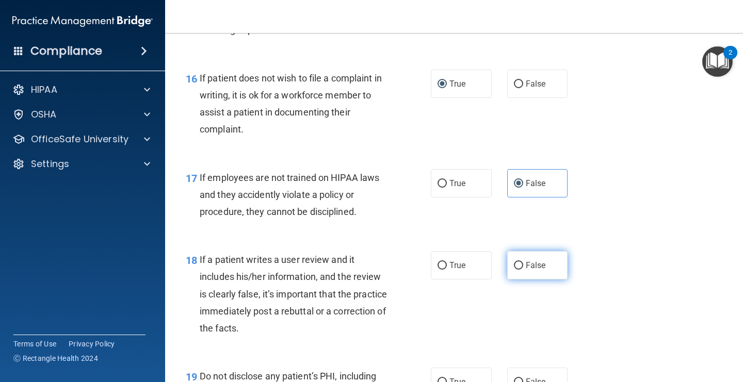
drag, startPoint x: 530, startPoint y: 261, endPoint x: 526, endPoint y: 256, distance: 5.9
click at [530, 261] on span "False" at bounding box center [536, 266] width 20 height 10
click at [523, 262] on input "False" at bounding box center [518, 266] width 9 height 8
radio input "true"
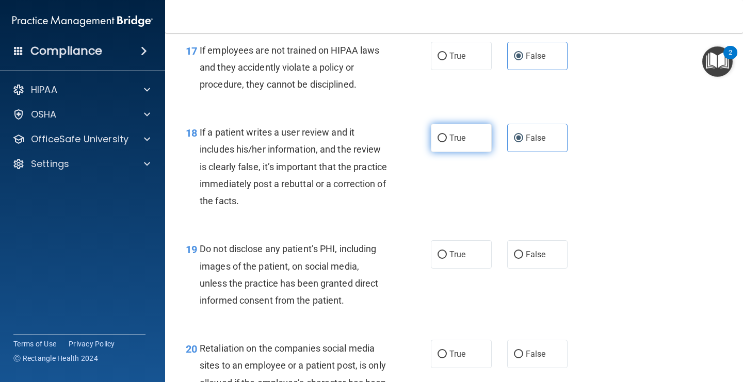
scroll to position [1806, 0]
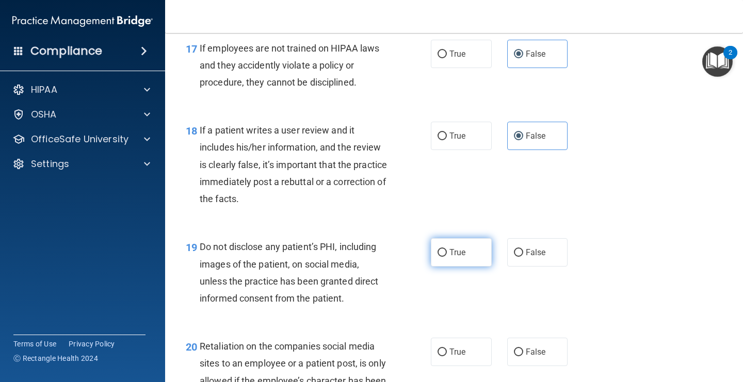
click at [457, 251] on span "True" at bounding box center [457, 253] width 16 height 10
click at [447, 251] on input "True" at bounding box center [441, 253] width 9 height 8
radio input "true"
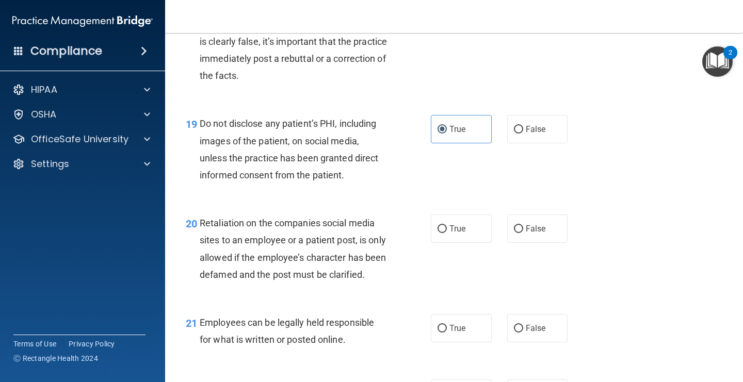
scroll to position [1931, 0]
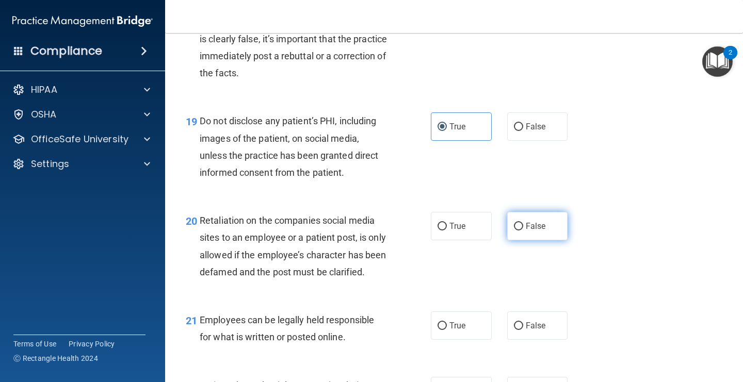
click at [521, 228] on input "False" at bounding box center [518, 227] width 9 height 8
radio input "true"
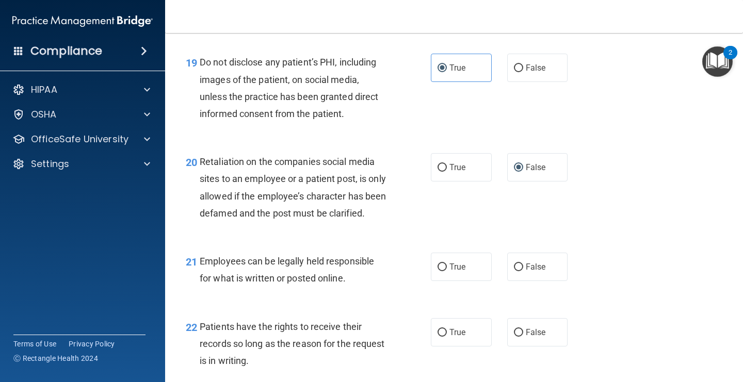
scroll to position [1992, 0]
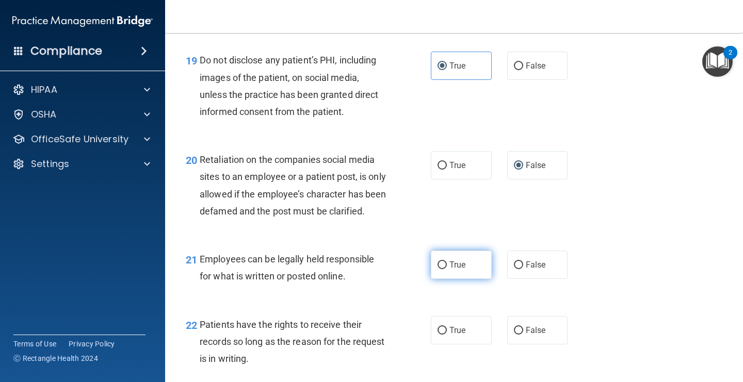
click at [463, 279] on label "True" at bounding box center [461, 265] width 61 height 28
click at [447, 269] on input "True" at bounding box center [441, 266] width 9 height 8
radio input "true"
click at [538, 341] on label "False" at bounding box center [537, 330] width 61 height 28
click at [523, 335] on input "False" at bounding box center [518, 331] width 9 height 8
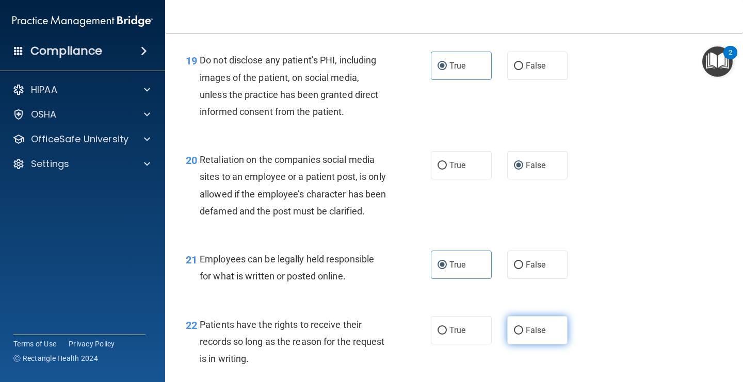
radio input "true"
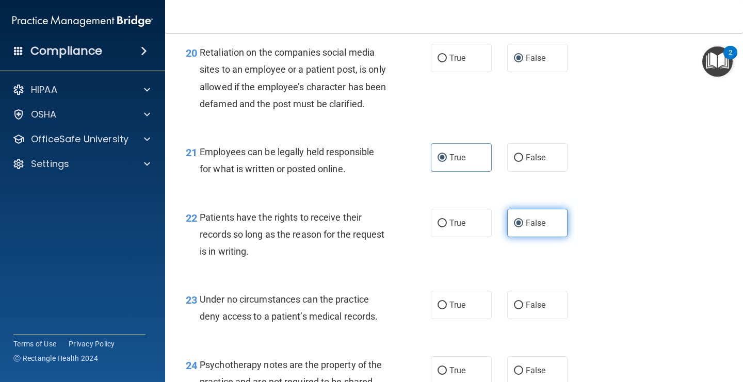
scroll to position [2116, 0]
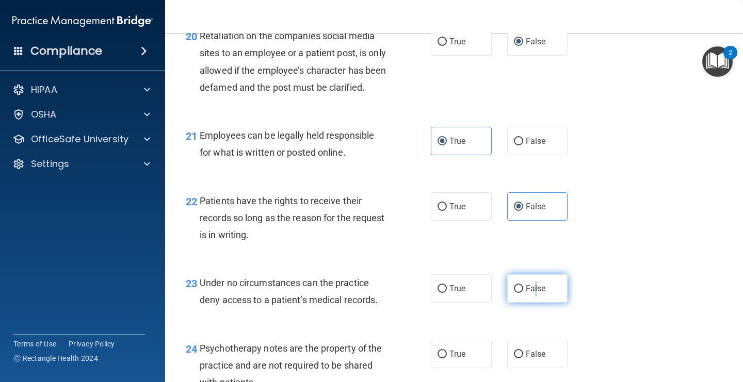
click at [535, 294] on span "False" at bounding box center [536, 289] width 20 height 10
click at [523, 293] on input "False" at bounding box center [518, 289] width 9 height 8
radio input "true"
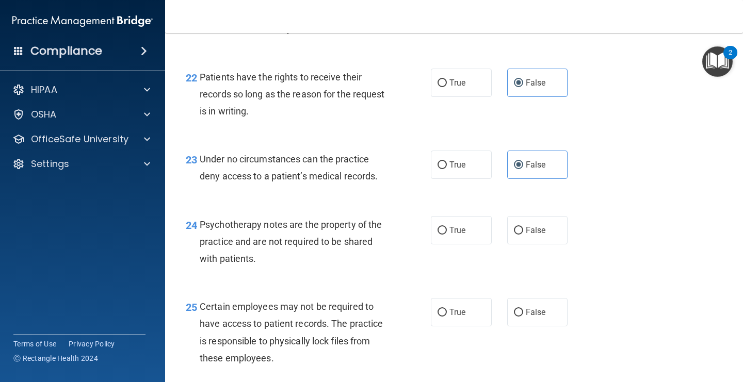
scroll to position [2254, 0]
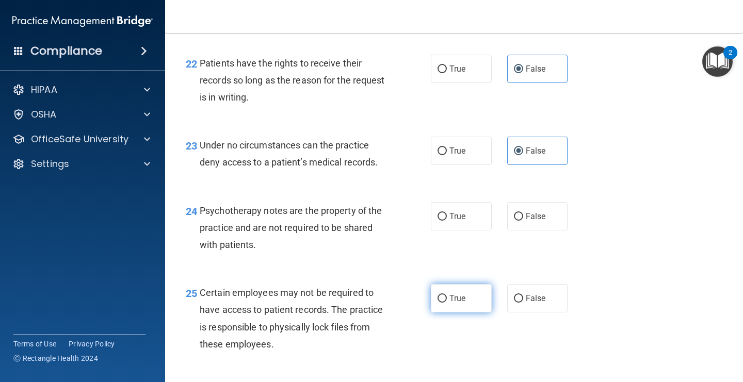
drag, startPoint x: 458, startPoint y: 312, endPoint x: 453, endPoint y: 306, distance: 7.0
click at [458, 303] on span "True" at bounding box center [457, 299] width 16 height 10
click at [447, 303] on input "True" at bounding box center [441, 299] width 9 height 8
radio input "true"
click at [462, 221] on span "True" at bounding box center [457, 217] width 16 height 10
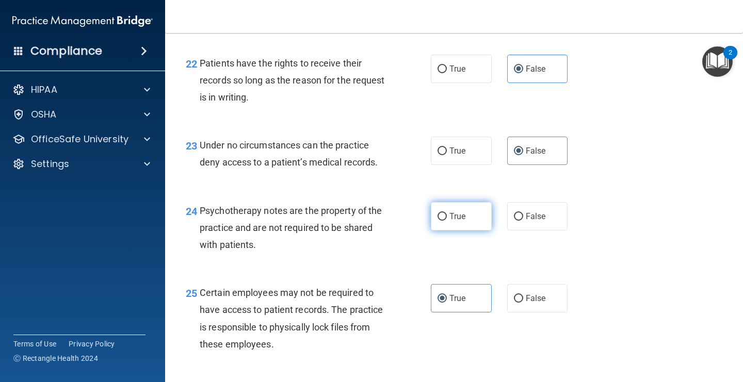
click at [447, 221] on input "True" at bounding box center [441, 217] width 9 height 8
radio input "true"
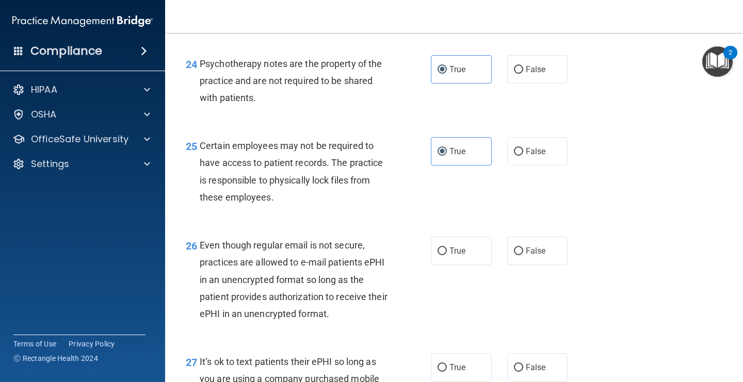
scroll to position [2404, 0]
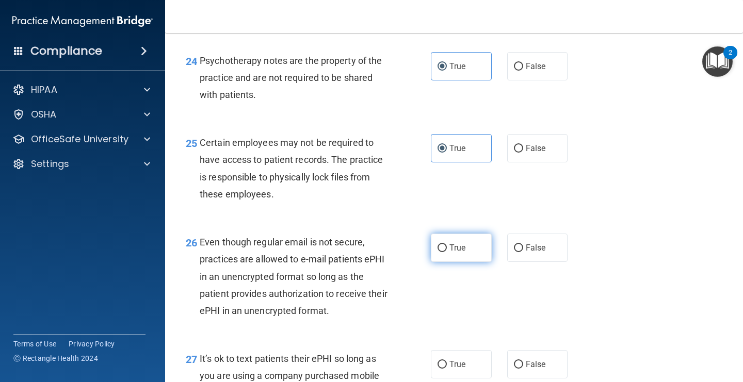
click at [456, 253] on span "True" at bounding box center [457, 248] width 16 height 10
click at [447, 252] on input "True" at bounding box center [441, 249] width 9 height 8
radio input "true"
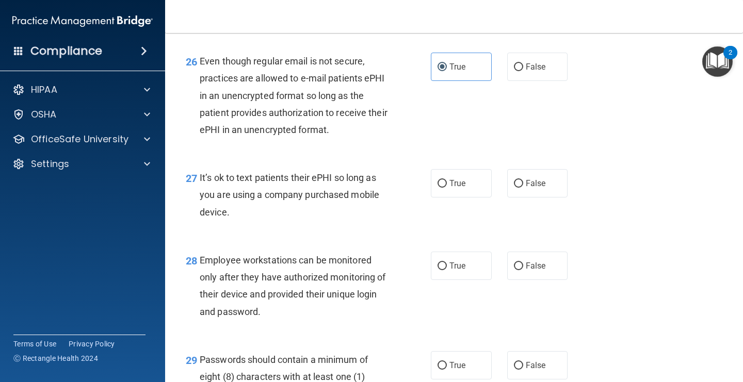
scroll to position [2584, 0]
click at [504, 198] on div "True False" at bounding box center [504, 184] width 146 height 28
click at [524, 198] on label "False" at bounding box center [537, 184] width 61 height 28
click at [523, 188] on input "False" at bounding box center [518, 185] width 9 height 8
radio input "true"
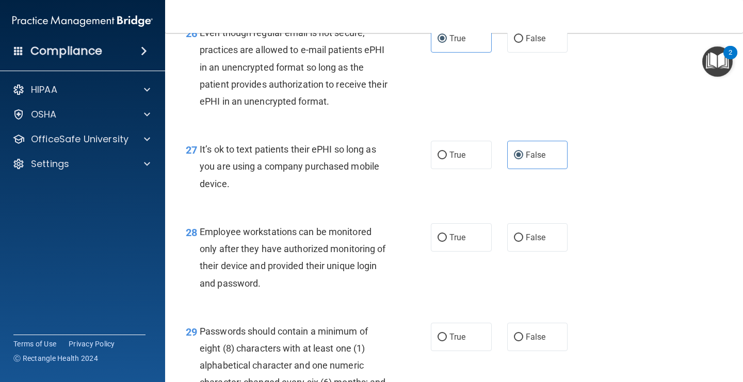
scroll to position [2628, 0]
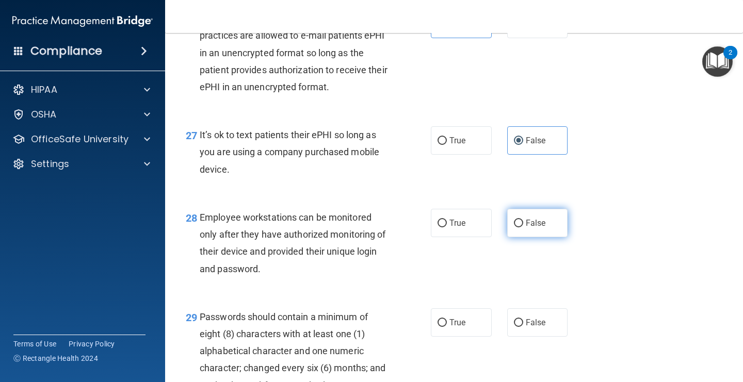
click at [529, 228] on span "False" at bounding box center [536, 223] width 20 height 10
click at [523, 227] on input "False" at bounding box center [518, 224] width 9 height 8
radio input "true"
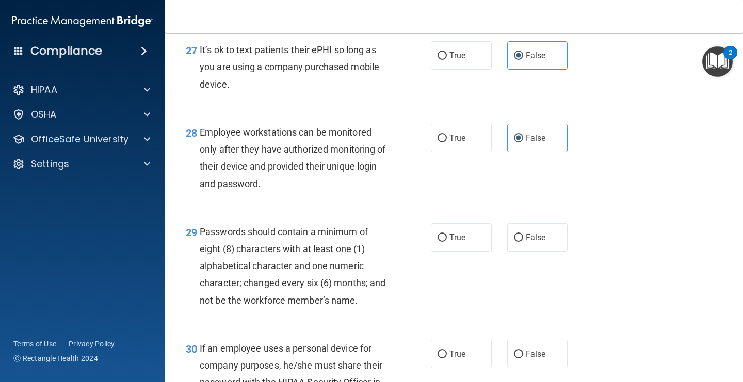
scroll to position [2713, 0]
click at [467, 251] on label "True" at bounding box center [461, 237] width 61 height 28
click at [447, 241] on input "True" at bounding box center [441, 238] width 9 height 8
radio input "true"
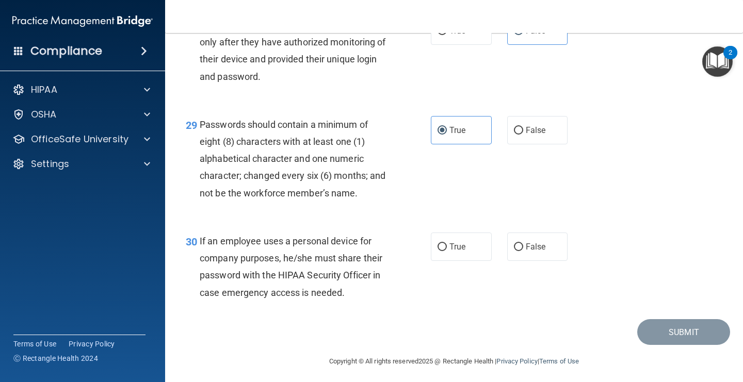
scroll to position [2824, 0]
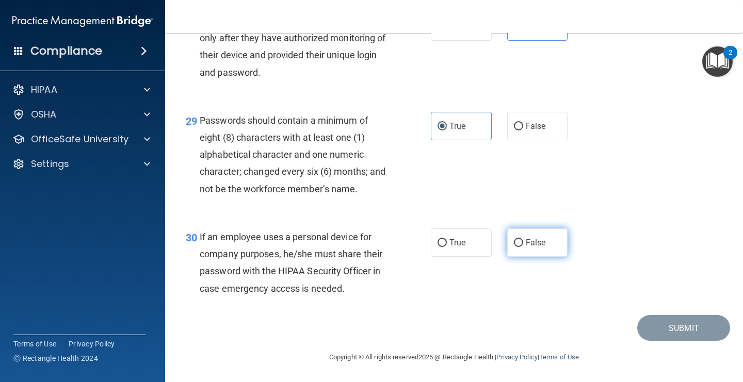
click at [526, 248] on span "False" at bounding box center [536, 243] width 20 height 10
click at [523, 247] on input "False" at bounding box center [518, 243] width 9 height 8
radio input "true"
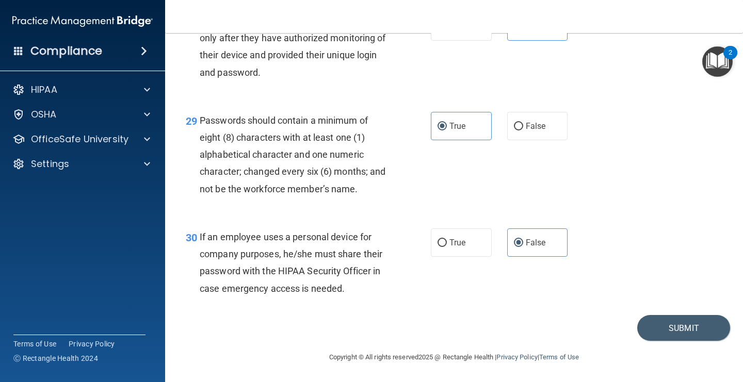
click at [617, 213] on div "29 Passwords should contain a minimum of eight (8) characters with at least one…" at bounding box center [454, 157] width 552 height 117
click at [687, 342] on button "Submit" at bounding box center [683, 328] width 93 height 26
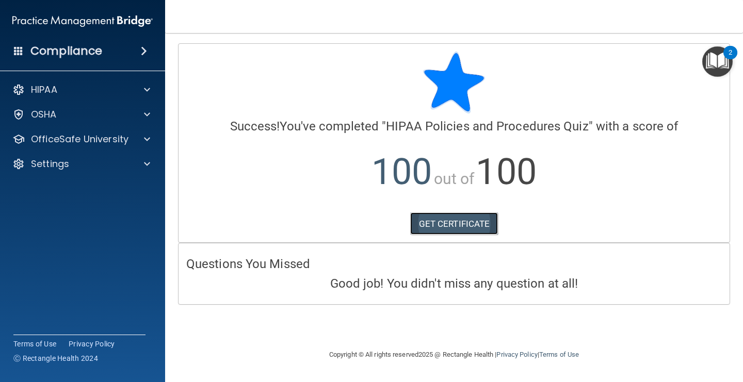
click at [428, 234] on link "GET CERTIFICATE" at bounding box center [454, 224] width 88 height 23
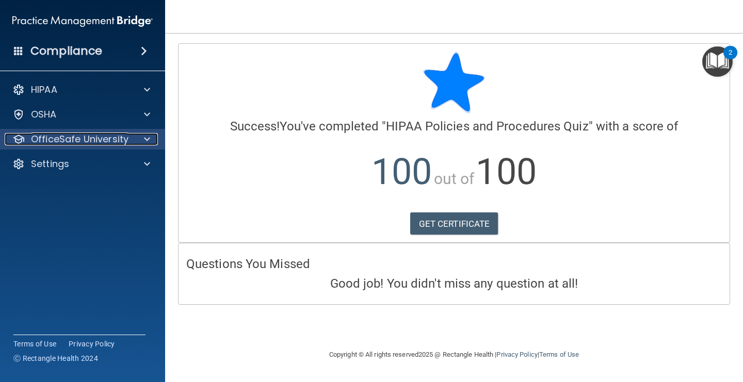
click at [143, 141] on div at bounding box center [146, 139] width 26 height 12
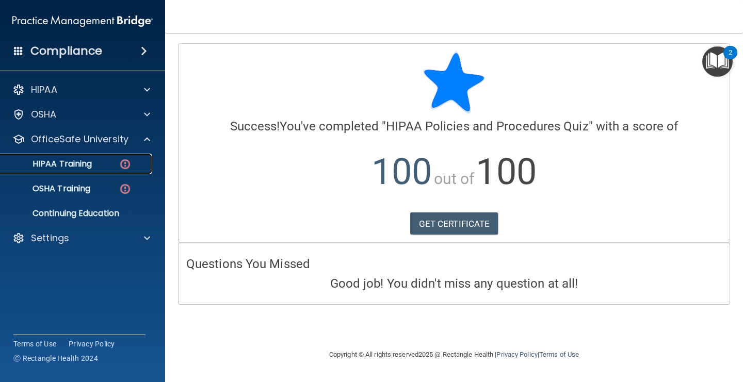
click at [123, 164] on img at bounding box center [125, 164] width 13 height 13
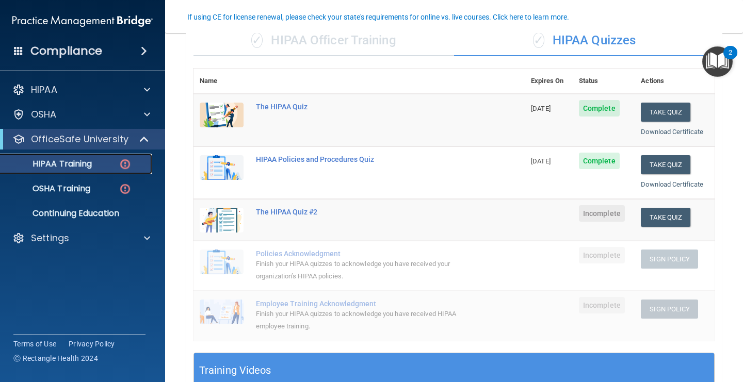
scroll to position [101, 0]
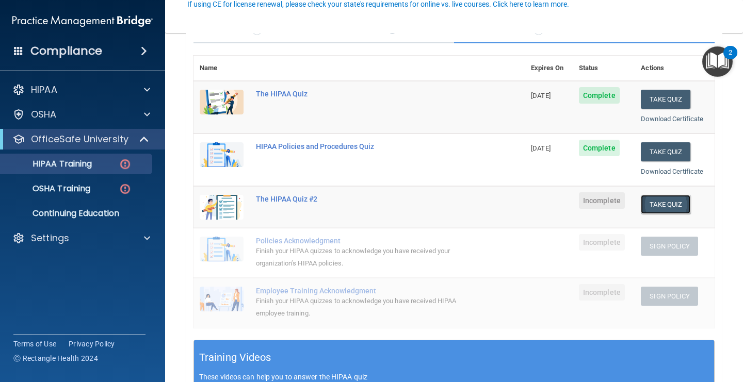
click at [661, 204] on button "Take Quiz" at bounding box center [666, 204] width 50 height 19
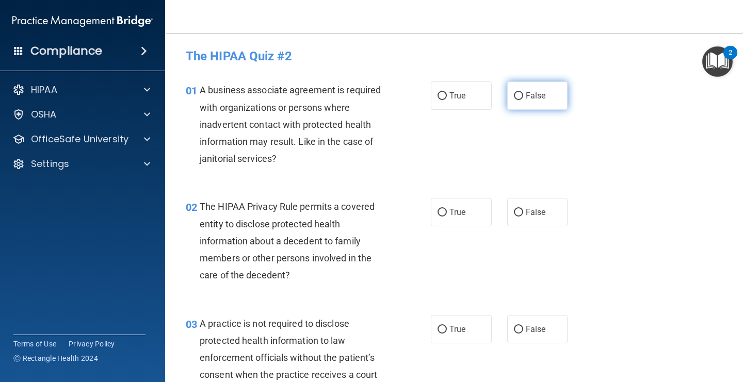
click at [521, 103] on label "False" at bounding box center [537, 96] width 61 height 28
click at [521, 100] on input "False" at bounding box center [518, 96] width 9 height 8
radio input "true"
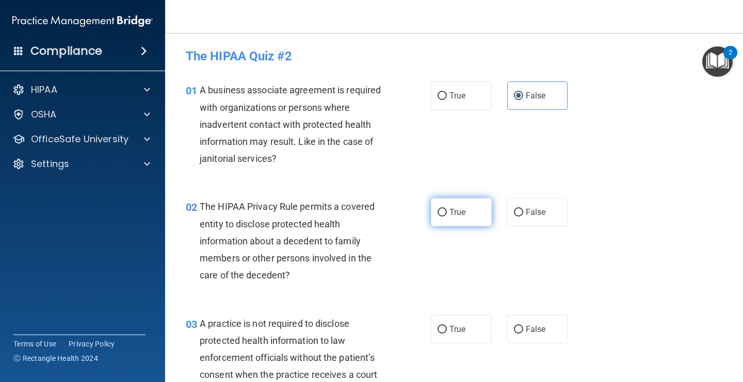
click at [452, 219] on label "True" at bounding box center [461, 212] width 61 height 28
click at [447, 217] on input "True" at bounding box center [441, 213] width 9 height 8
radio input "true"
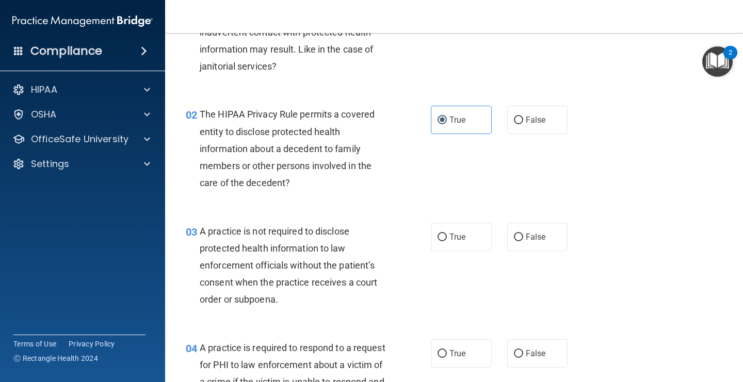
scroll to position [93, 0]
click at [519, 237] on input "False" at bounding box center [518, 237] width 9 height 8
radio input "true"
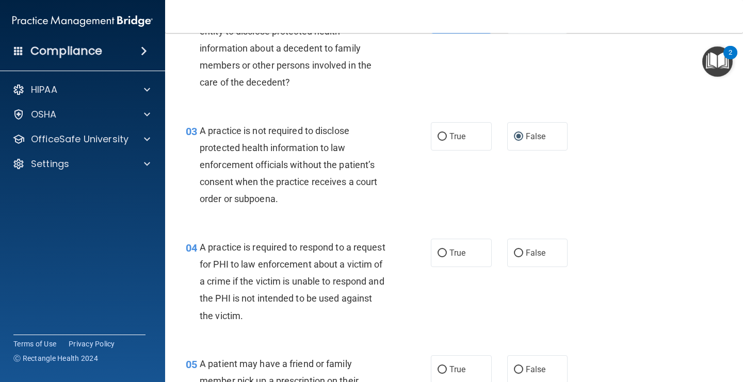
scroll to position [195, 0]
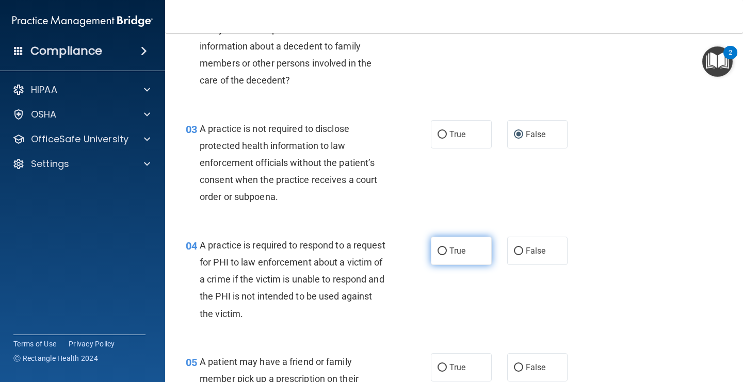
click at [442, 255] on input "True" at bounding box center [441, 252] width 9 height 8
radio input "true"
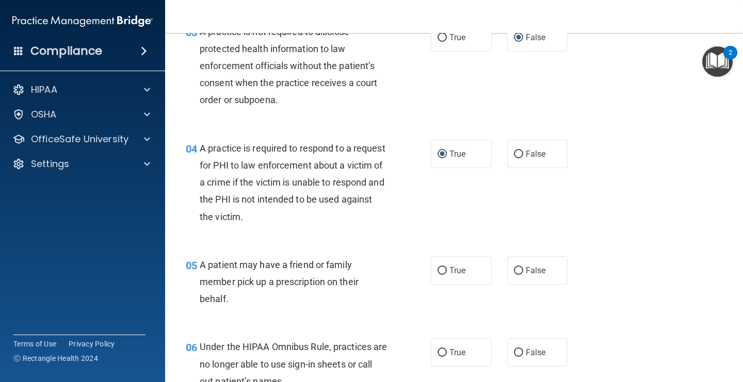
scroll to position [296, 0]
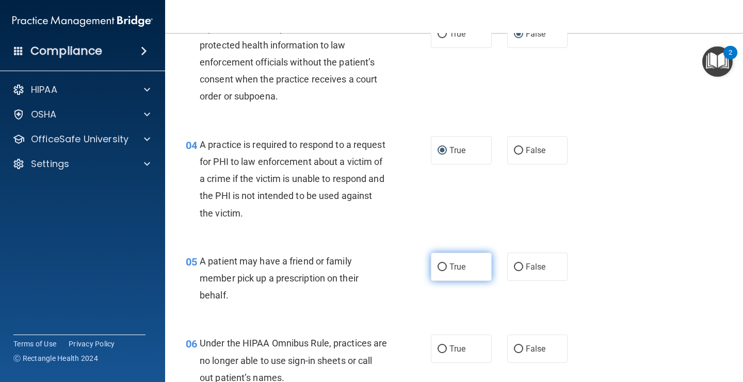
click at [454, 263] on span "True" at bounding box center [457, 267] width 16 height 10
click at [447, 264] on input "True" at bounding box center [441, 268] width 9 height 8
radio input "true"
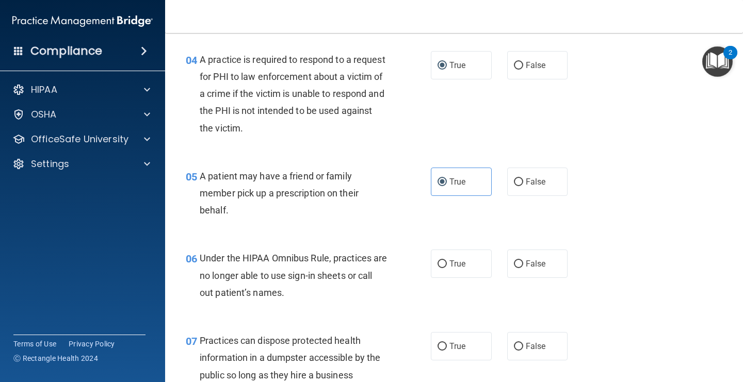
scroll to position [388, 0]
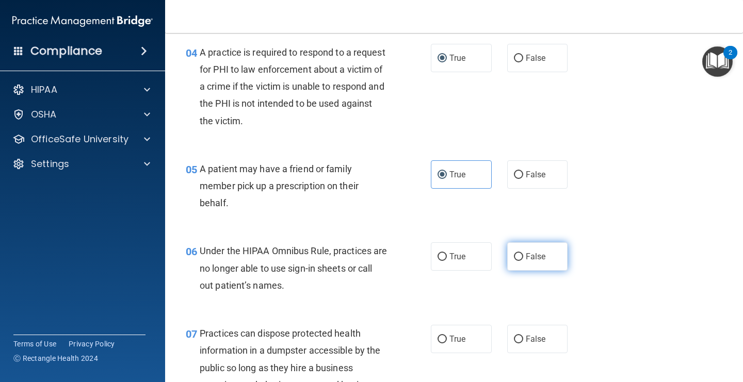
click at [523, 261] on label "False" at bounding box center [537, 256] width 61 height 28
click at [523, 261] on input "False" at bounding box center [518, 257] width 9 height 8
radio input "true"
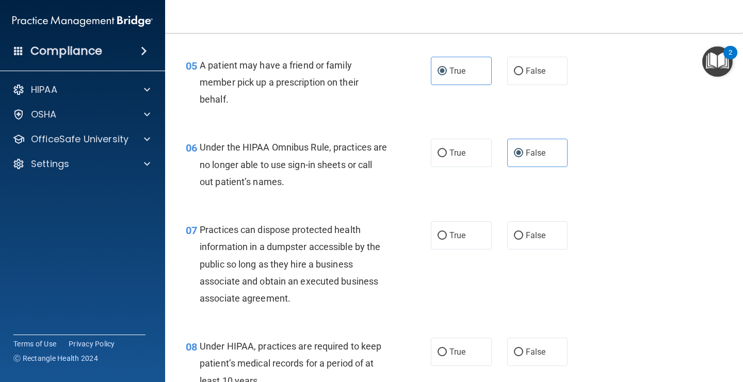
scroll to position [492, 0]
click at [521, 248] on label "False" at bounding box center [537, 235] width 61 height 28
click at [521, 239] on input "False" at bounding box center [518, 236] width 9 height 8
radio input "true"
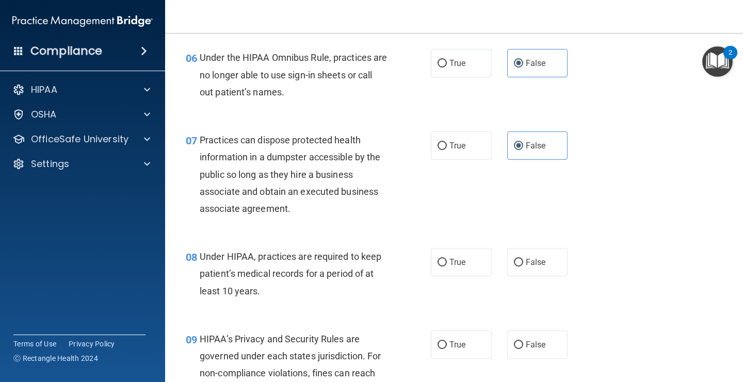
scroll to position [593, 0]
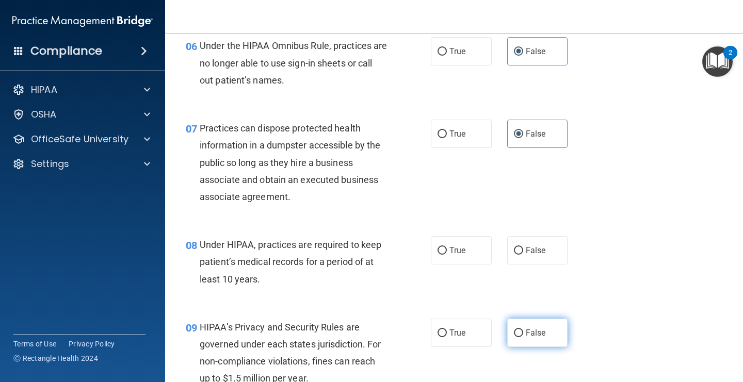
click at [515, 333] on input "False" at bounding box center [518, 334] width 9 height 8
radio input "true"
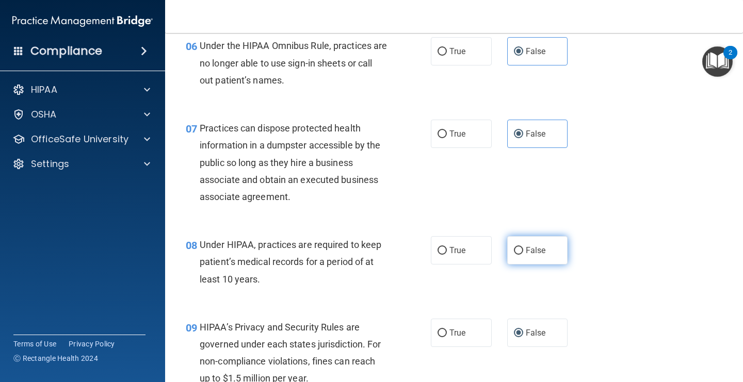
click at [519, 253] on input "False" at bounding box center [518, 251] width 9 height 8
radio input "true"
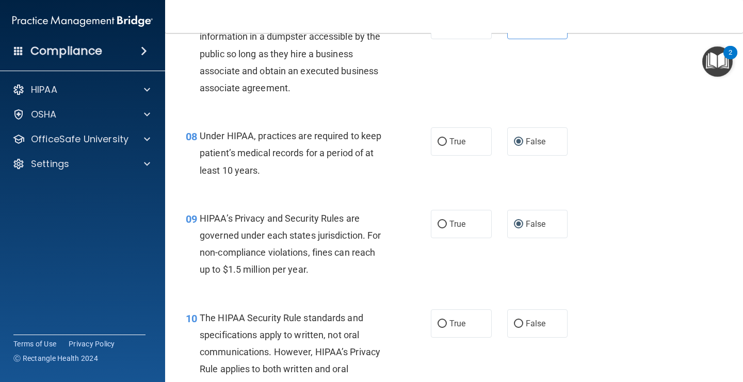
scroll to position [704, 0]
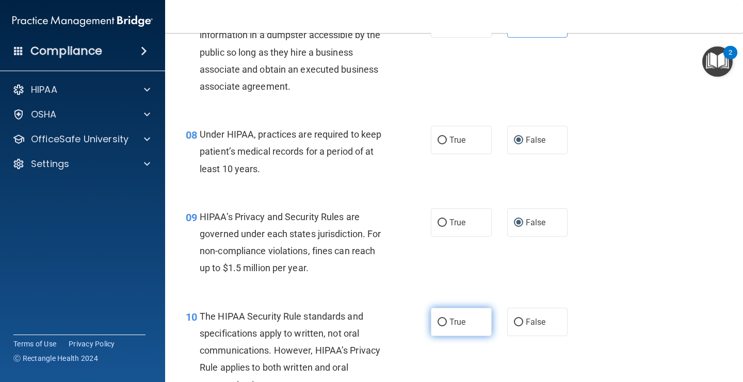
click at [452, 313] on label "True" at bounding box center [461, 322] width 61 height 28
click at [447, 319] on input "True" at bounding box center [441, 323] width 9 height 8
radio input "true"
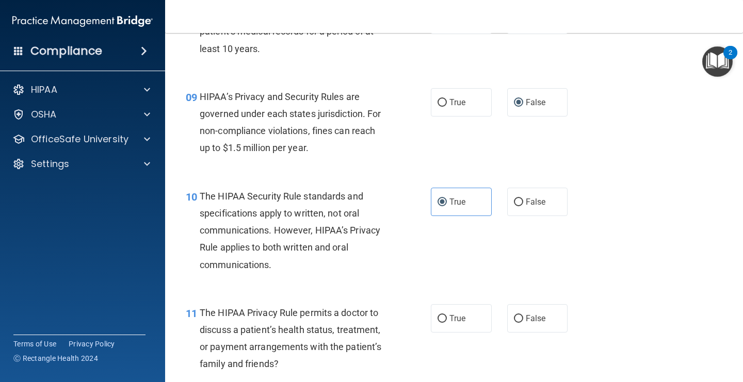
scroll to position [831, 0]
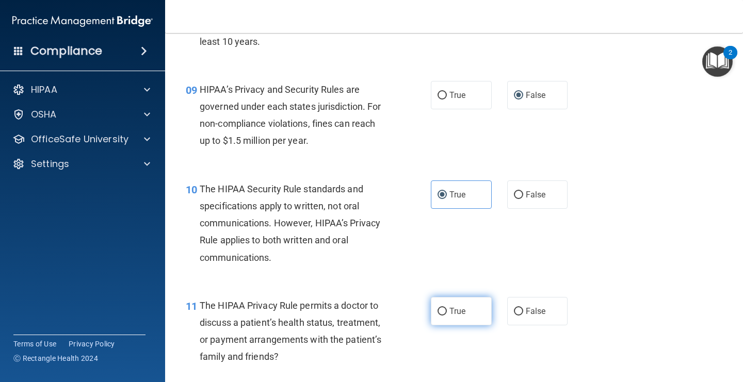
click at [452, 313] on span "True" at bounding box center [457, 311] width 16 height 10
click at [447, 313] on input "True" at bounding box center [441, 312] width 9 height 8
radio input "true"
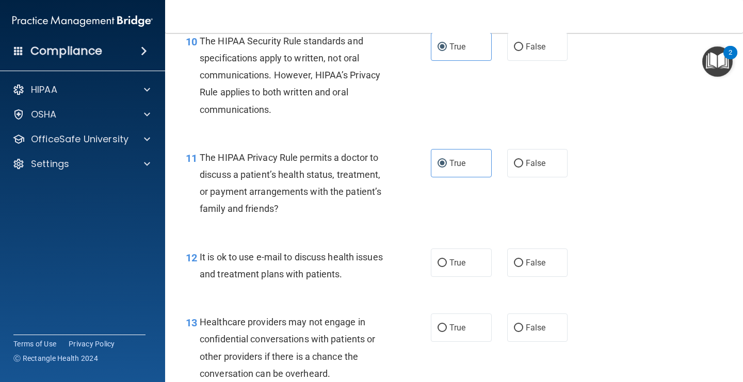
scroll to position [1001, 0]
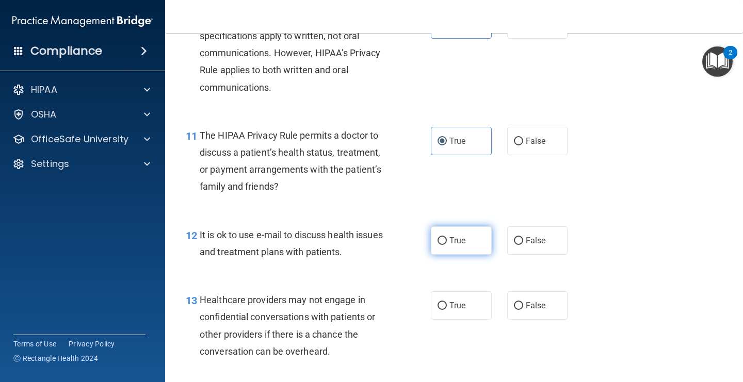
click at [444, 245] on input "True" at bounding box center [441, 241] width 9 height 8
radio input "true"
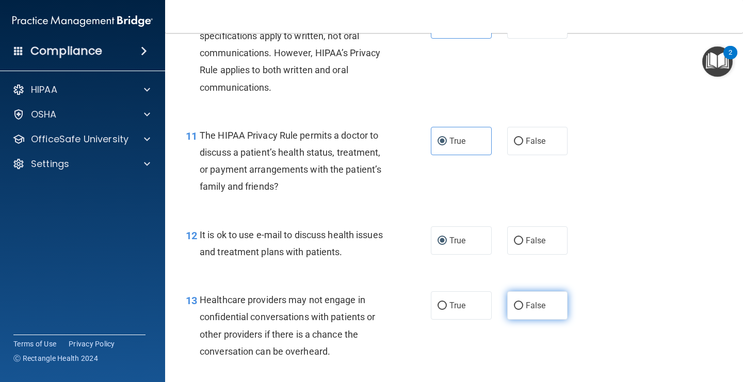
click at [526, 310] on span "False" at bounding box center [536, 306] width 20 height 10
click at [523, 310] on input "False" at bounding box center [518, 306] width 9 height 8
radio input "true"
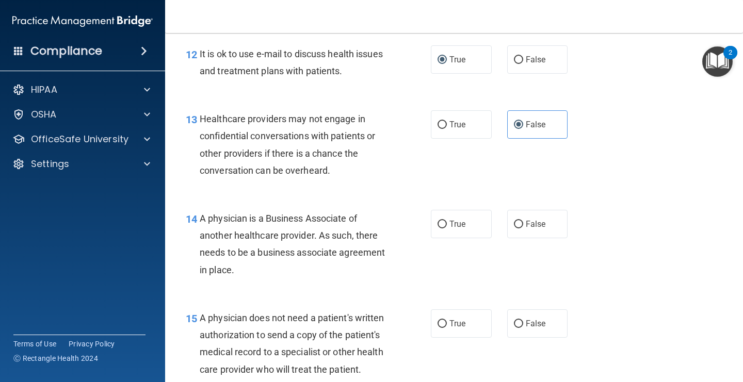
scroll to position [1183, 0]
click at [496, 223] on div "True False" at bounding box center [504, 223] width 146 height 28
click at [524, 227] on label "False" at bounding box center [537, 223] width 61 height 28
click at [523, 227] on input "False" at bounding box center [518, 224] width 9 height 8
radio input "true"
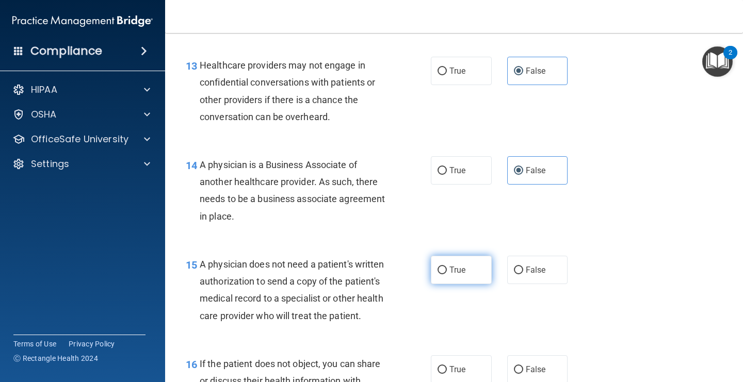
scroll to position [1236, 0]
click at [445, 272] on input "True" at bounding box center [441, 271] width 9 height 8
radio input "true"
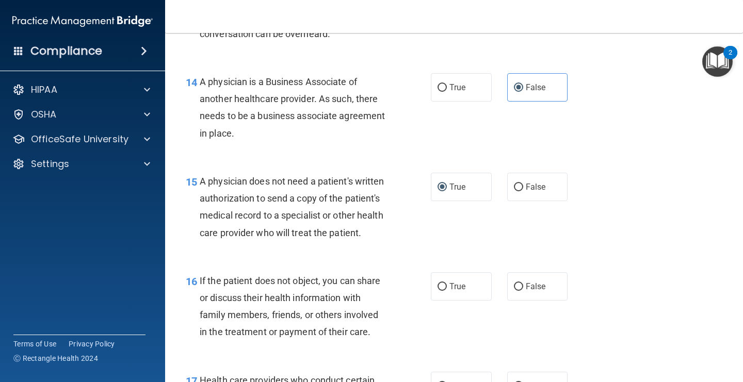
scroll to position [1327, 0]
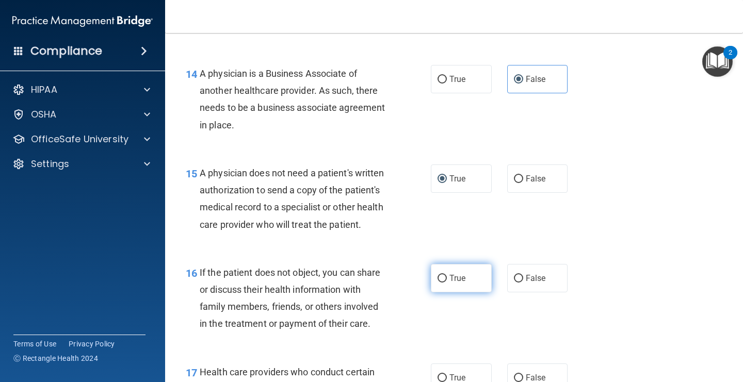
click at [449, 281] on label "True" at bounding box center [461, 278] width 61 height 28
click at [447, 281] on input "True" at bounding box center [441, 279] width 9 height 8
radio input "true"
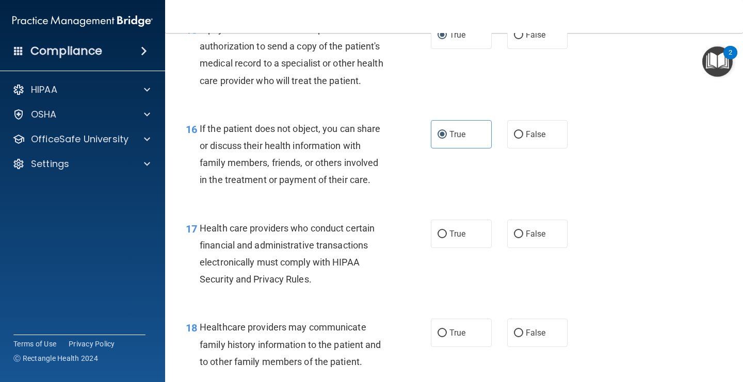
scroll to position [1475, 0]
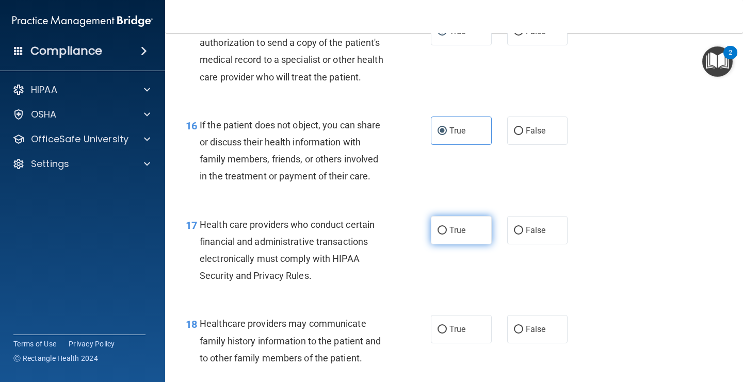
click at [441, 232] on input "True" at bounding box center [441, 231] width 9 height 8
radio input "true"
click at [517, 332] on input "False" at bounding box center [518, 330] width 9 height 8
radio input "true"
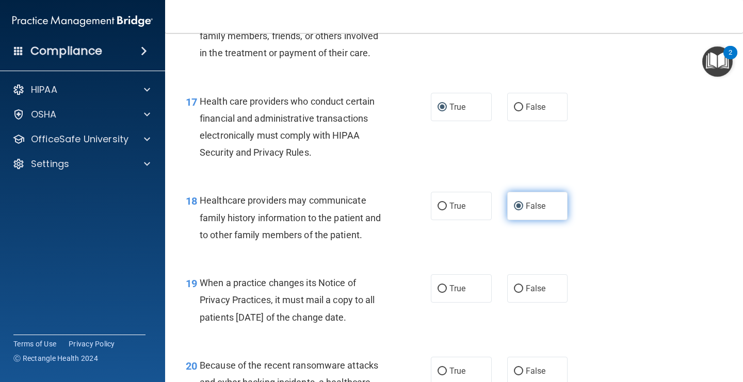
scroll to position [1616, 0]
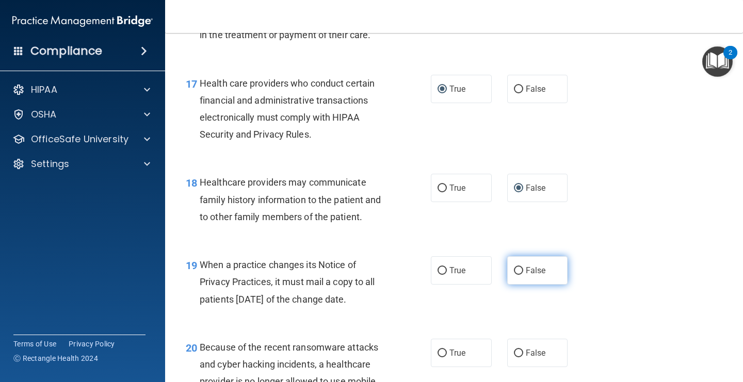
click at [526, 273] on span "False" at bounding box center [536, 271] width 20 height 10
click at [523, 273] on input "False" at bounding box center [518, 271] width 9 height 8
radio input "true"
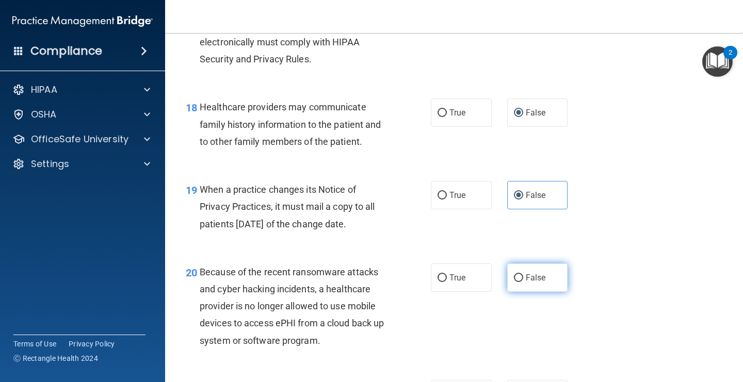
click at [530, 283] on label "False" at bounding box center [537, 278] width 61 height 28
click at [523, 282] on input "False" at bounding box center [518, 278] width 9 height 8
radio input "true"
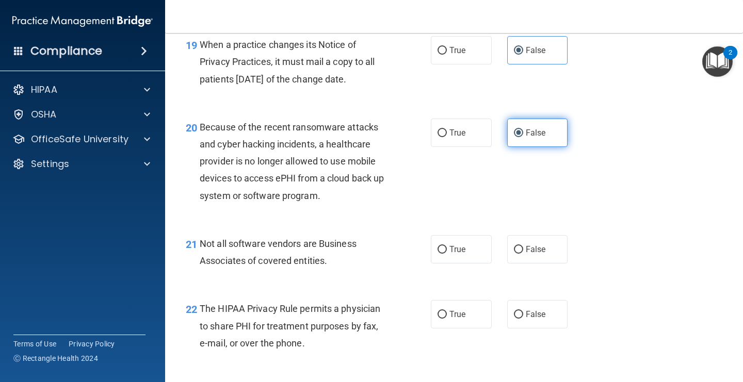
scroll to position [1850, 0]
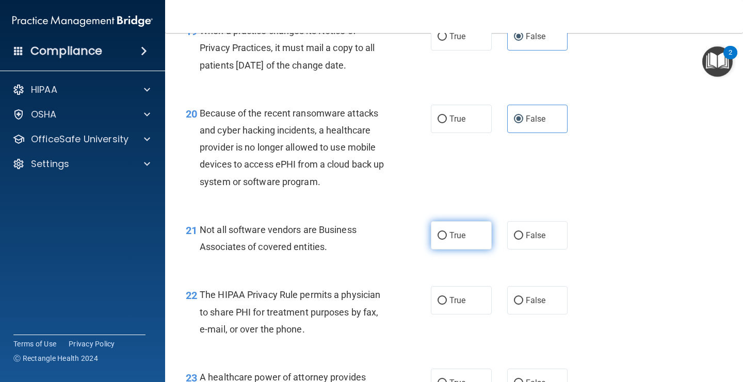
click at [441, 240] on label "True" at bounding box center [461, 235] width 61 height 28
click at [441, 240] on input "True" at bounding box center [441, 236] width 9 height 8
radio input "true"
click at [439, 294] on label "True" at bounding box center [461, 300] width 61 height 28
click at [439, 297] on input "True" at bounding box center [441, 301] width 9 height 8
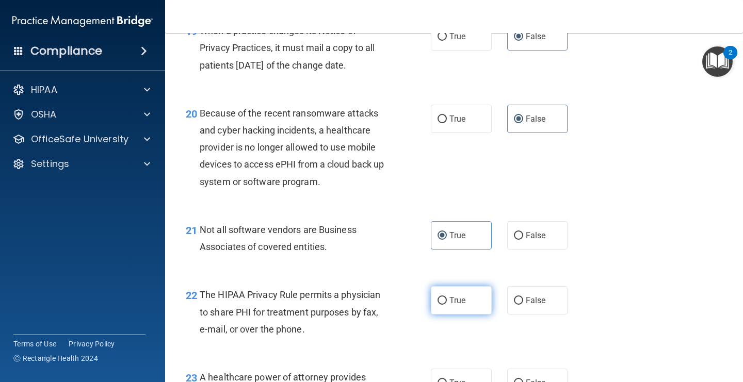
radio input "true"
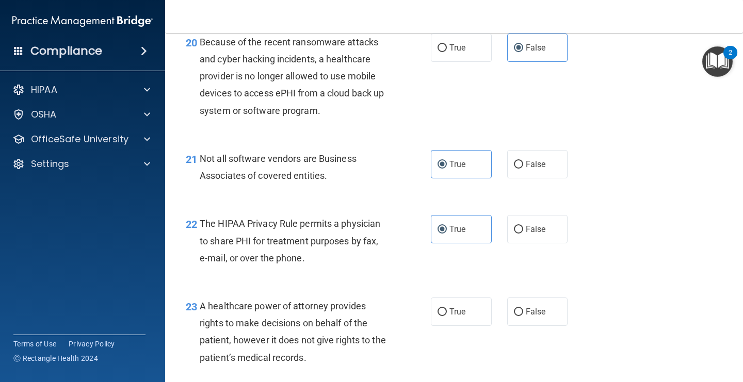
scroll to position [1924, 0]
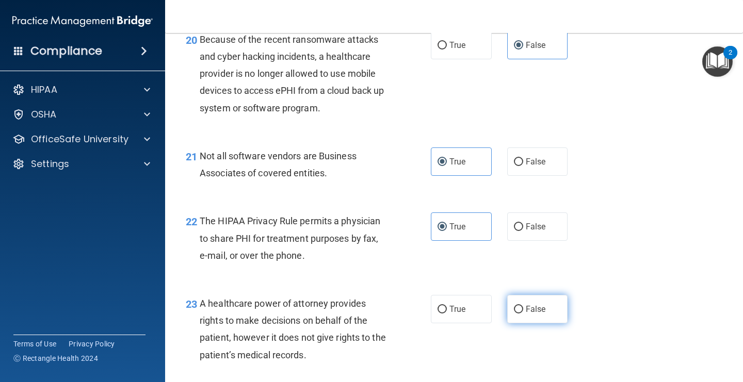
click at [522, 307] on input "False" at bounding box center [518, 310] width 9 height 8
radio input "true"
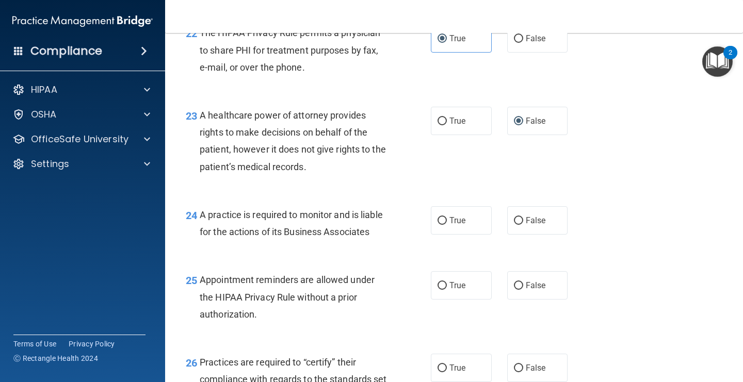
scroll to position [2113, 0]
click at [517, 223] on input "False" at bounding box center [518, 221] width 9 height 8
radio input "true"
click at [440, 287] on input "True" at bounding box center [441, 286] width 9 height 8
radio input "true"
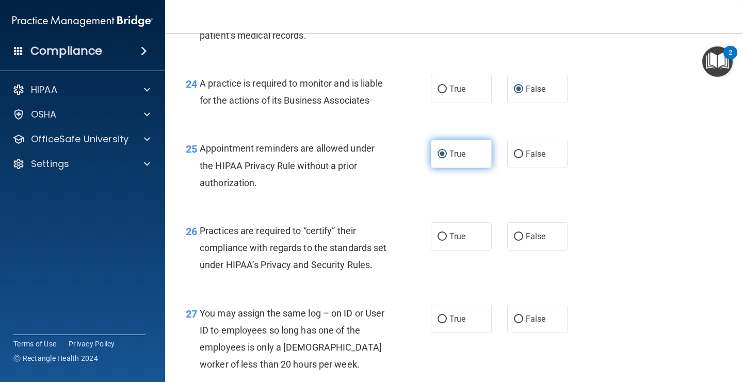
scroll to position [2245, 0]
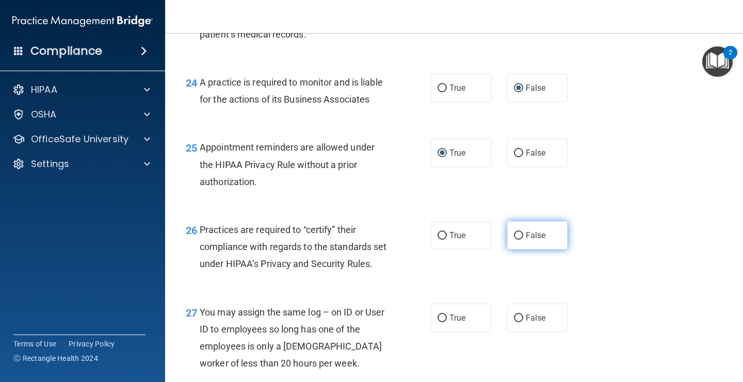
click at [518, 232] on input "False" at bounding box center [518, 236] width 9 height 8
radio input "true"
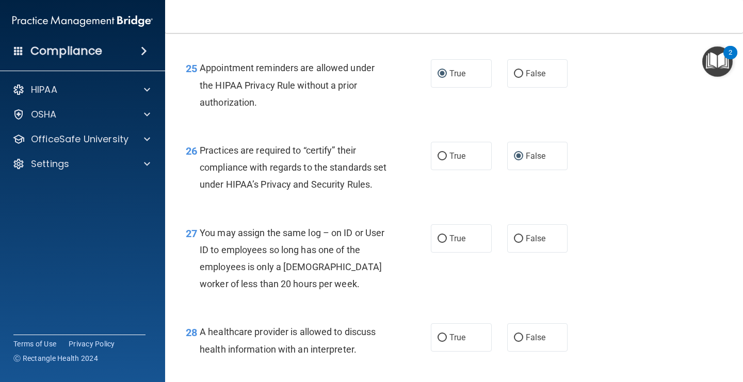
scroll to position [2333, 0]
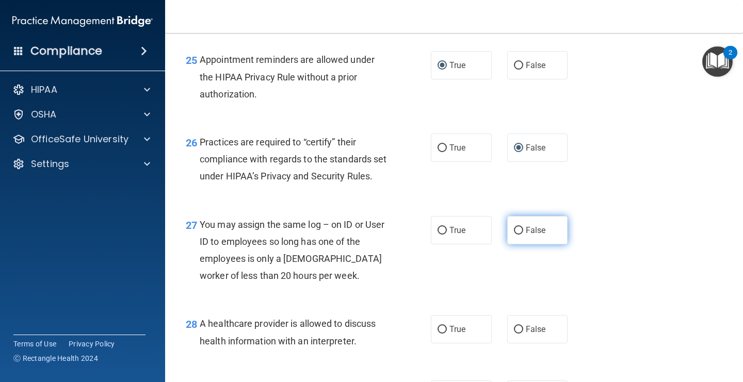
click at [521, 242] on label "False" at bounding box center [537, 230] width 61 height 28
click at [521, 235] on input "False" at bounding box center [518, 231] width 9 height 8
radio input "true"
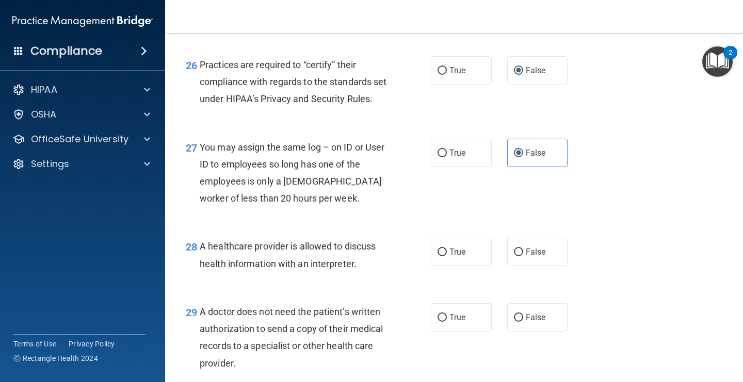
scroll to position [2416, 0]
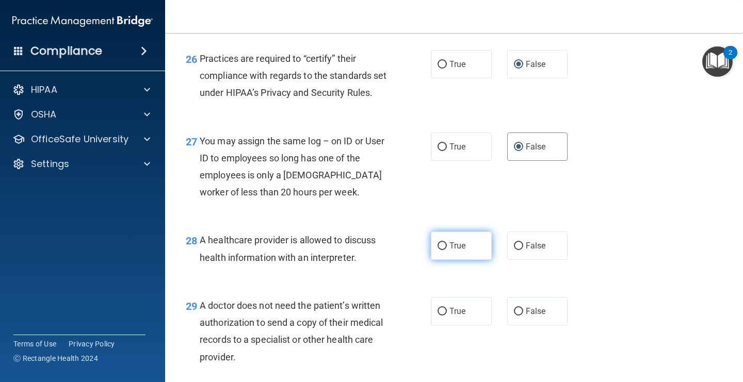
click at [436, 260] on label "True" at bounding box center [461, 246] width 61 height 28
click at [437, 250] on input "True" at bounding box center [441, 246] width 9 height 8
radio input "true"
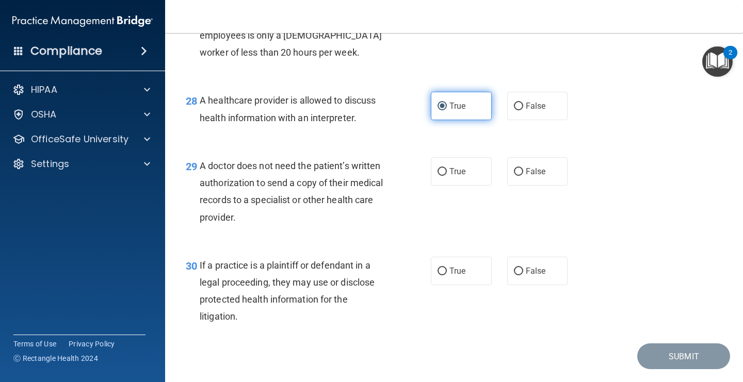
scroll to position [2557, 0]
click at [445, 185] on label "True" at bounding box center [461, 171] width 61 height 28
click at [445, 175] on input "True" at bounding box center [441, 172] width 9 height 8
radio input "true"
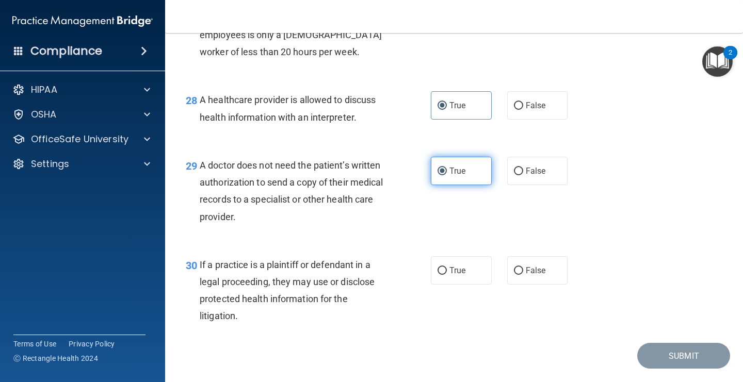
scroll to position [2602, 0]
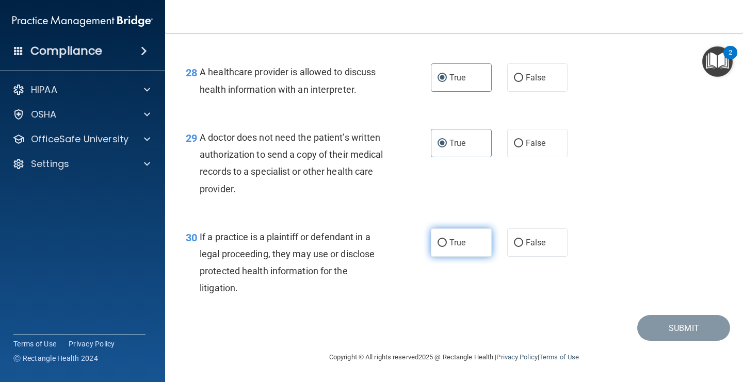
click at [446, 244] on input "True" at bounding box center [441, 243] width 9 height 8
radio input "true"
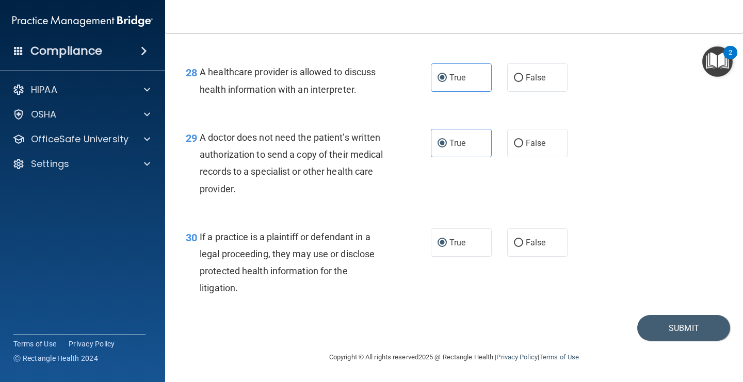
click at [464, 290] on div "30 If a practice is a plaintiff or defendant in a legal proceeding, they may us…" at bounding box center [454, 266] width 552 height 100
drag, startPoint x: 668, startPoint y: 328, endPoint x: 664, endPoint y: 322, distance: 6.3
click at [668, 328] on button "Submit" at bounding box center [683, 328] width 93 height 26
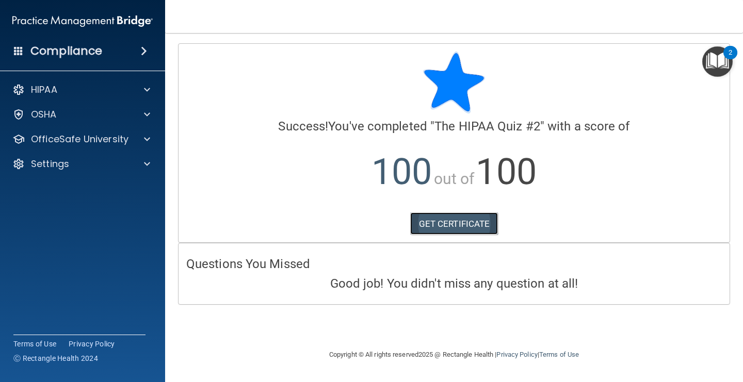
click at [445, 223] on link "GET CERTIFICATE" at bounding box center [454, 224] width 88 height 23
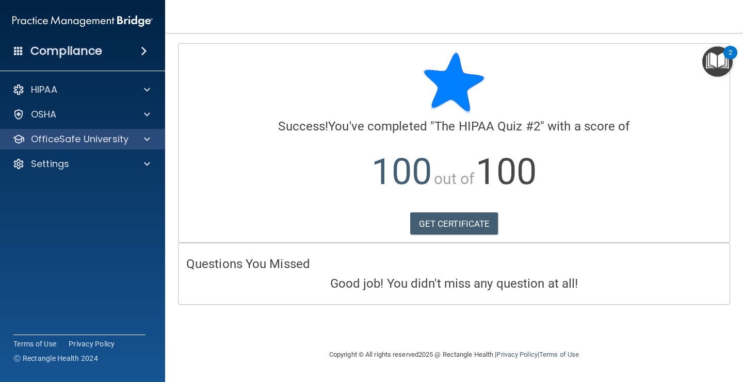
click at [153, 149] on div "OfficeSafe University" at bounding box center [83, 139] width 166 height 21
click at [149, 147] on div "OfficeSafe University" at bounding box center [83, 139] width 166 height 21
click at [144, 140] on span at bounding box center [147, 139] width 6 height 12
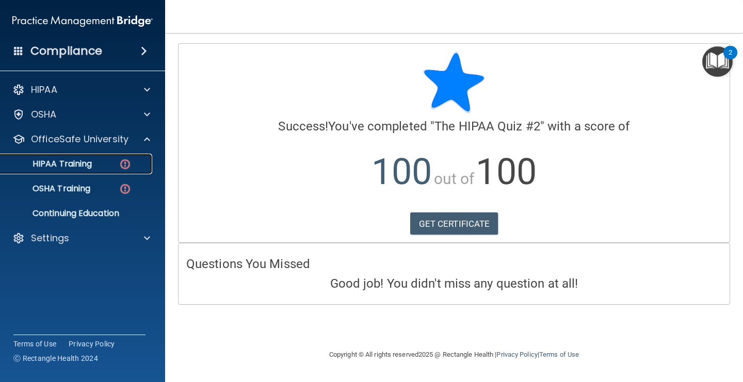
click at [123, 166] on img at bounding box center [125, 164] width 13 height 13
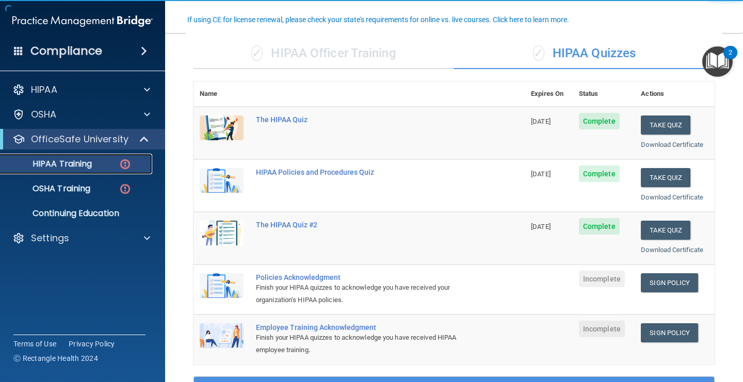
scroll to position [86, 0]
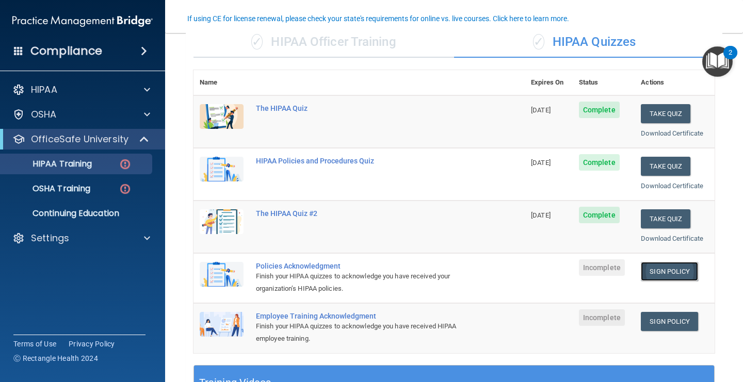
click at [681, 274] on link "Sign Policy" at bounding box center [669, 271] width 57 height 19
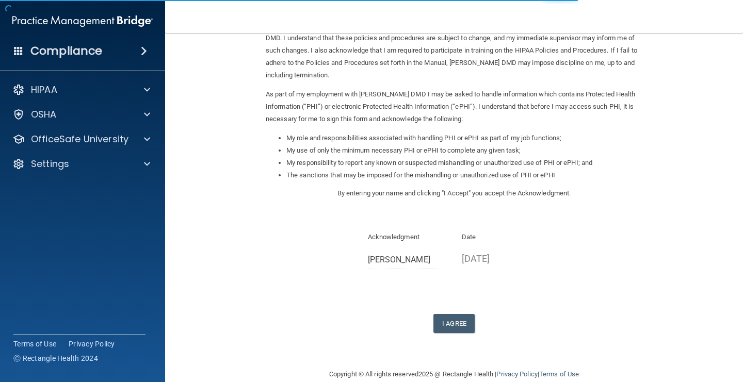
scroll to position [90, 0]
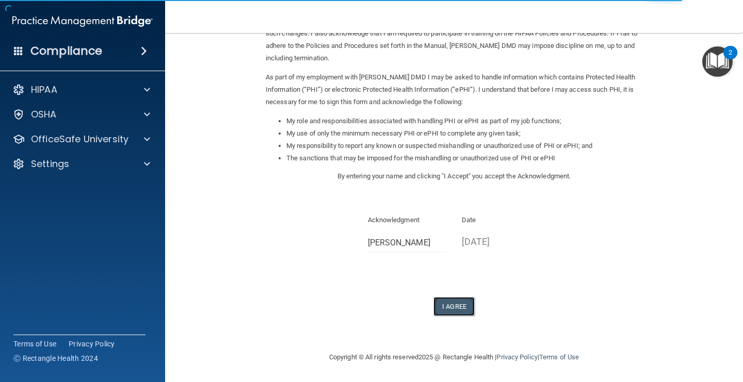
click at [444, 303] on button "I Agree" at bounding box center [453, 306] width 41 height 19
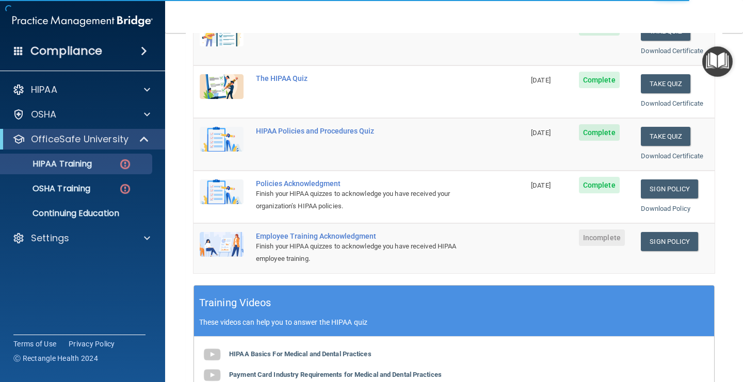
scroll to position [176, 0]
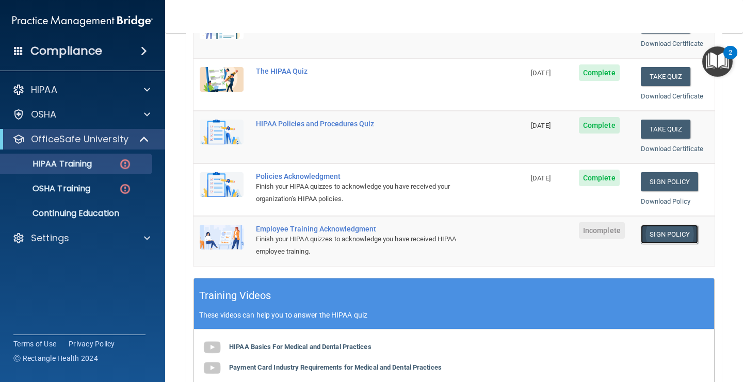
click at [670, 239] on link "Sign Policy" at bounding box center [669, 234] width 57 height 19
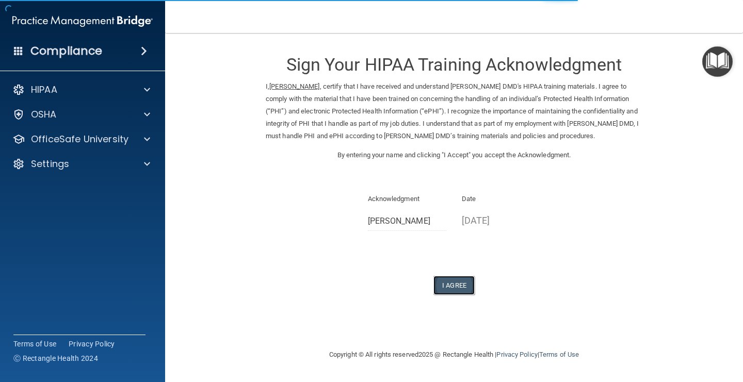
click at [450, 285] on button "I Agree" at bounding box center [453, 285] width 41 height 19
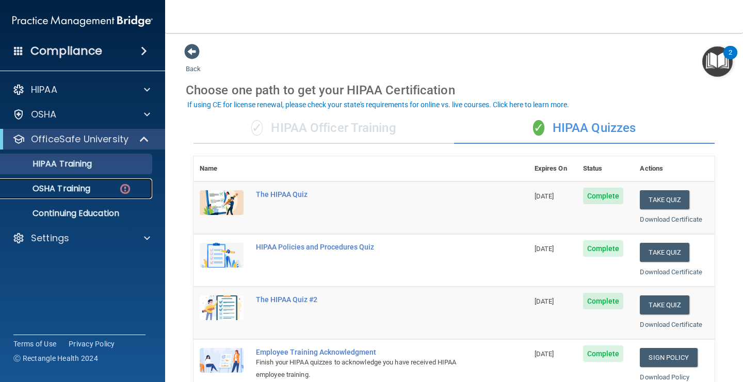
click at [109, 188] on div "OSHA Training" at bounding box center [77, 189] width 141 height 10
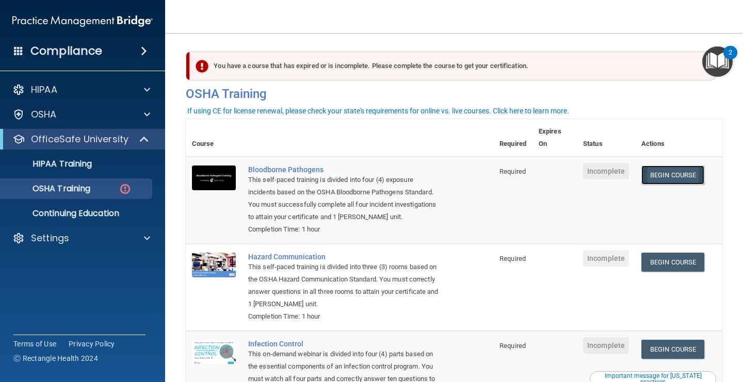
click at [694, 176] on link "Begin Course" at bounding box center [672, 175] width 63 height 19
click at [665, 175] on link "Begin Course" at bounding box center [672, 175] width 63 height 19
click at [672, 172] on link "Begin Course" at bounding box center [672, 175] width 63 height 19
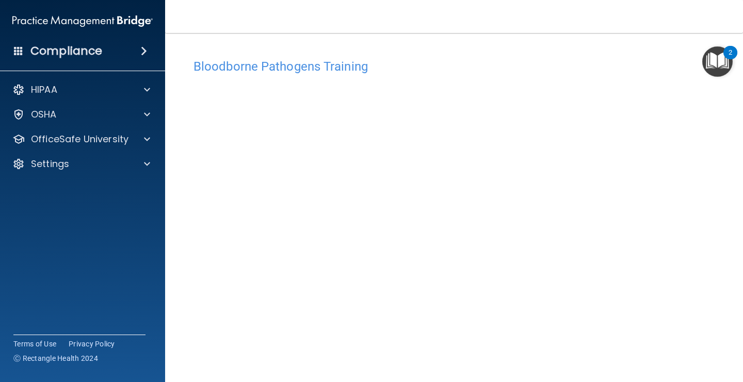
scroll to position [59, 0]
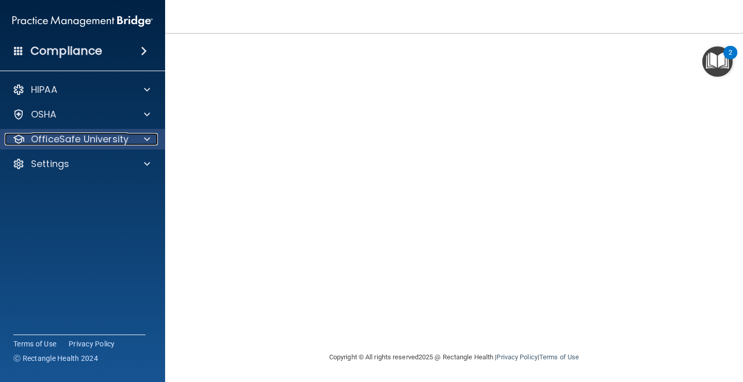
click at [152, 141] on div at bounding box center [146, 139] width 26 height 12
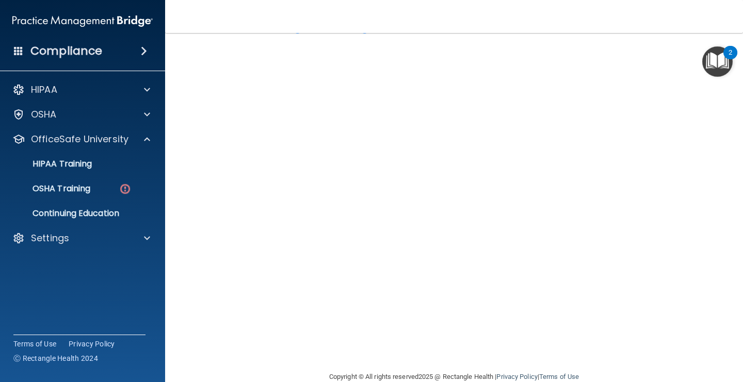
scroll to position [44, 0]
click at [719, 73] on img "Open Resource Center, 2 new notifications" at bounding box center [717, 61] width 30 height 30
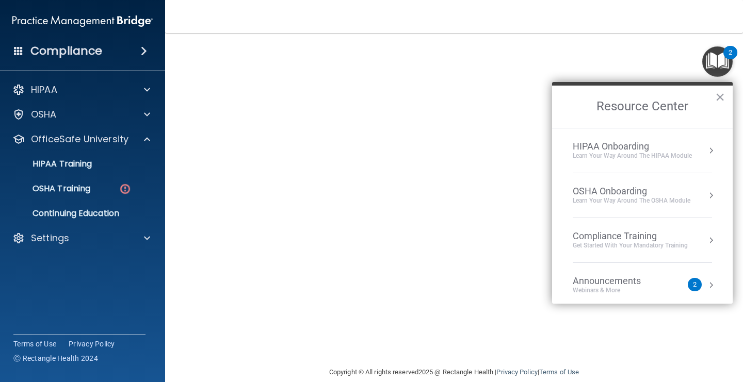
click at [696, 200] on div "OSHA Onboarding Learn your way around the OSHA module" at bounding box center [642, 196] width 139 height 20
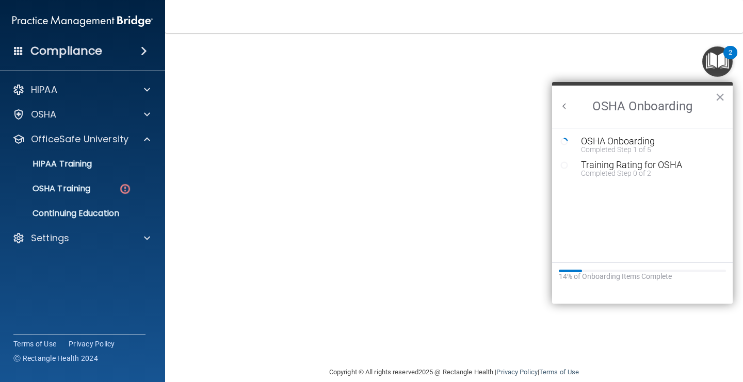
scroll to position [0, 0]
click at [646, 147] on div "Completed Step 1 of 5" at bounding box center [650, 149] width 138 height 7
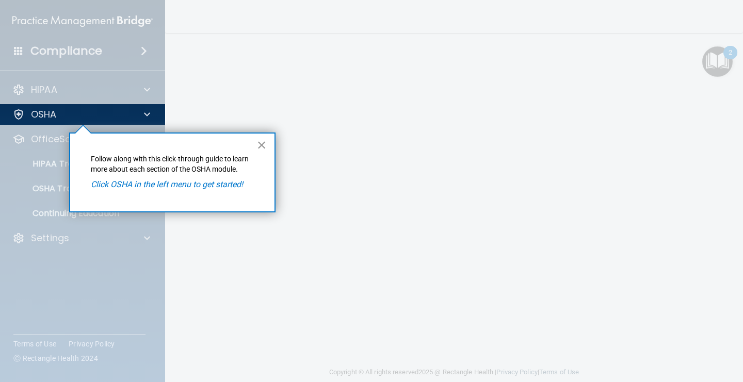
click at [258, 151] on button "×" at bounding box center [262, 145] width 10 height 17
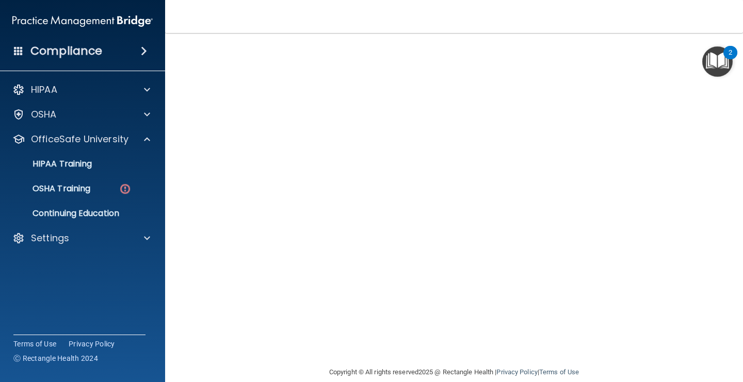
scroll to position [59, 0]
